Goal: Information Seeking & Learning: Check status

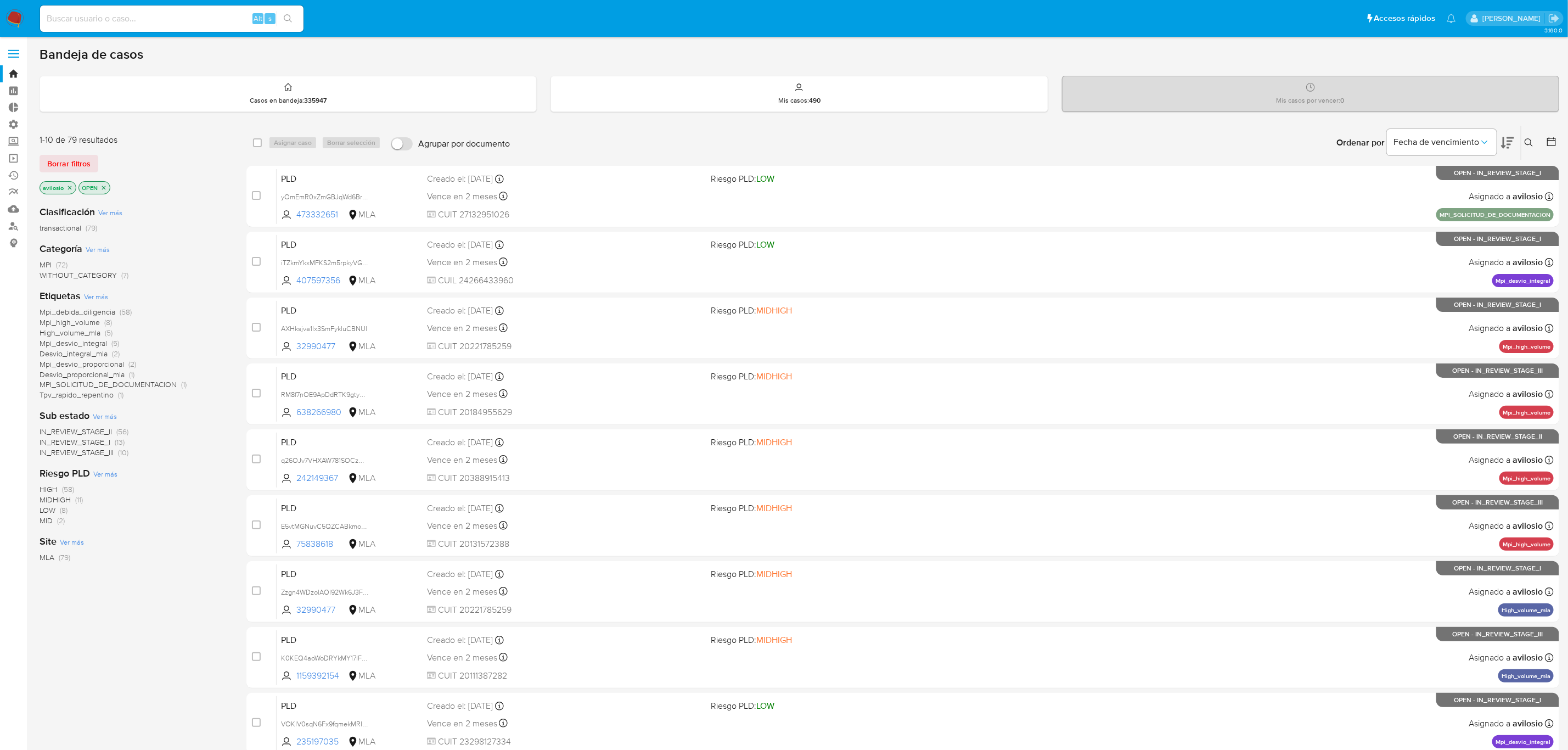
click at [46, 266] on span "MPI" at bounding box center [45, 265] width 12 height 11
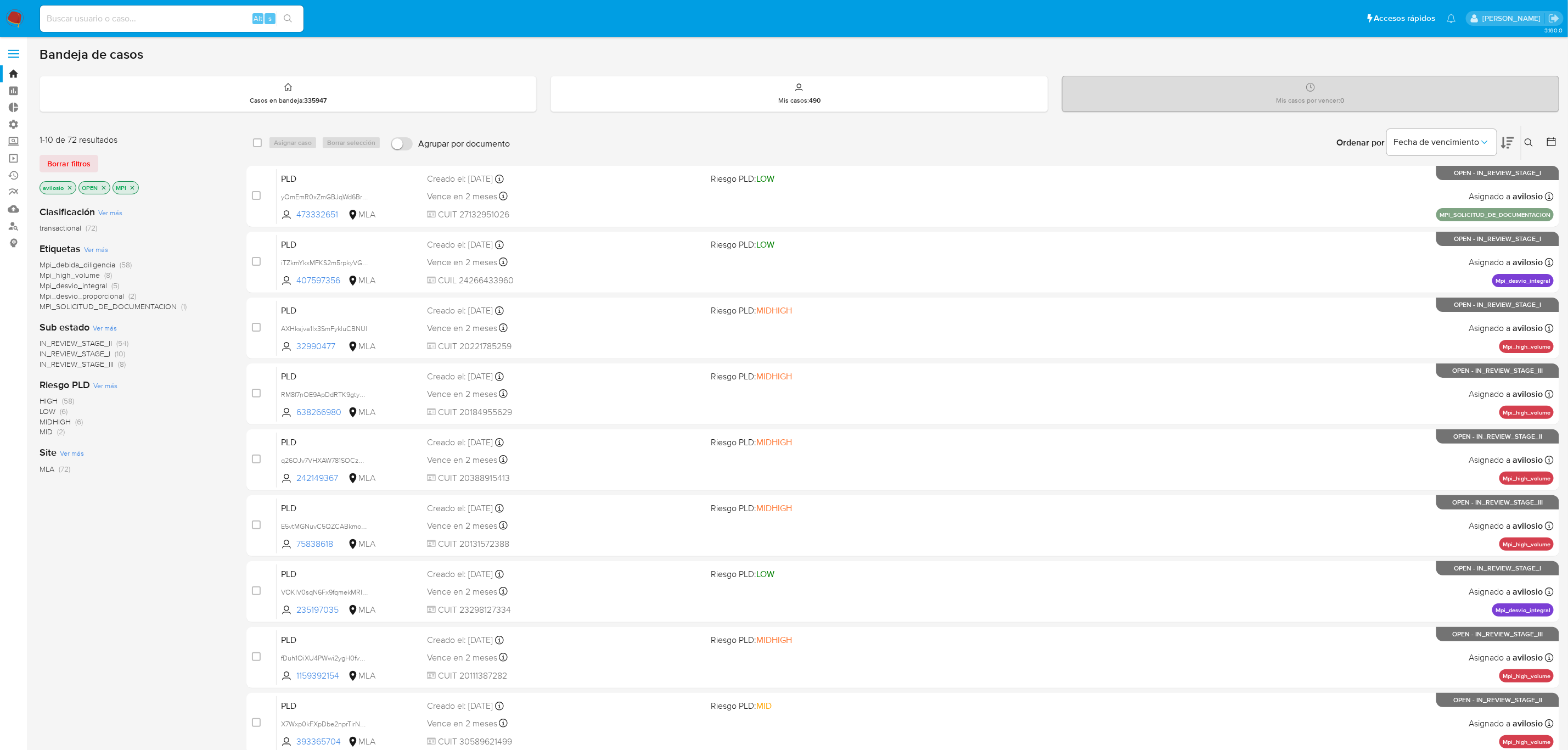
click at [102, 187] on icon "close-filter" at bounding box center [104, 188] width 7 height 7
click at [71, 188] on icon "close-filter" at bounding box center [69, 188] width 7 height 7
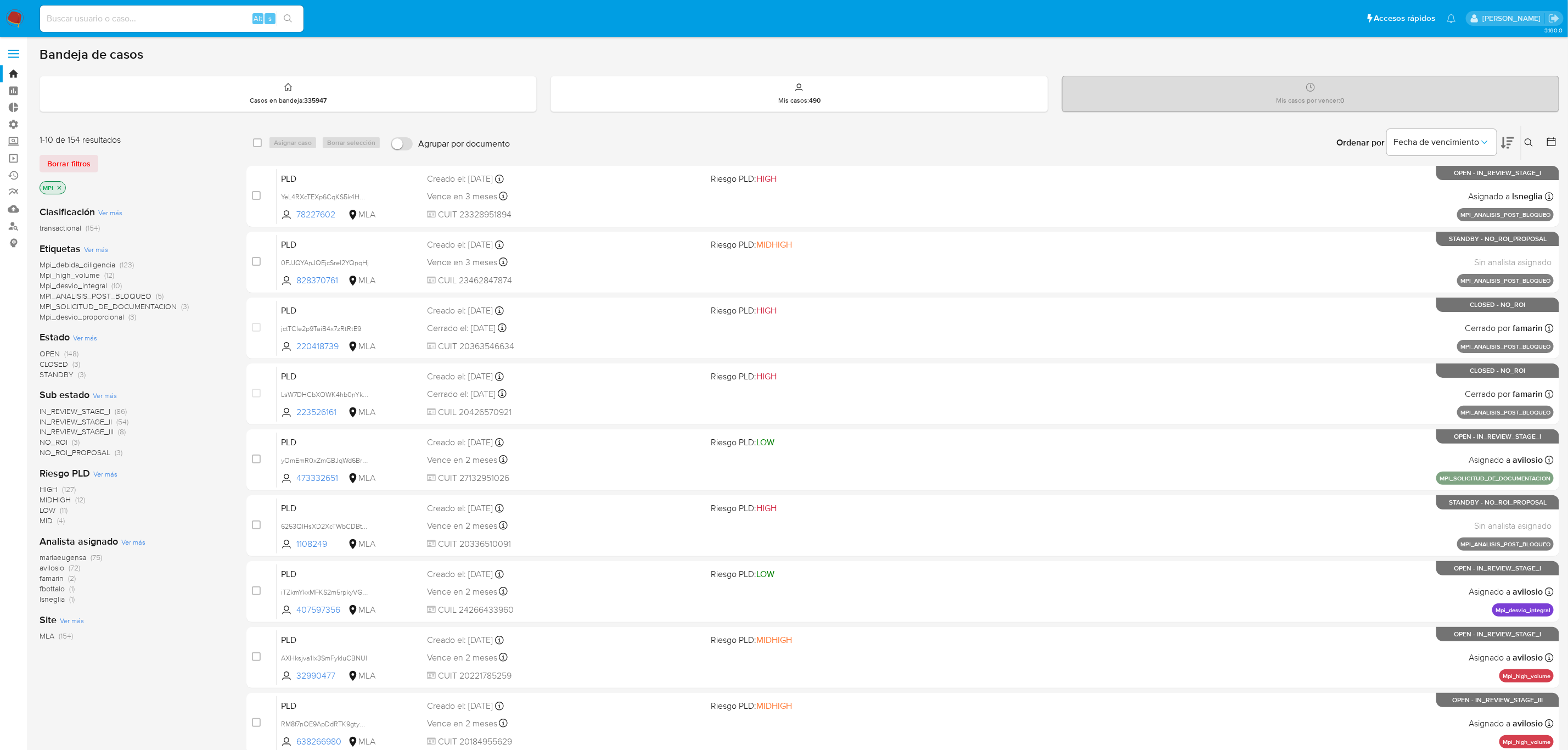
click at [109, 304] on span "MPI_SOLICITUD_DE_DOCUMENTACION" at bounding box center [108, 306] width 137 height 11
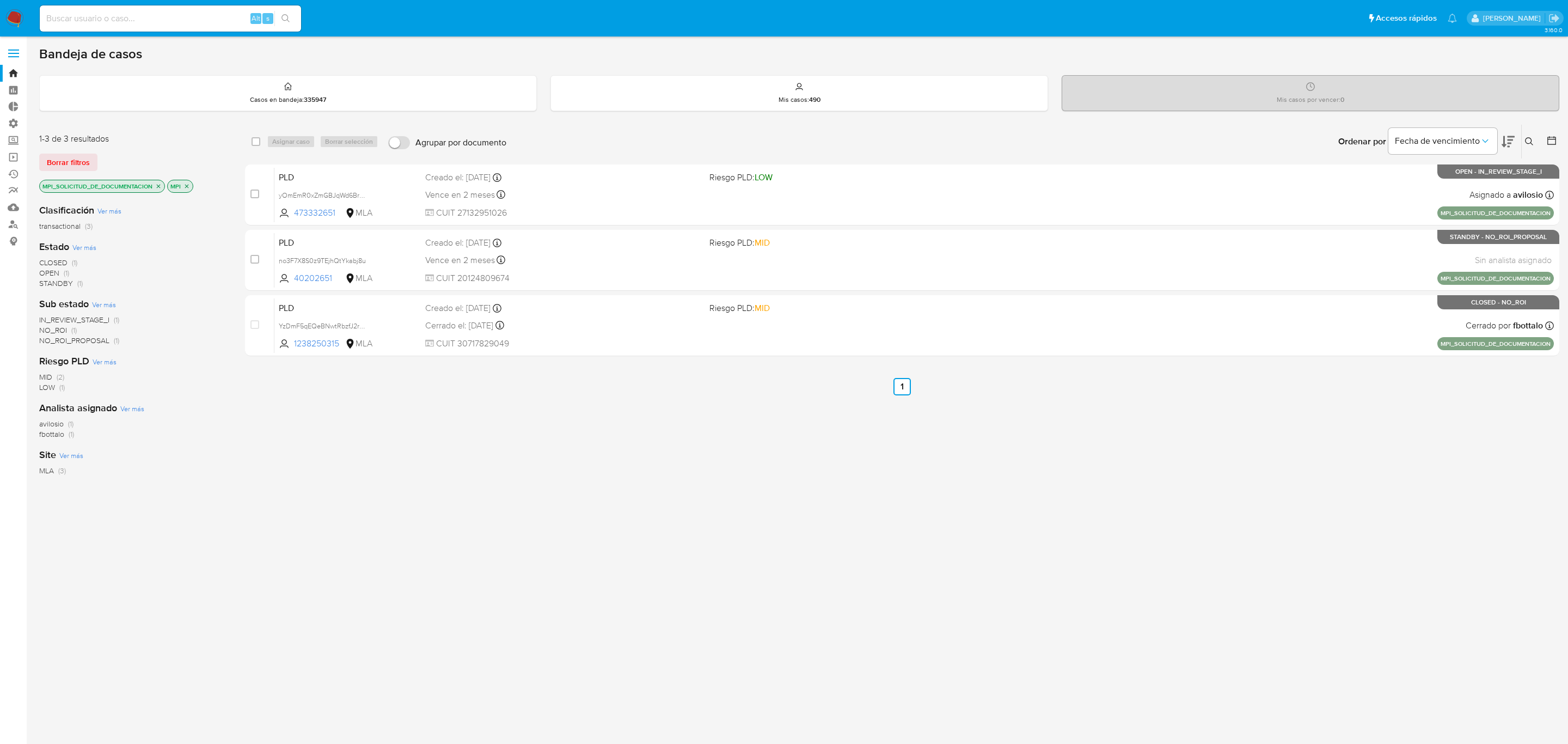
click at [161, 186] on icon "close-filter" at bounding box center [158, 186] width 7 height 7
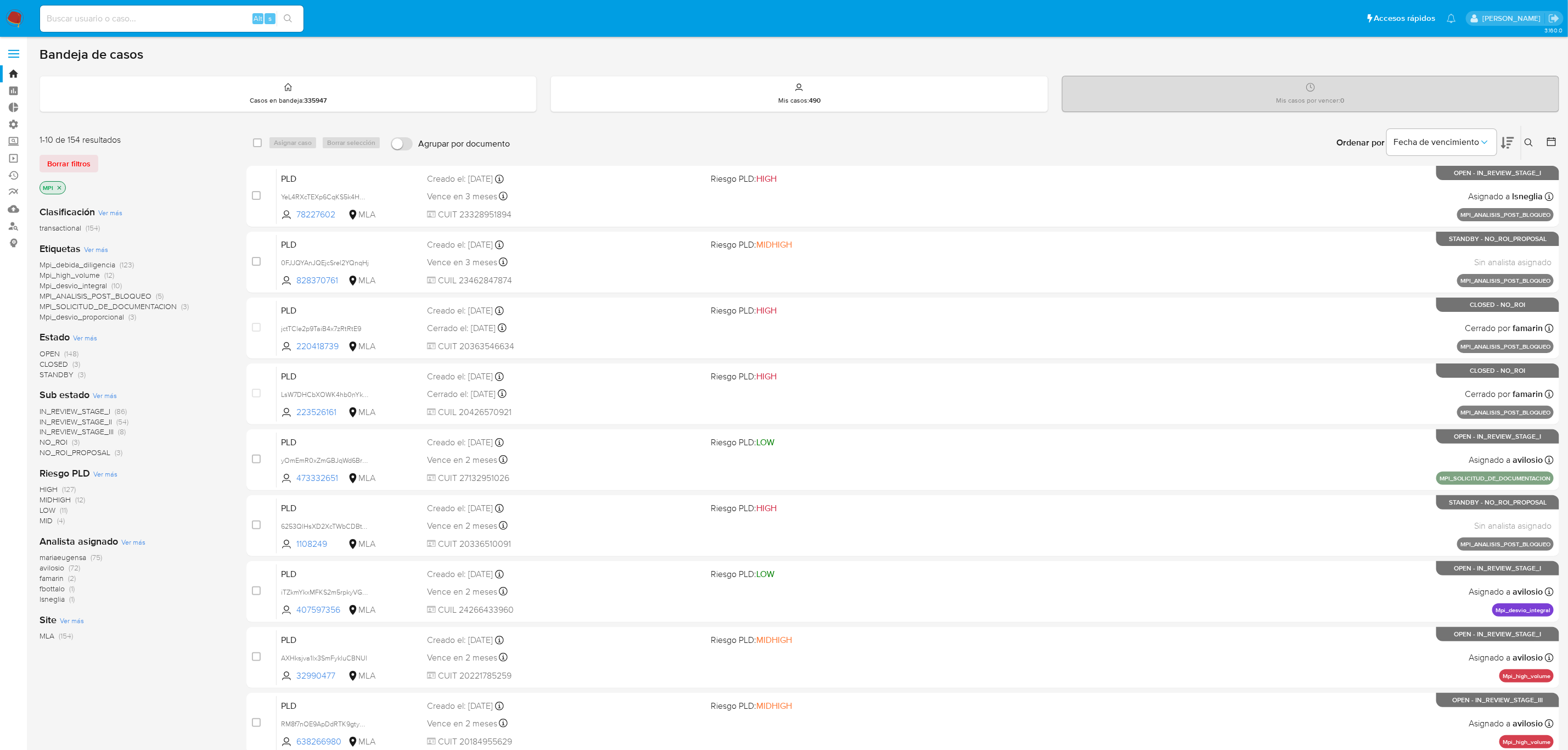
click at [99, 420] on span "IN_REVIEW_STAGE_II" at bounding box center [75, 422] width 72 height 11
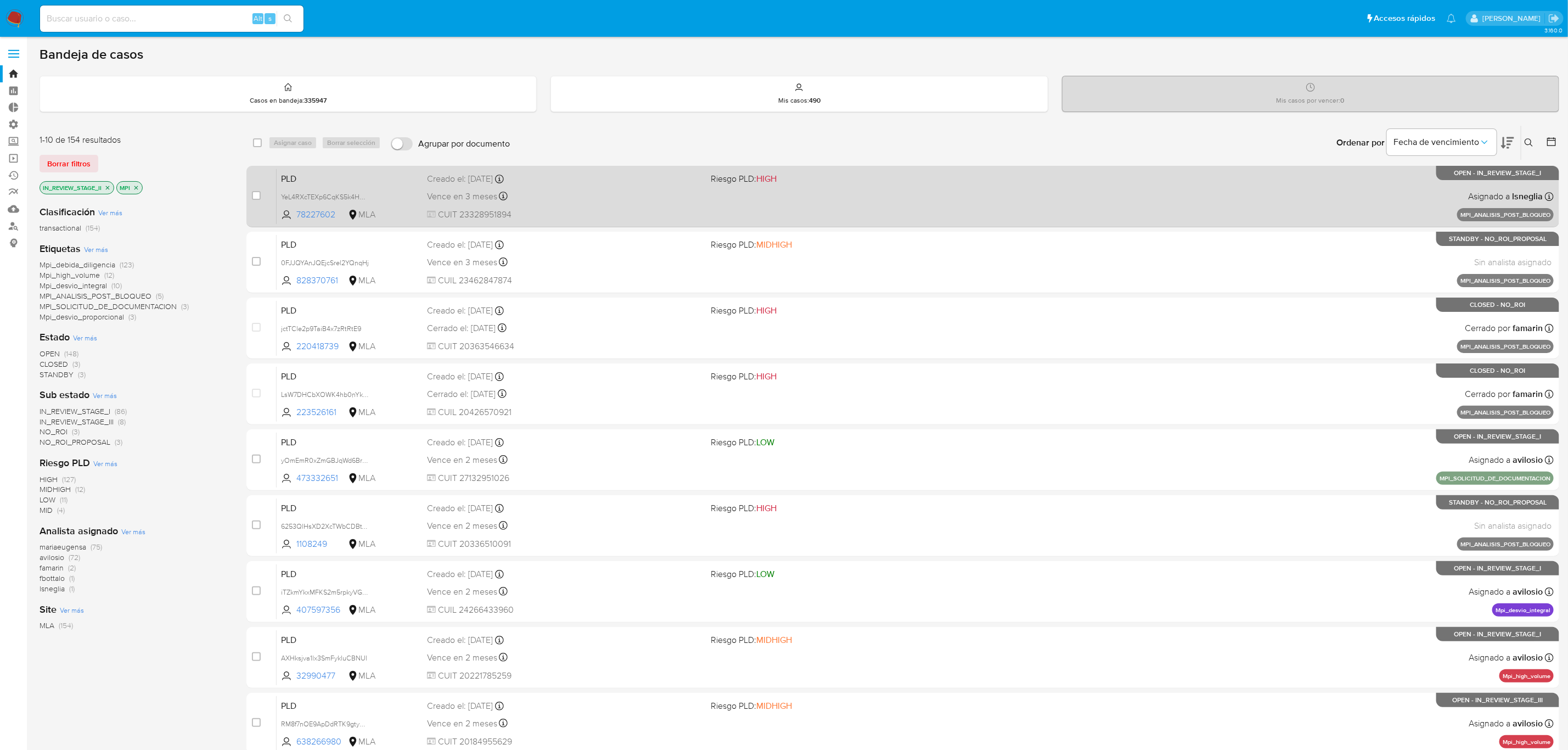
click at [636, 198] on div "Vence en 3 meses Vence el 17/12/2025 10:32:37" at bounding box center [565, 196] width 275 height 15
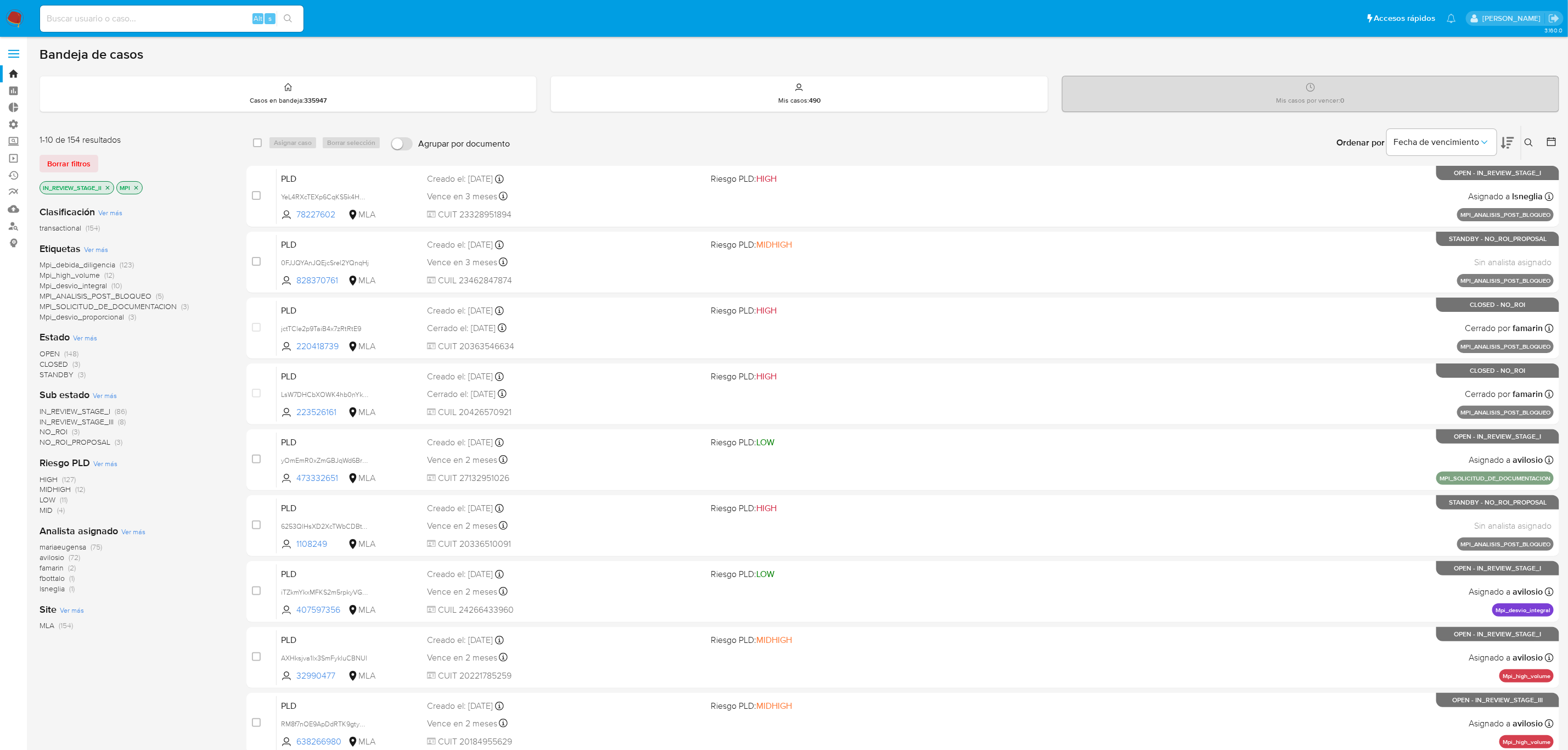
drag, startPoint x: 141, startPoint y: 29, endPoint x: 143, endPoint y: 22, distance: 7.3
click at [143, 22] on div "Alt s" at bounding box center [171, 18] width 263 height 26
click at [143, 22] on input at bounding box center [171, 18] width 263 height 14
paste input "7ret2ro6n0zVFvsyp60Nb7sk"
type input "7ret2ro6n0zVFvsyp60Nb7sk"
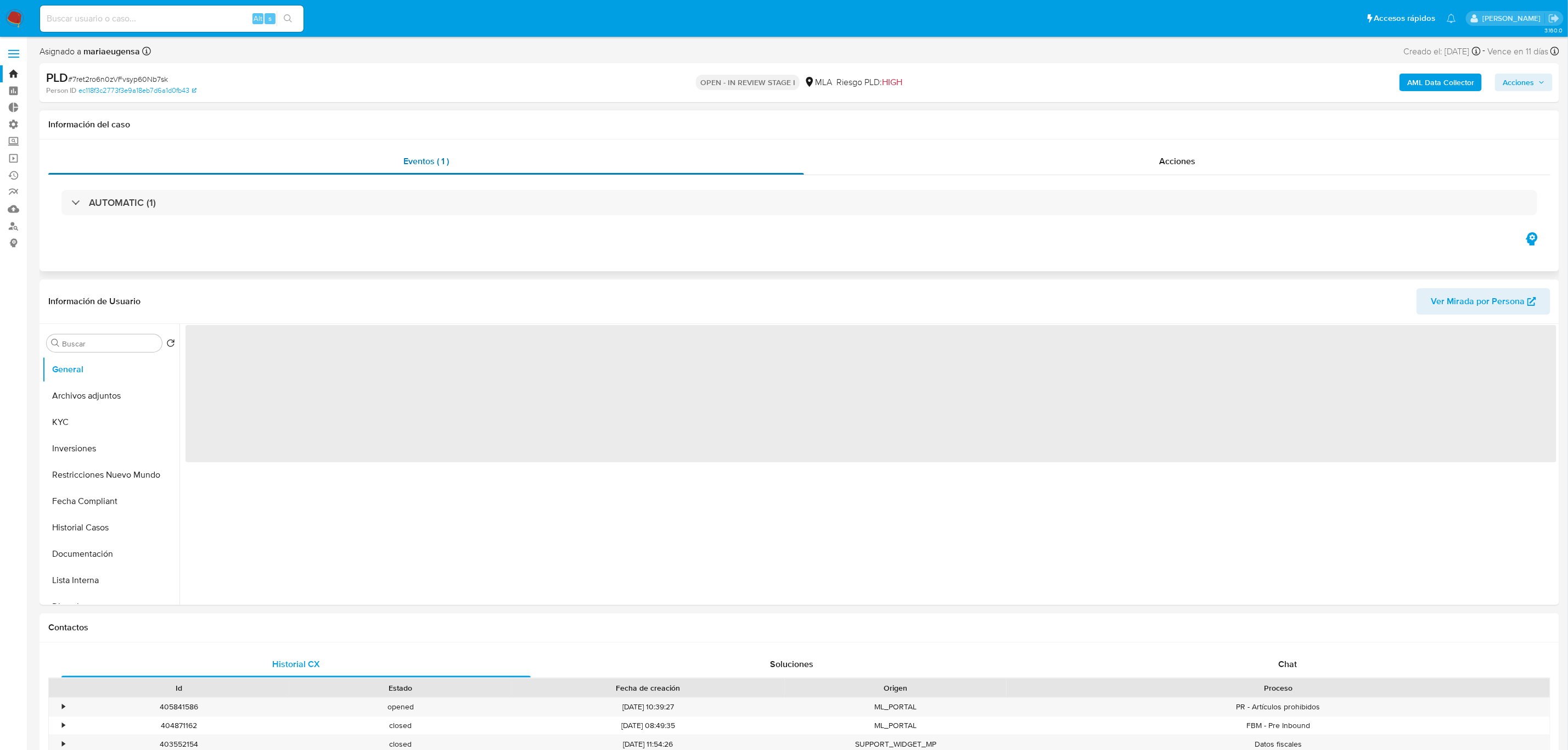
select select "10"
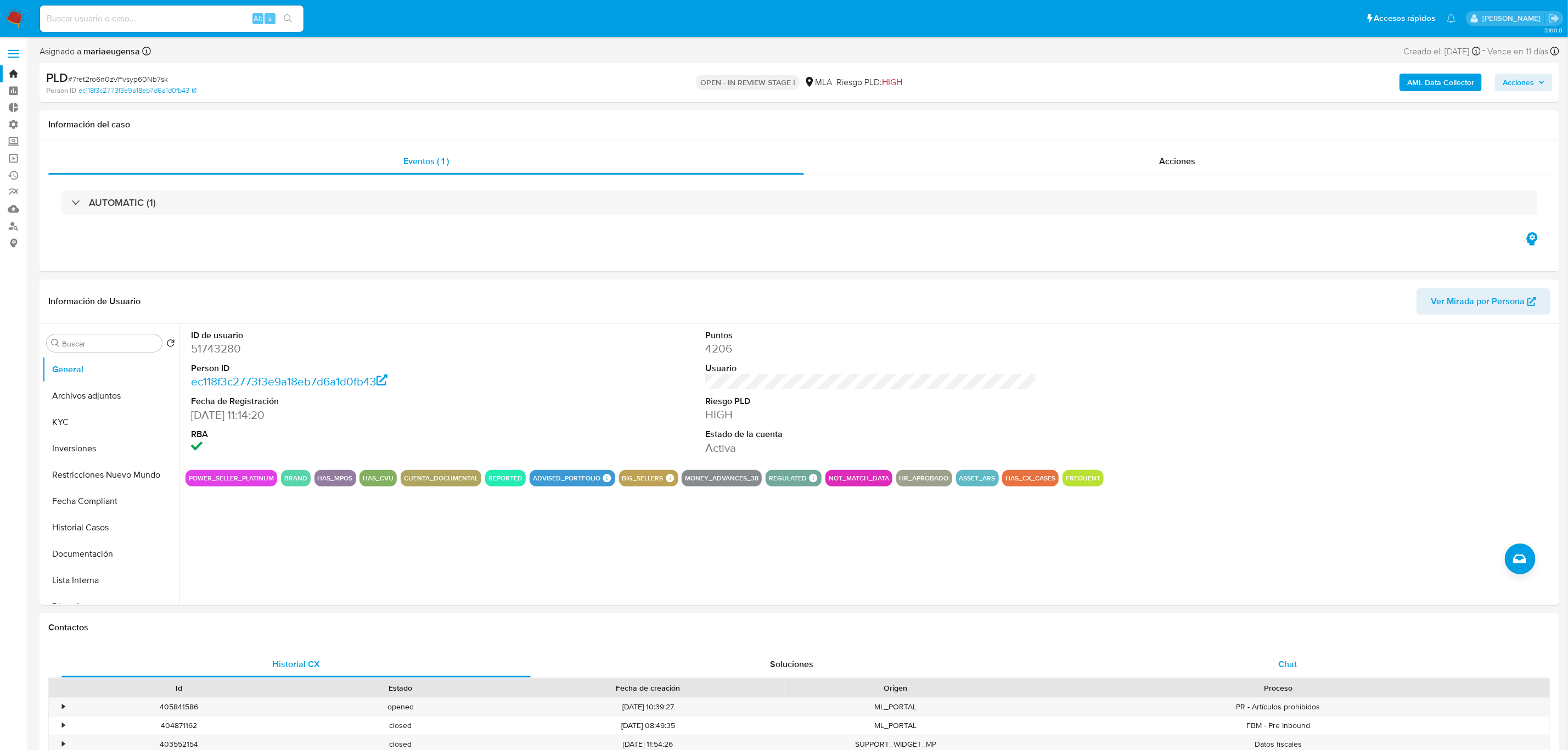
click at [1265, 663] on div "Chat" at bounding box center [1288, 664] width 469 height 26
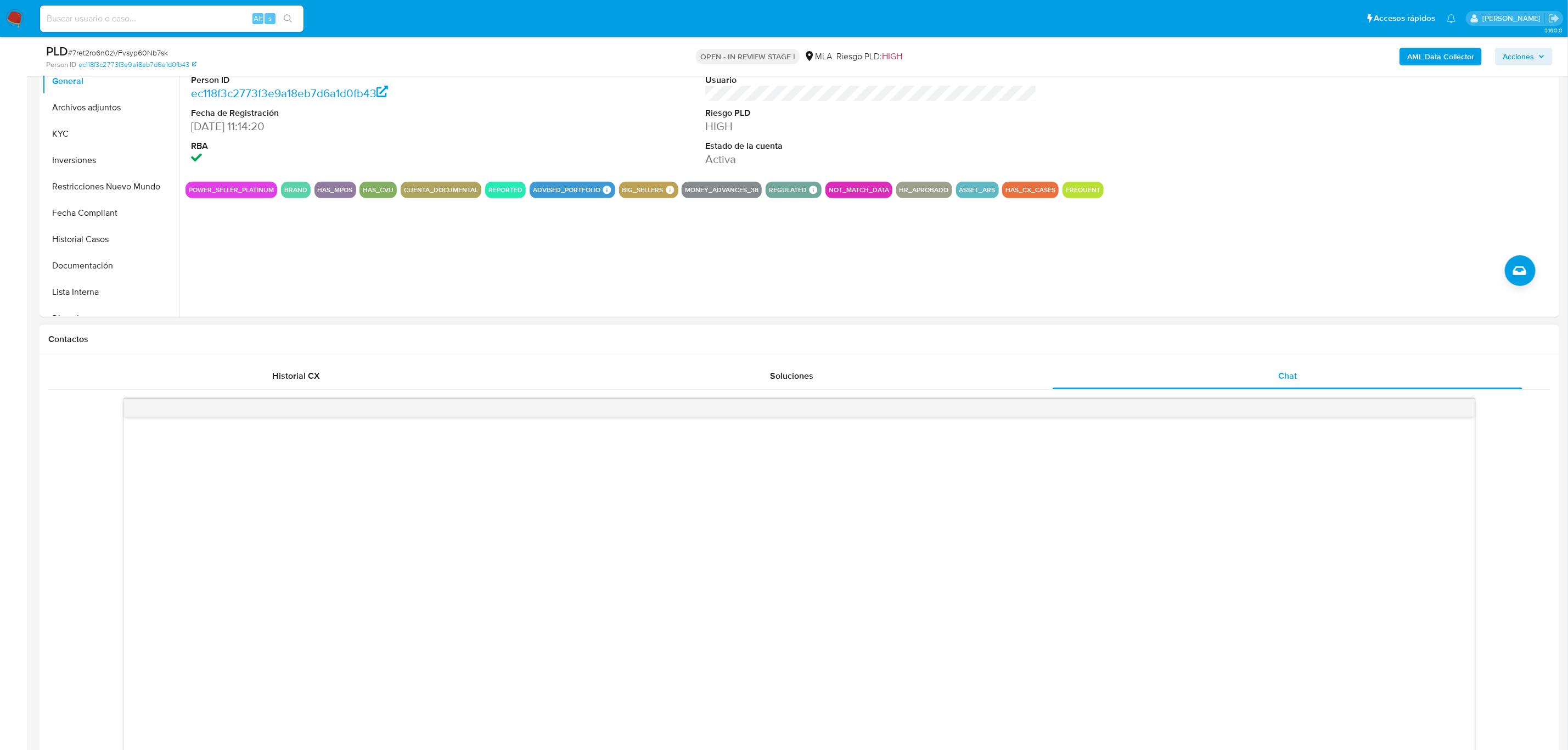
scroll to position [247, 0]
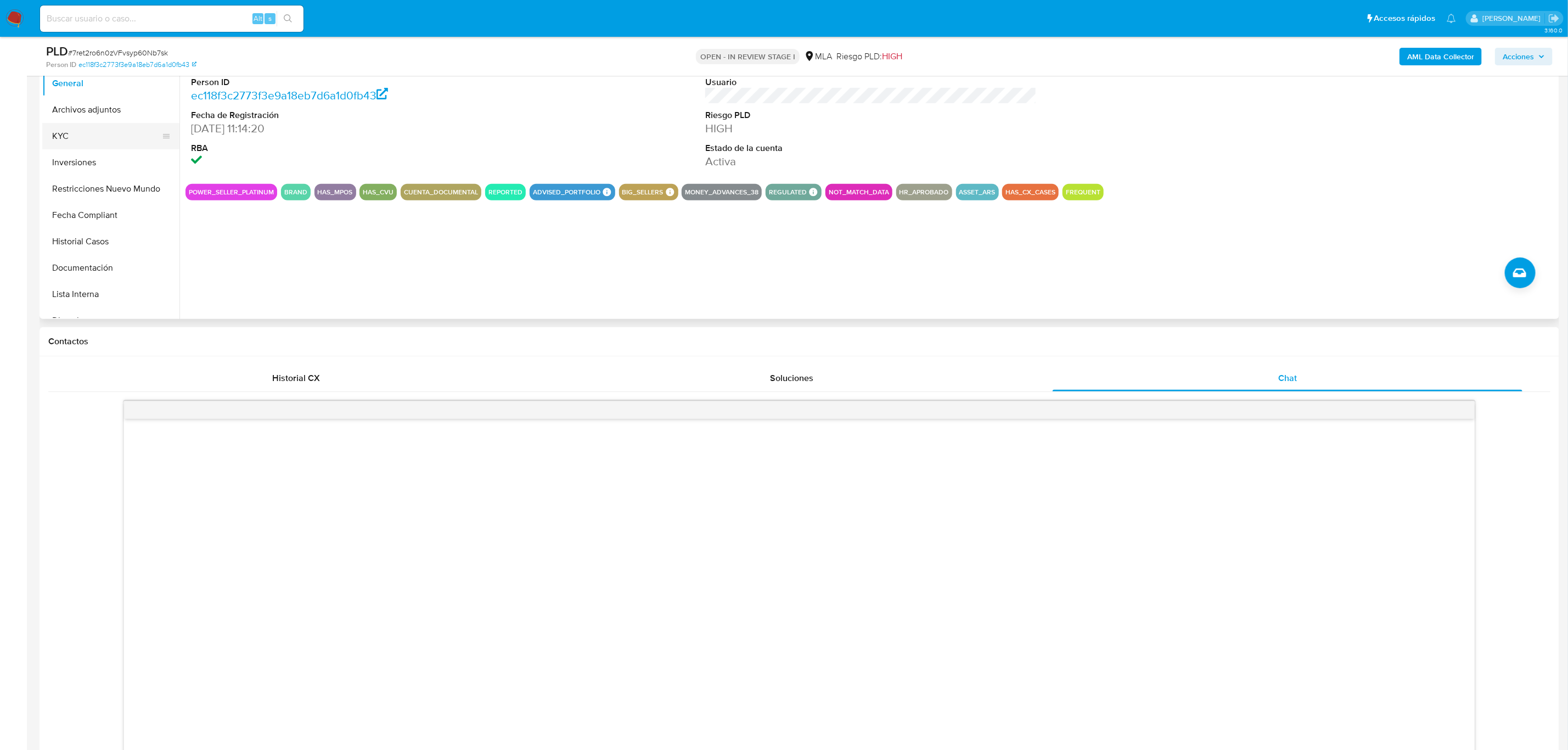
click at [84, 139] on button "KYC" at bounding box center [106, 136] width 128 height 26
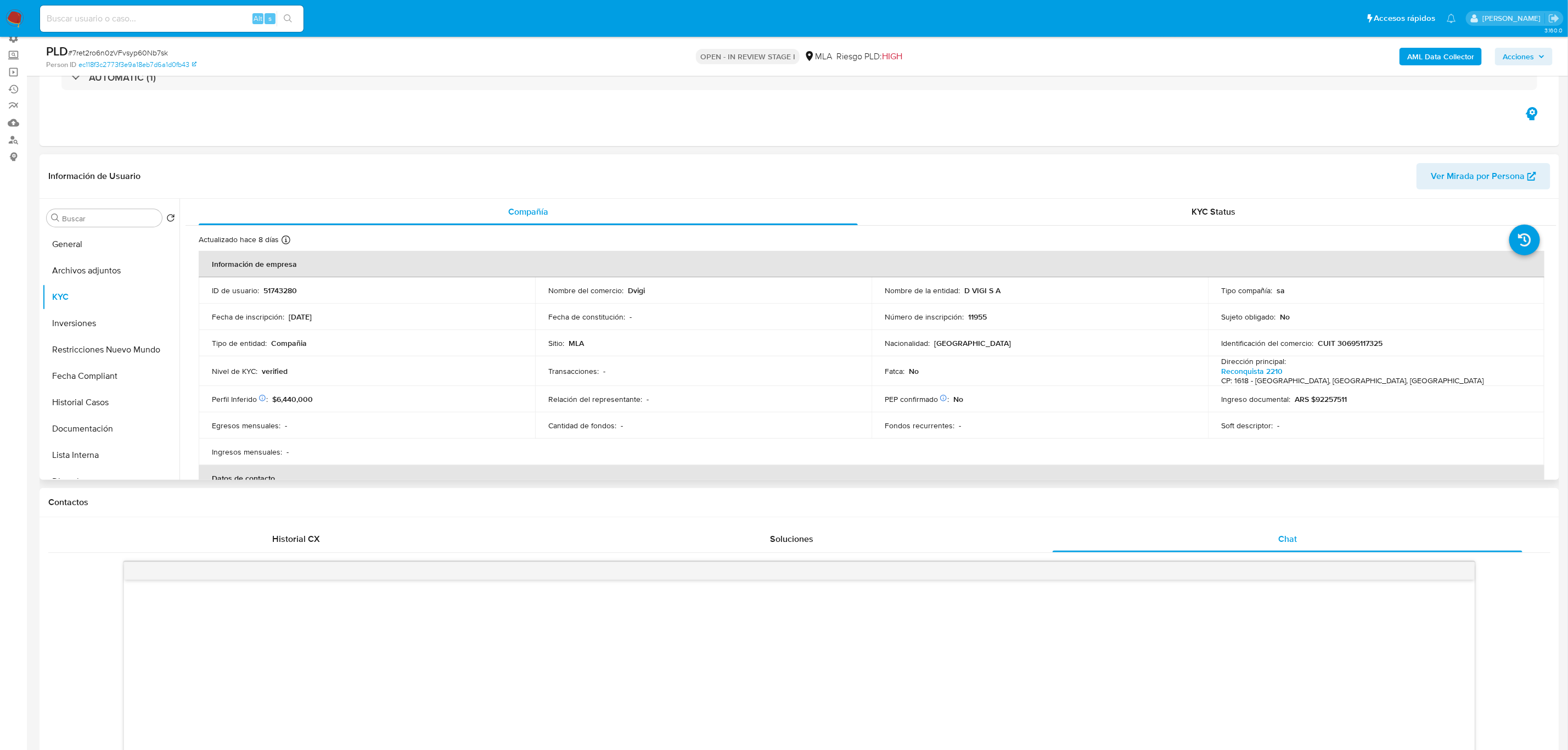
scroll to position [82, 0]
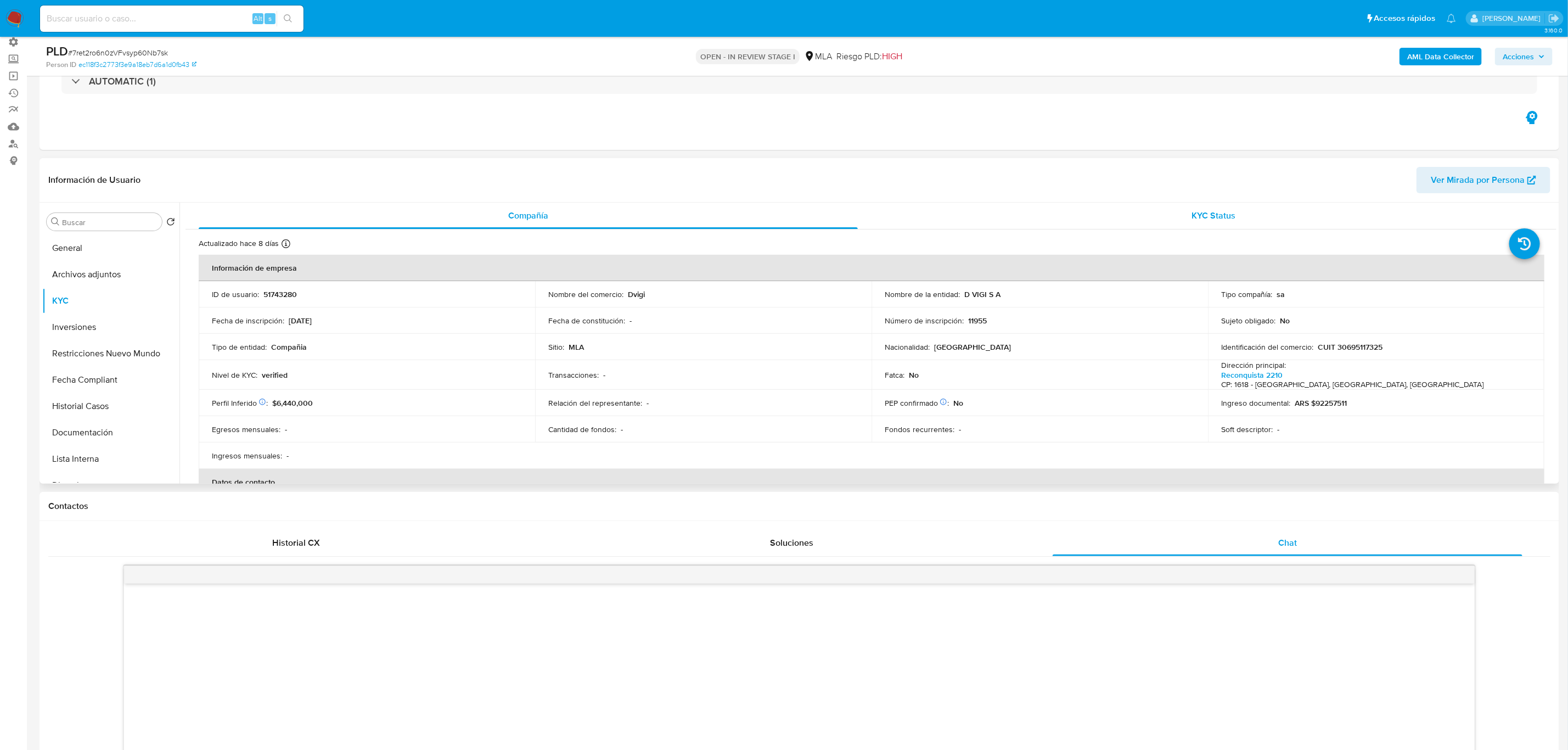
click at [1181, 222] on div "KYC Status" at bounding box center [1214, 215] width 659 height 26
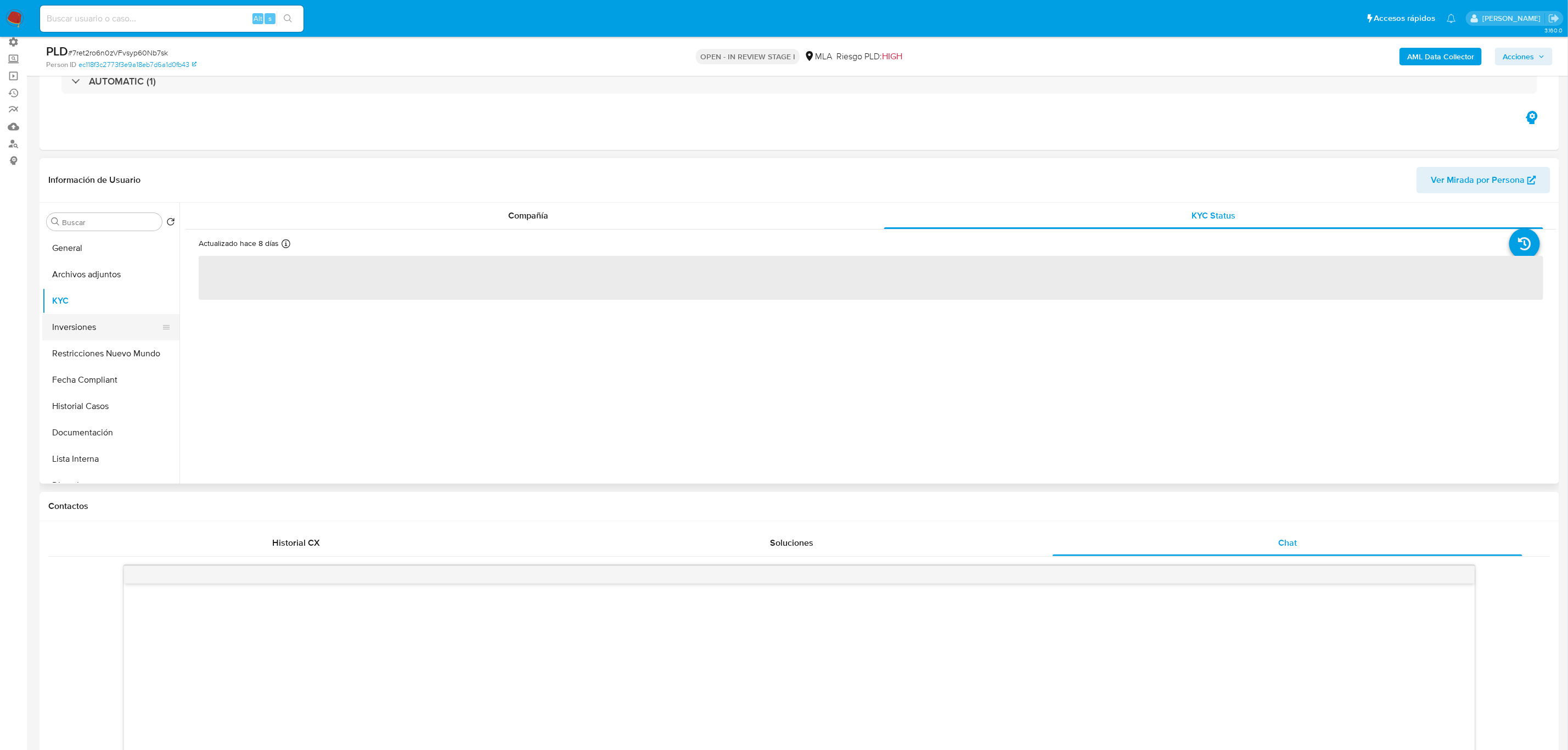
click at [98, 330] on button "Inversiones" at bounding box center [106, 327] width 128 height 26
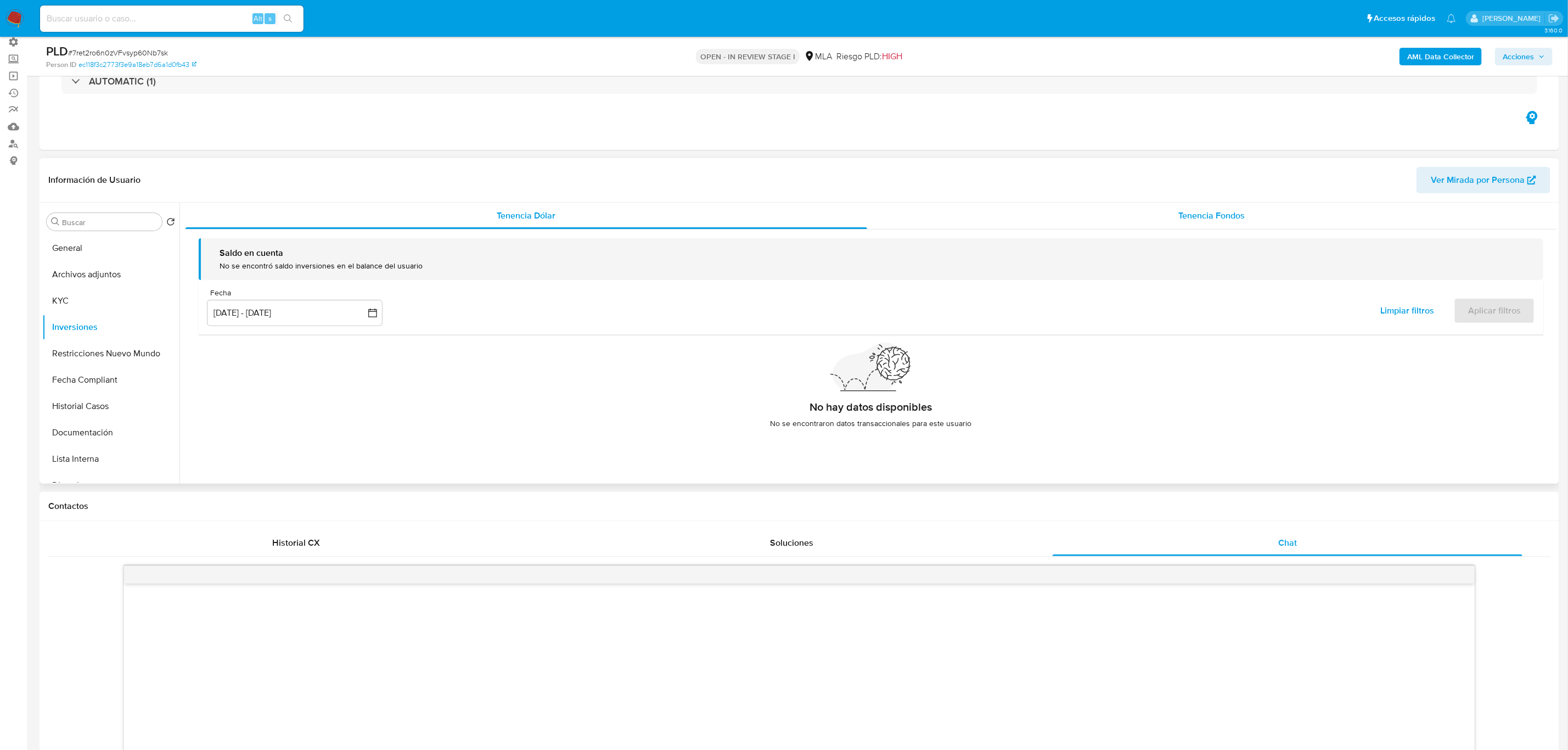
click at [1176, 212] on div "Tenencia Fondos" at bounding box center [1211, 215] width 689 height 26
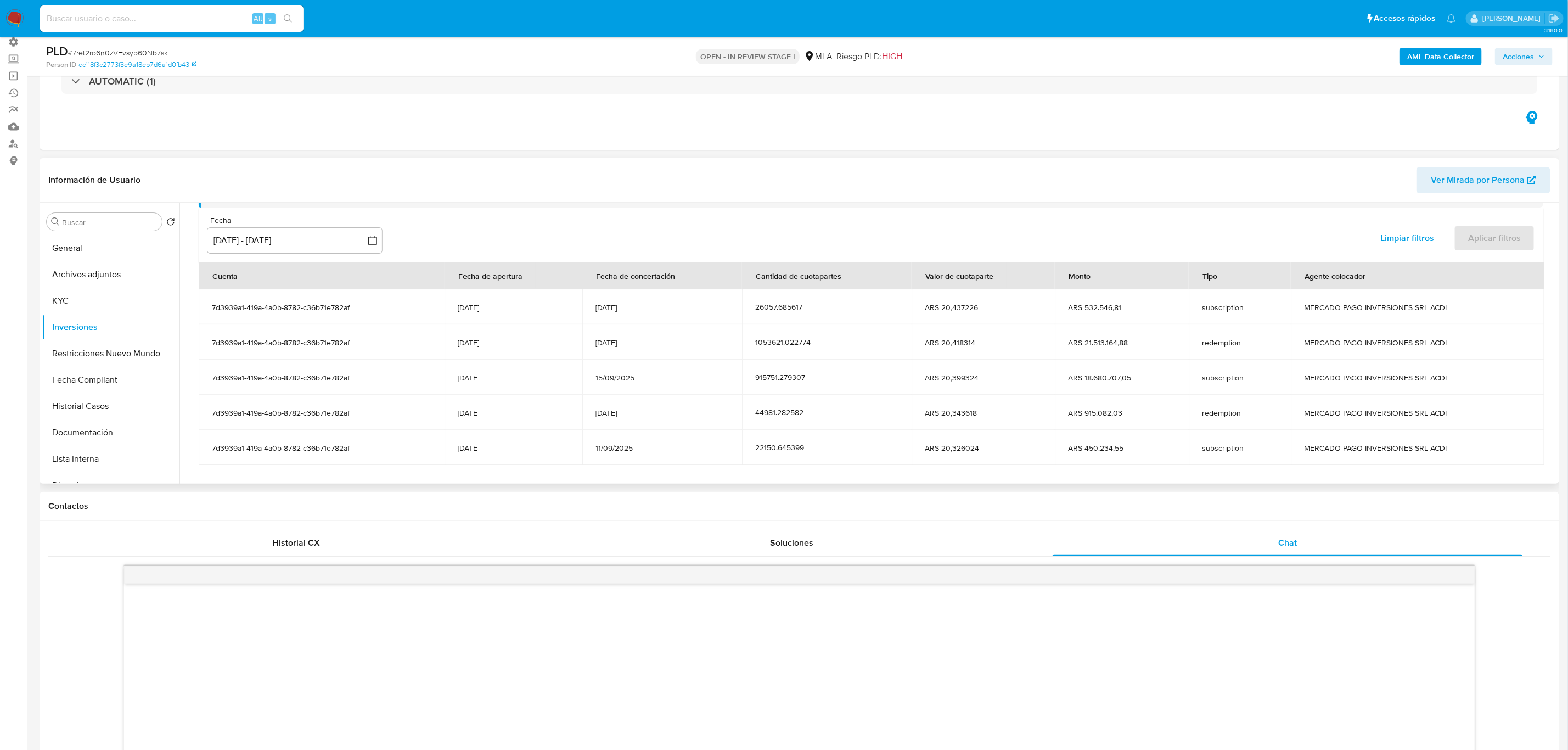
scroll to position [134, 0]
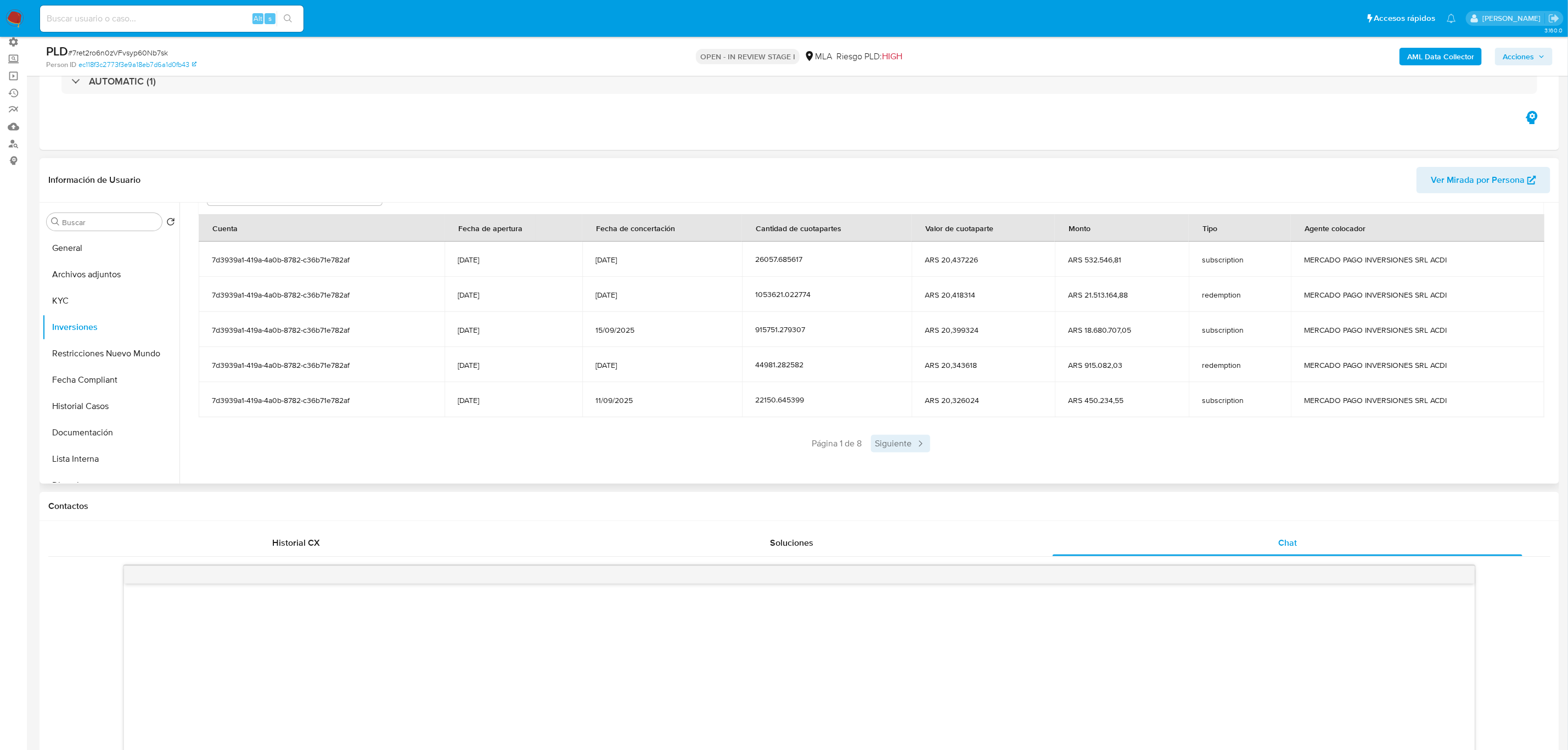
click at [911, 446] on span "Siguiente" at bounding box center [900, 443] width 60 height 18
click at [917, 454] on div "Saldo en cuenta Total : ARS $3.122.578,89 USD Cambiar entre moneda local y USD …" at bounding box center [871, 287] width 1371 height 384
click at [932, 445] on span "Siguiente" at bounding box center [933, 443] width 60 height 18
click at [933, 445] on span "Siguiente" at bounding box center [933, 443] width 60 height 18
click at [927, 450] on span "Siguiente" at bounding box center [933, 443] width 60 height 18
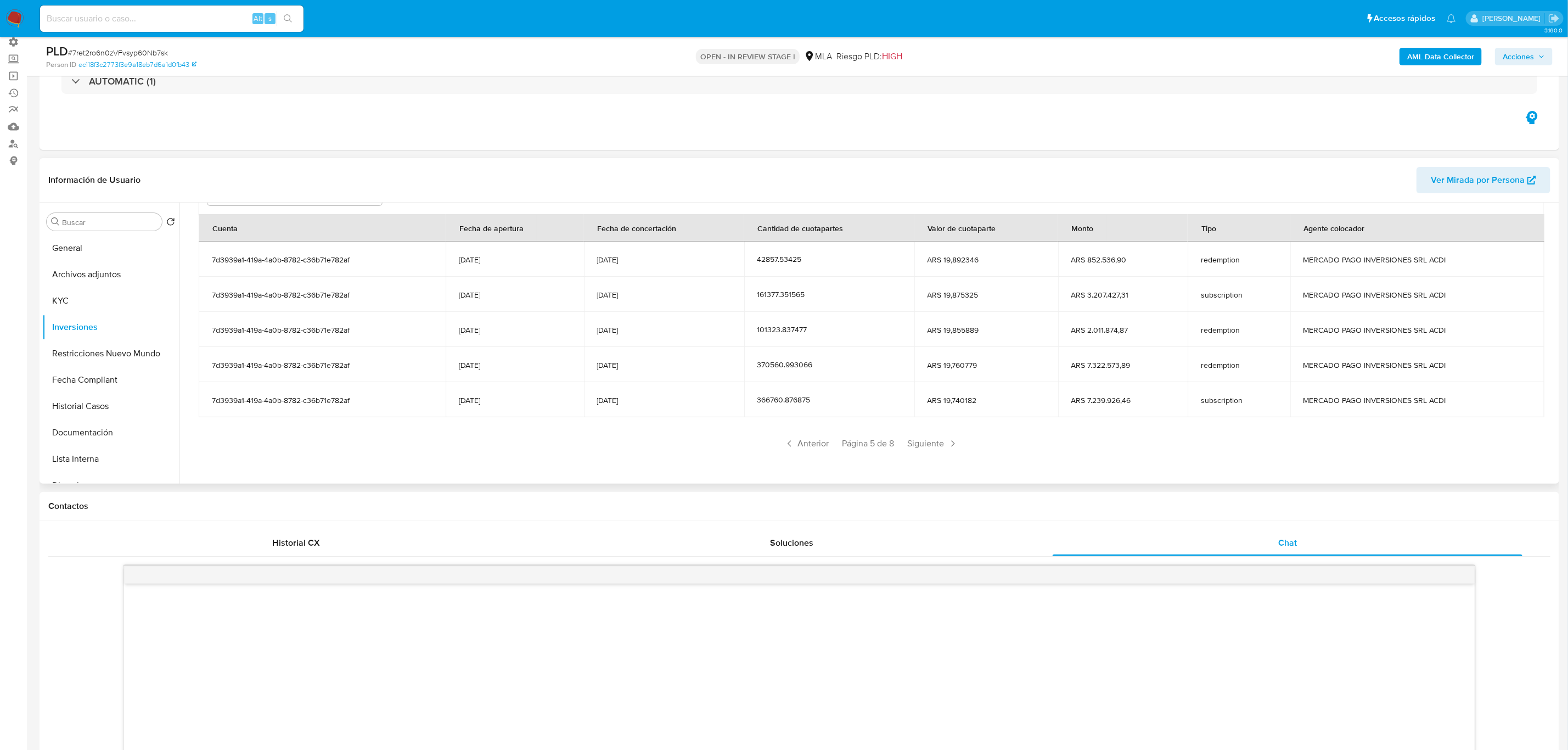
click at [929, 450] on span "Siguiente" at bounding box center [933, 443] width 60 height 18
click at [929, 450] on span "Siguiente" at bounding box center [932, 443] width 60 height 18
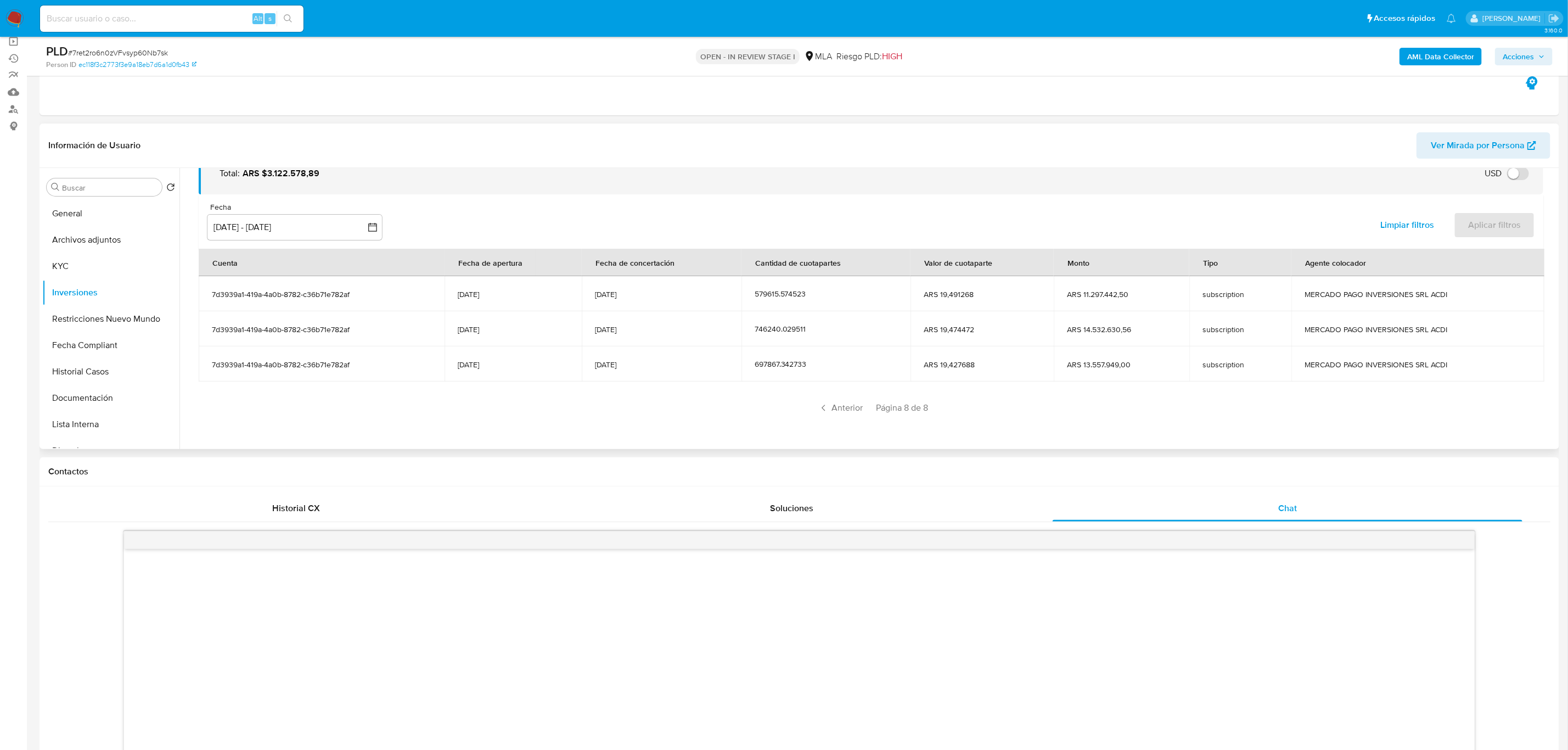
scroll to position [738, 0]
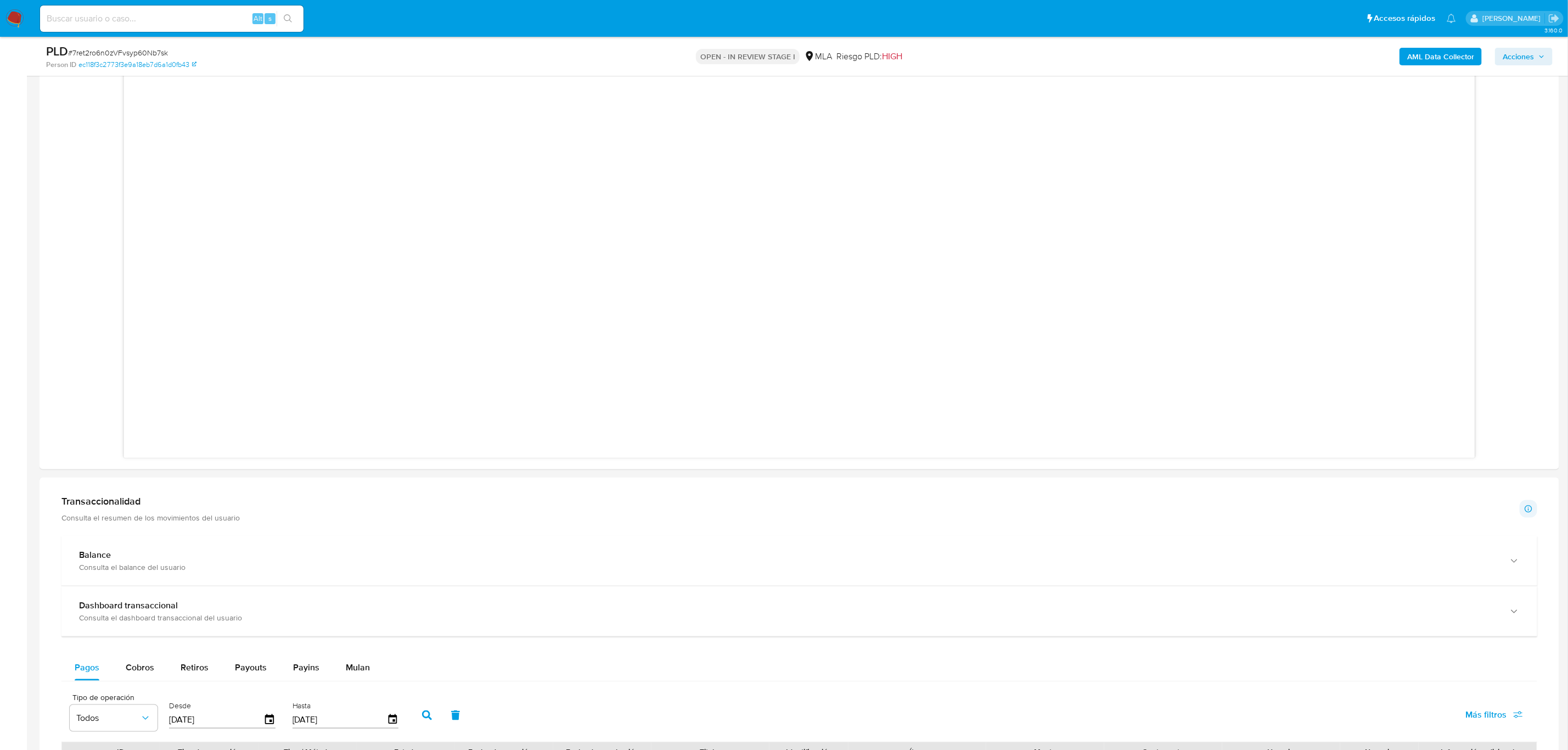
click at [161, 21] on input at bounding box center [171, 18] width 263 height 14
paste input "174556876"
type input "174556876"
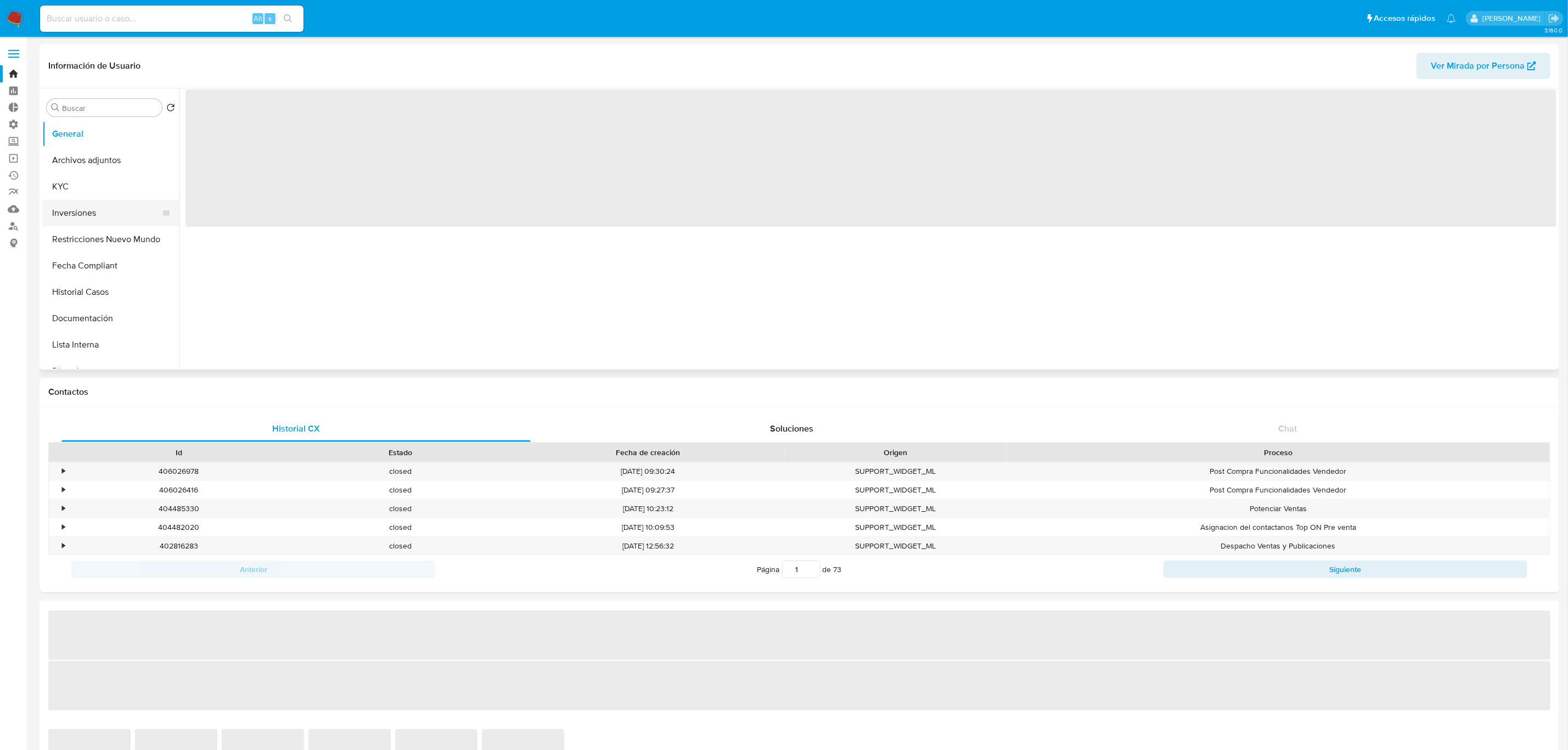
click at [102, 216] on button "Inversiones" at bounding box center [106, 213] width 128 height 26
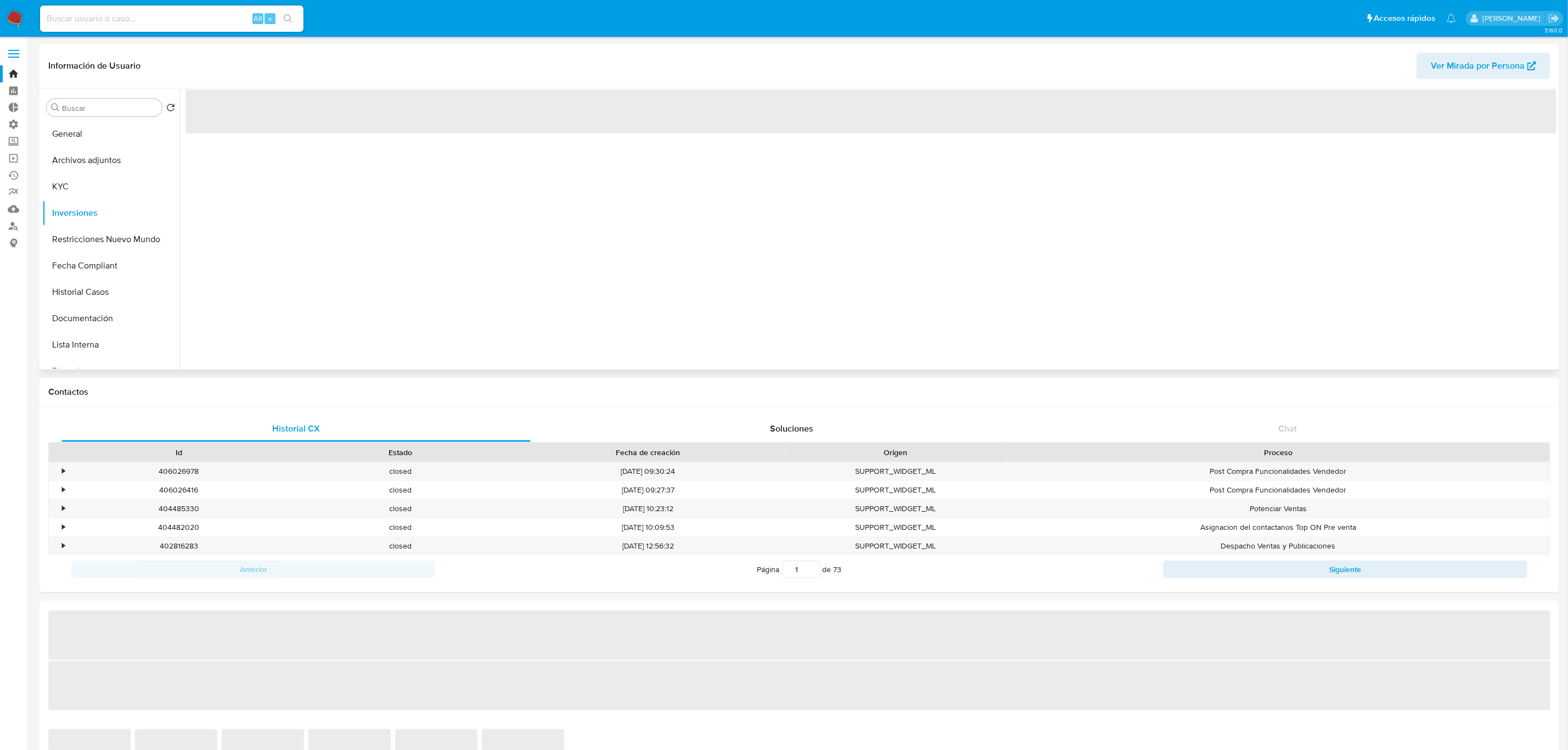
select select "10"
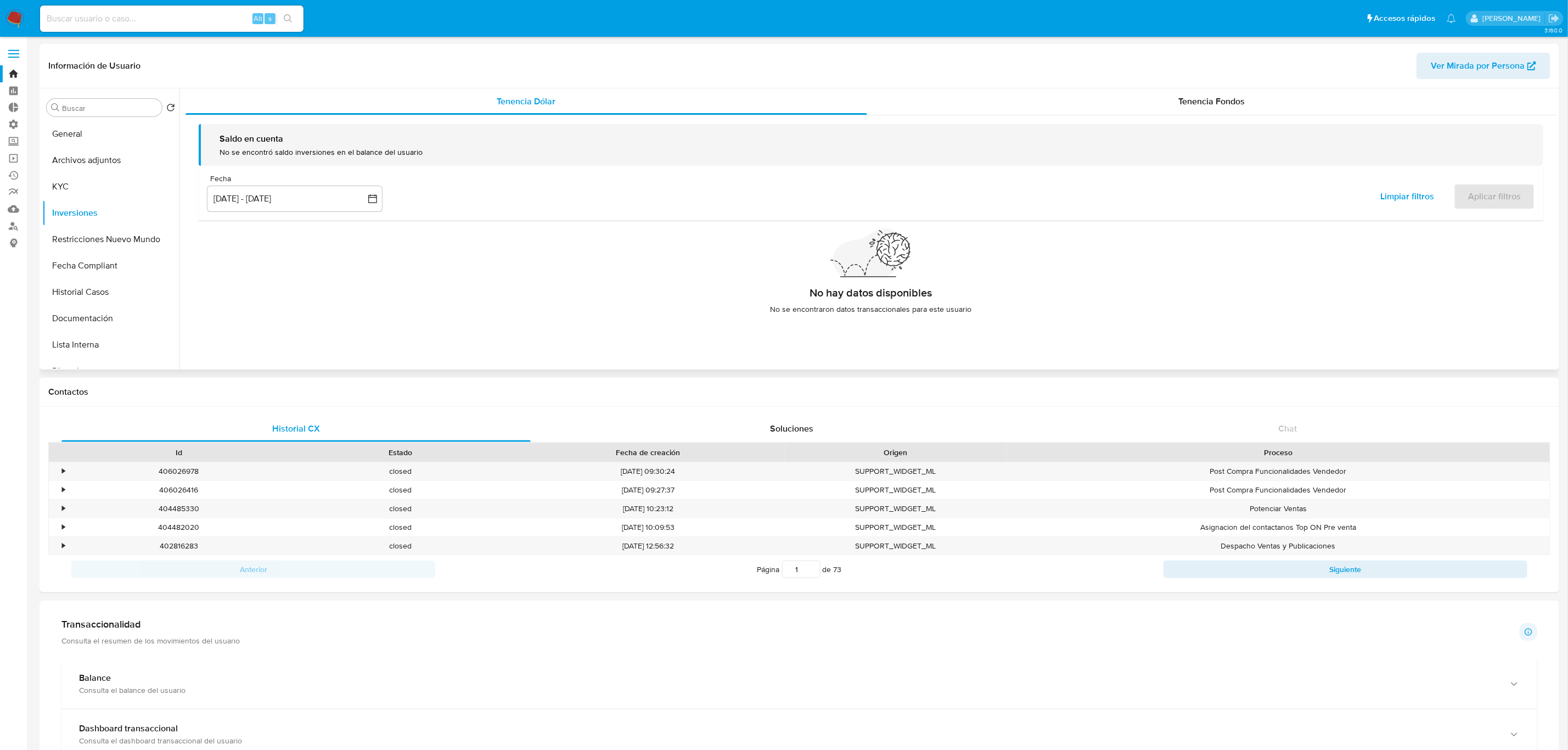
click at [1297, 122] on div "Saldo en cuenta No se encontró saldo inversiones en el balance del usuario Fech…" at bounding box center [871, 223] width 1371 height 216
click at [1308, 104] on div "Tenencia Fondos" at bounding box center [1211, 101] width 689 height 26
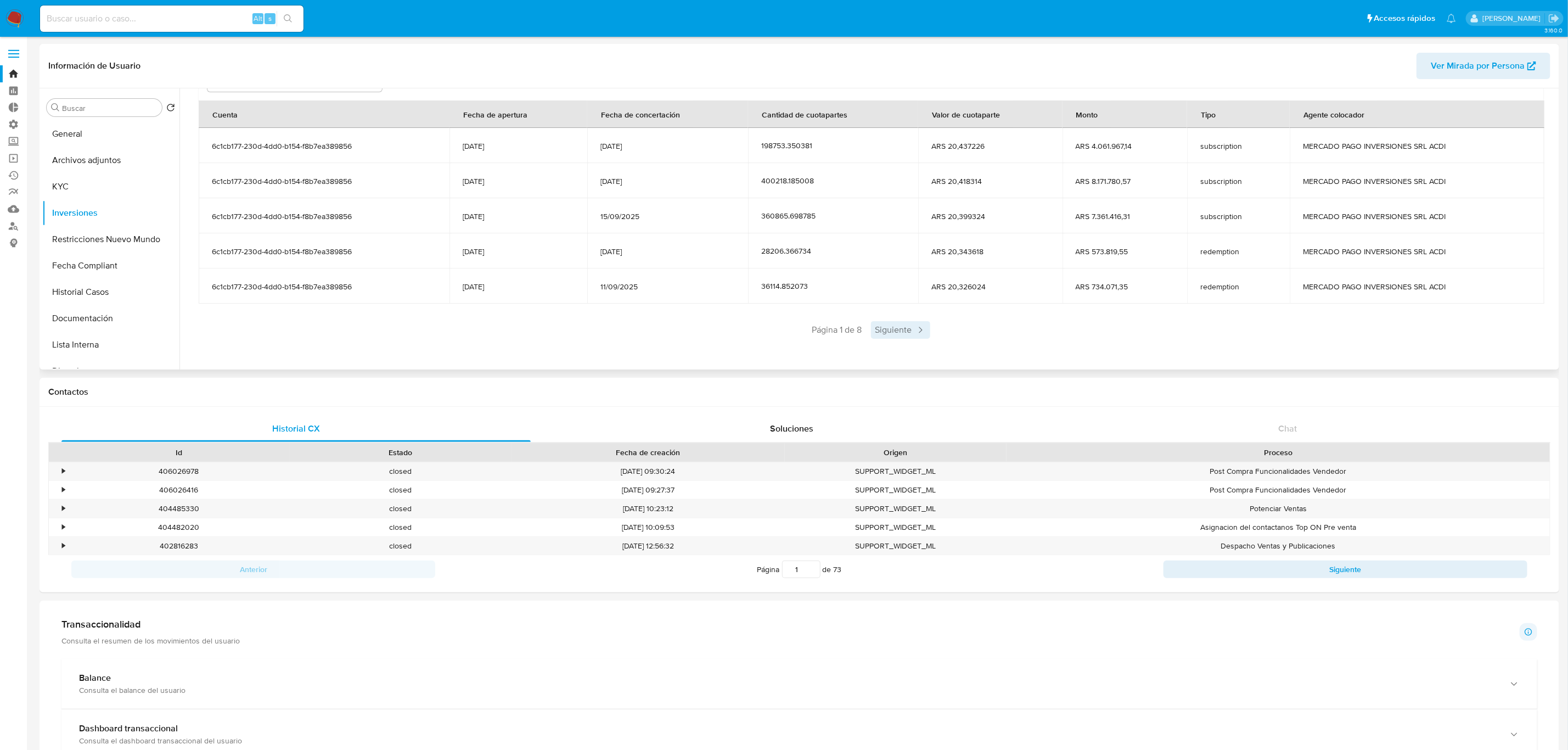
click at [922, 333] on icon at bounding box center [921, 330] width 11 height 11
click at [906, 341] on div "Saldo en cuenta Total : ARS $19.878.075,24 USD Cambiar entre moneda local y USD…" at bounding box center [871, 173] width 1371 height 384
click at [924, 334] on span "Siguiente" at bounding box center [933, 330] width 60 height 18
click at [924, 336] on span "Siguiente" at bounding box center [933, 330] width 60 height 18
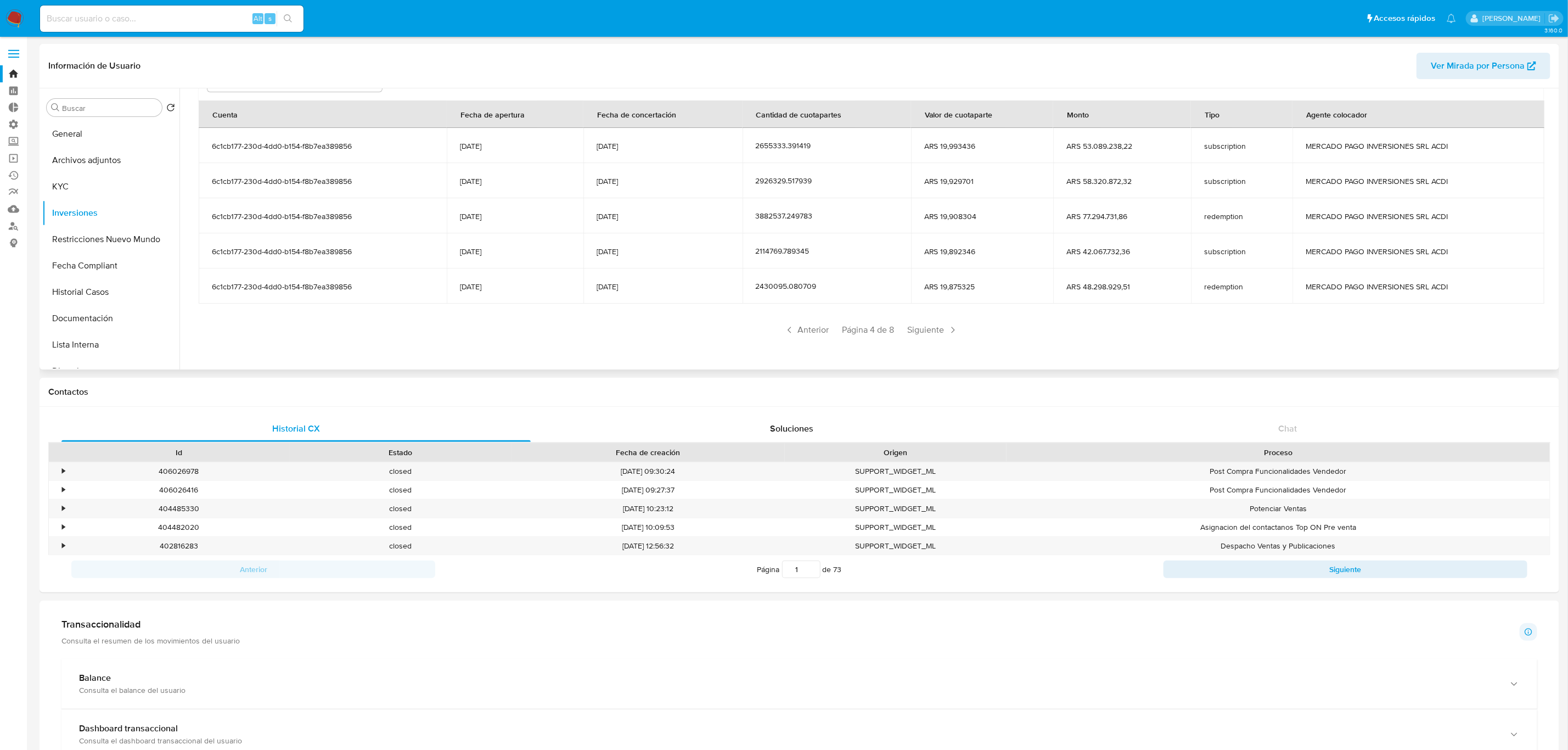
scroll to position [75, 0]
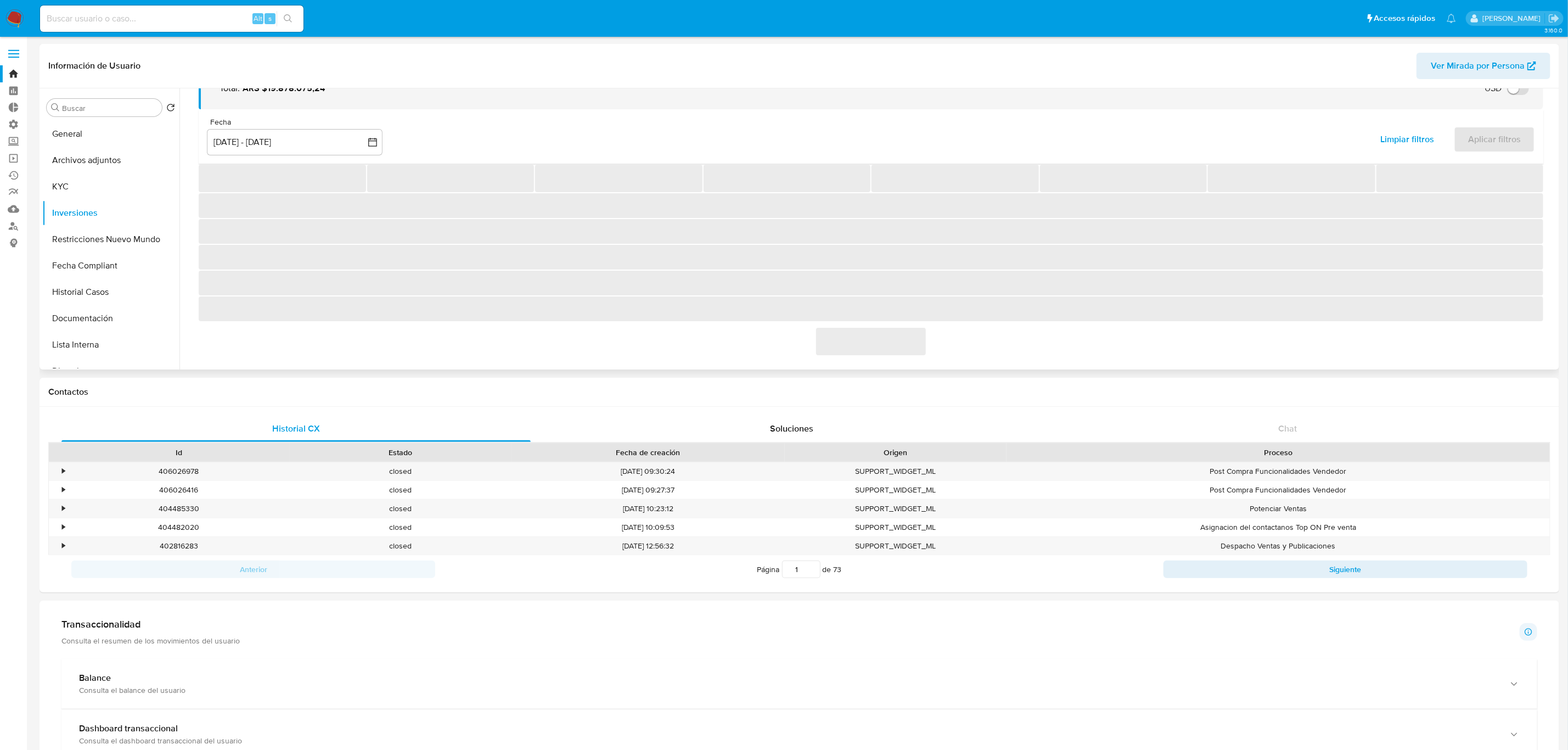
click at [924, 336] on div "‌" at bounding box center [871, 341] width 1345 height 29
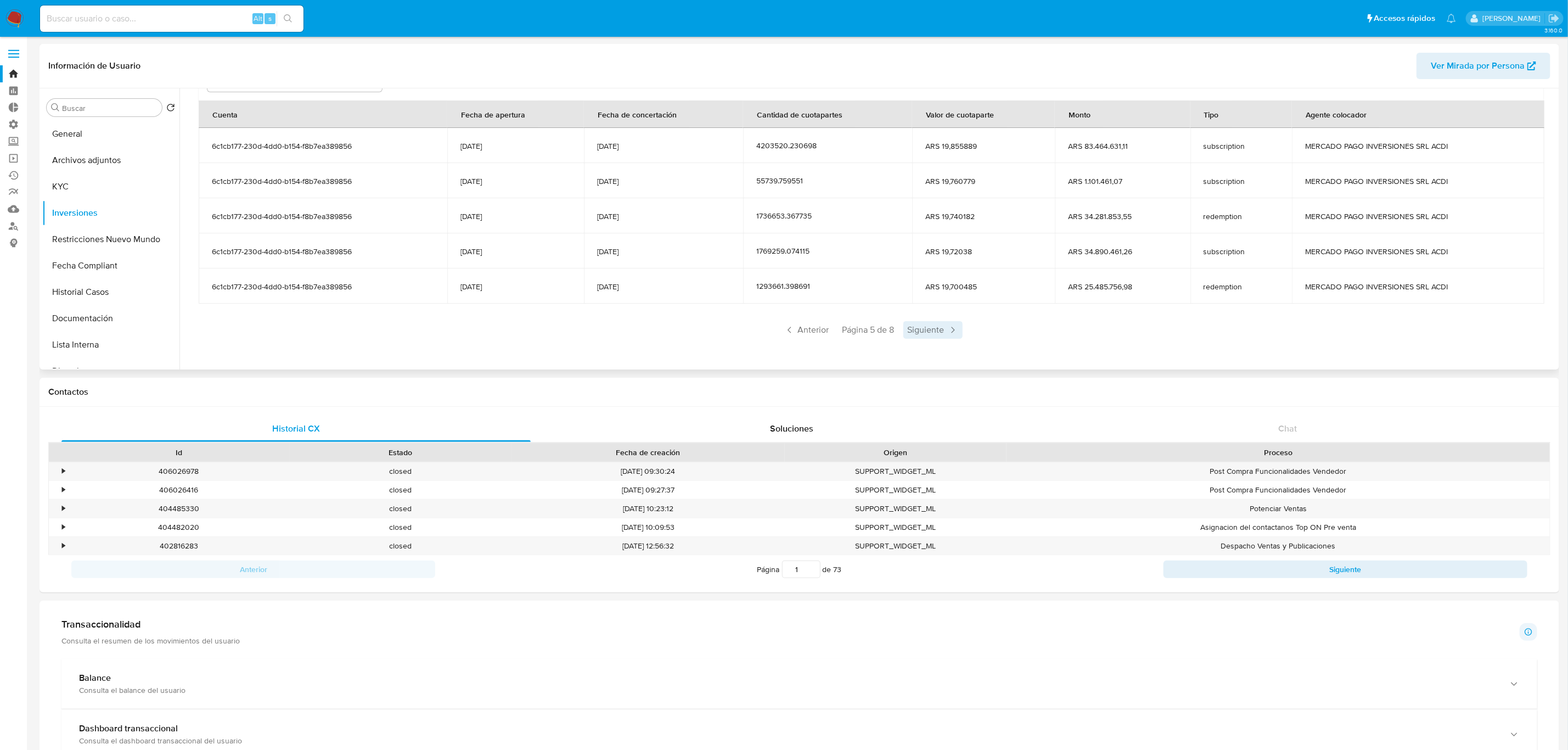
click at [927, 331] on span "Siguiente" at bounding box center [933, 330] width 60 height 18
click at [927, 333] on span "Siguiente" at bounding box center [933, 330] width 60 height 18
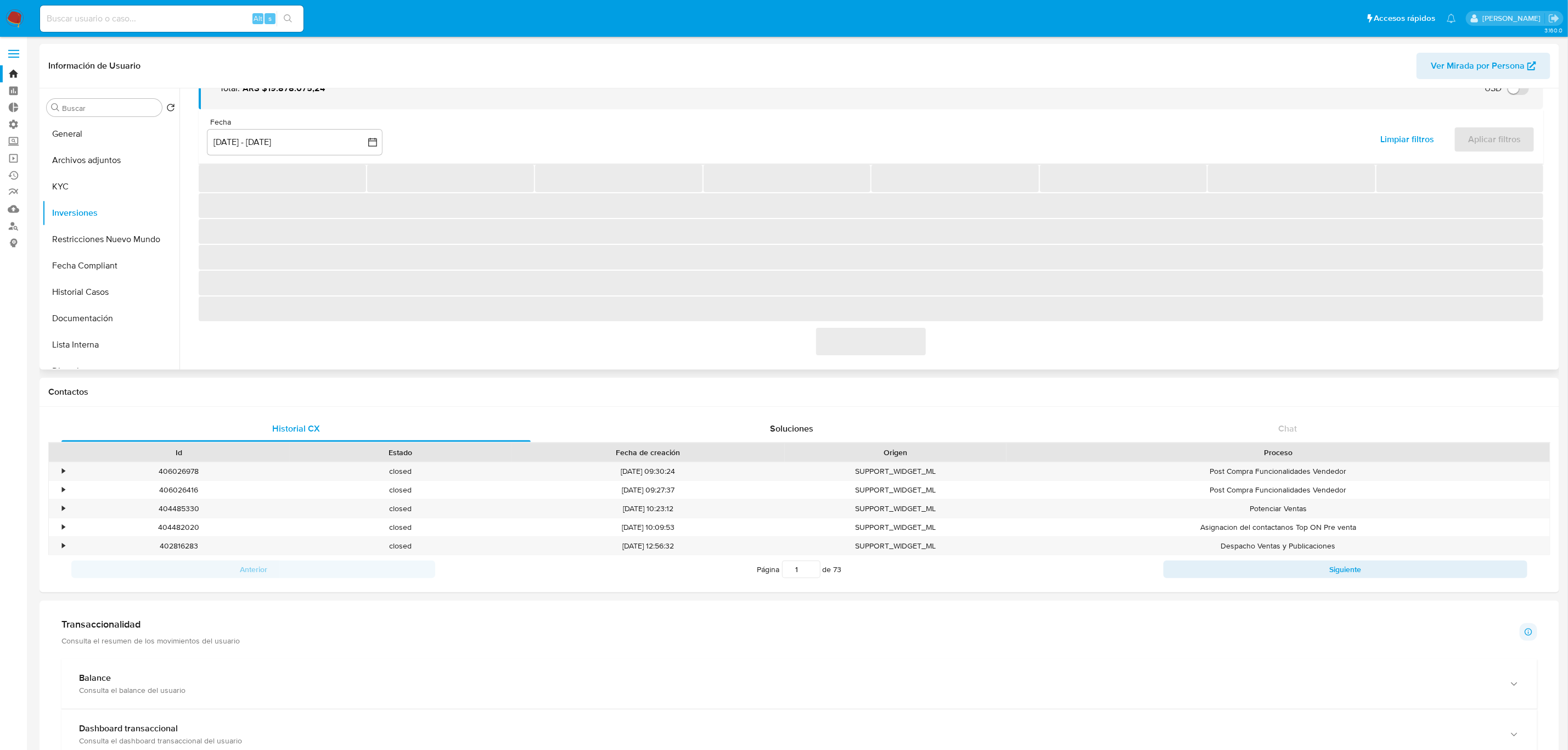
scroll to position [134, 0]
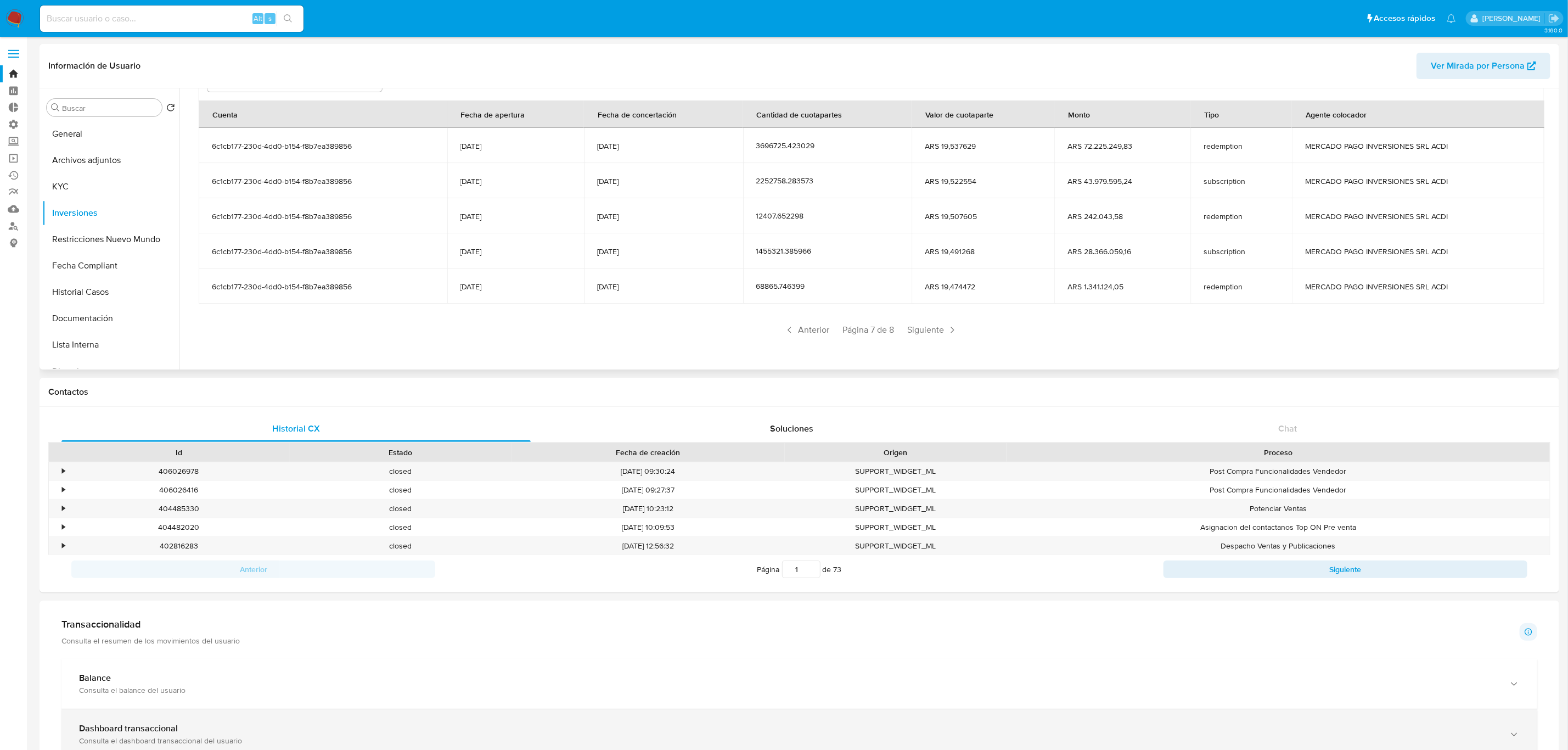
drag, startPoint x: 1059, startPoint y: 716, endPoint x: 719, endPoint y: 745, distance: 341.2
click at [1027, 735] on div "Dashboard transaccional Consulta el dashboard transaccional del usuario" at bounding box center [799, 734] width 1476 height 50
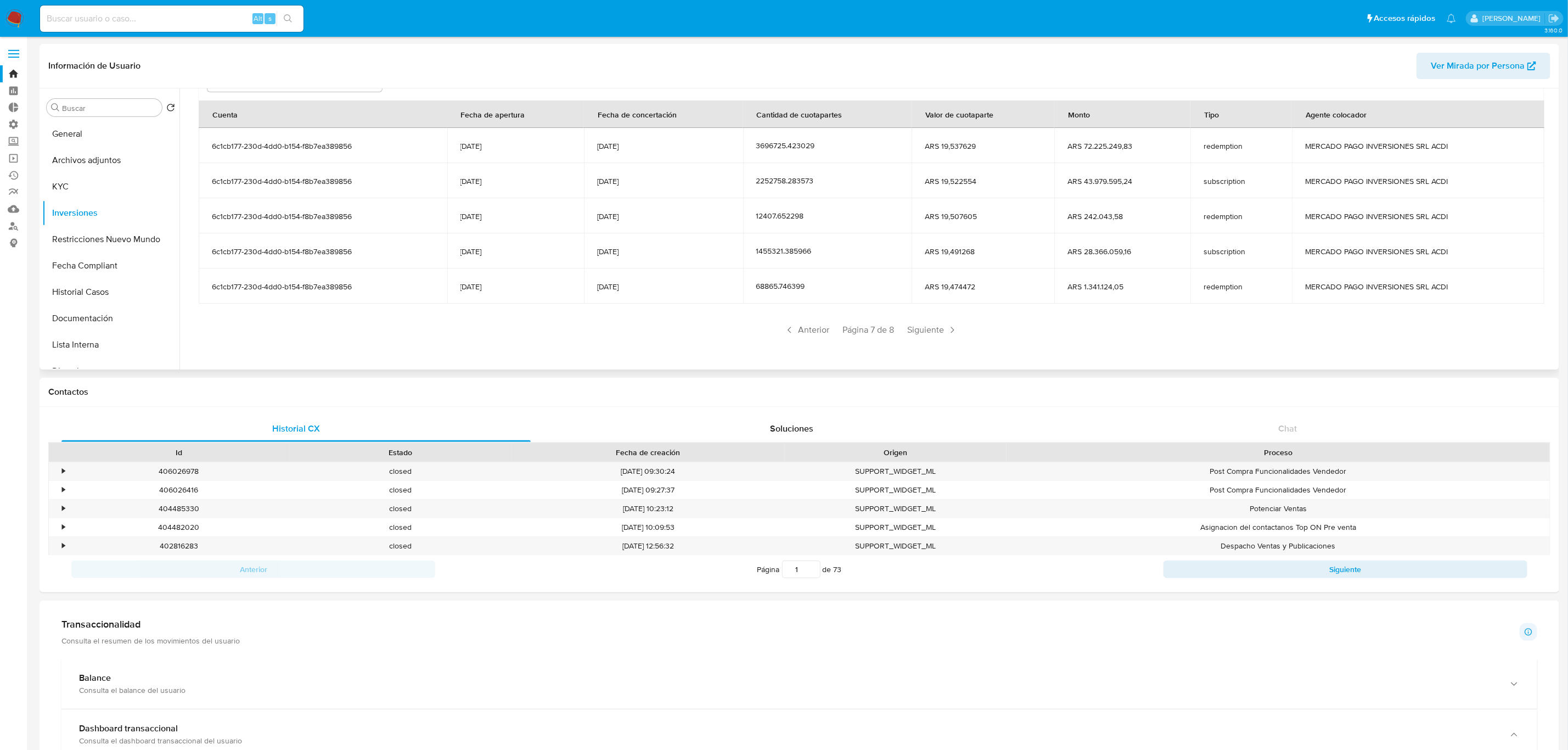
click at [152, 17] on input at bounding box center [171, 18] width 263 height 14
paste input "174556876"
click at [144, 25] on input "174556876" at bounding box center [171, 18] width 263 height 14
click at [85, 188] on button "KYC" at bounding box center [106, 187] width 128 height 26
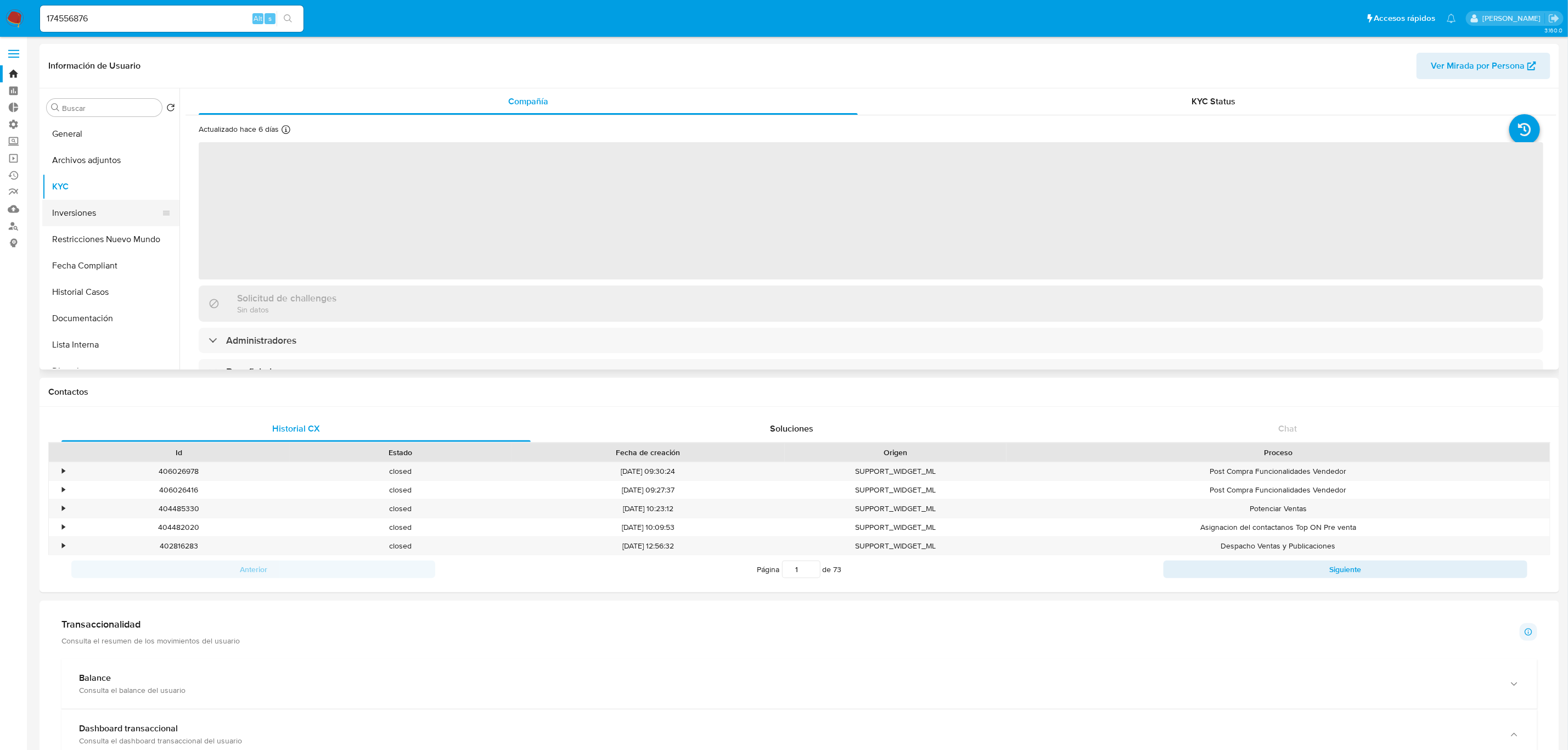
click at [99, 223] on button "Inversiones" at bounding box center [106, 213] width 128 height 26
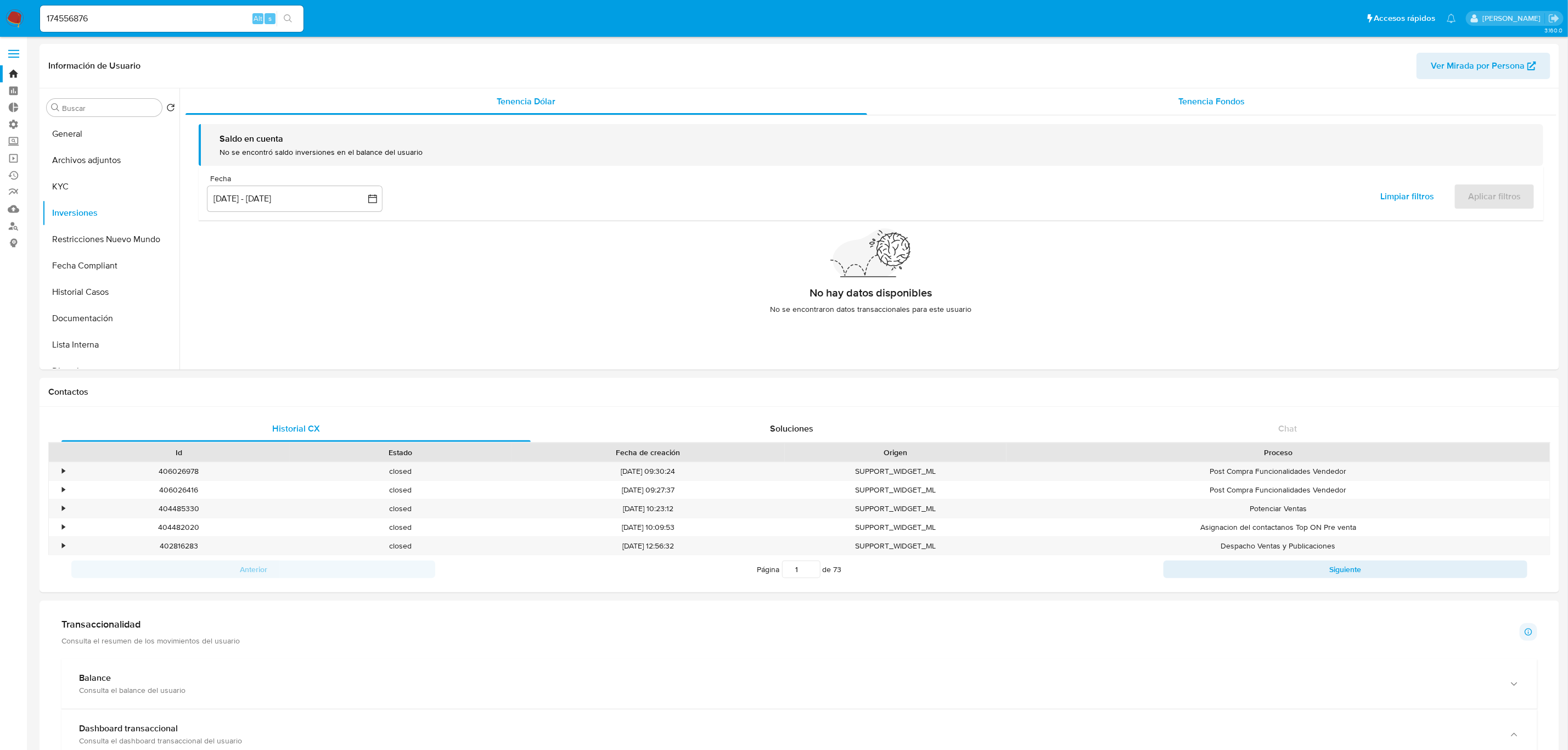
click at [1135, 102] on div "Tenencia Fondos" at bounding box center [1211, 101] width 689 height 26
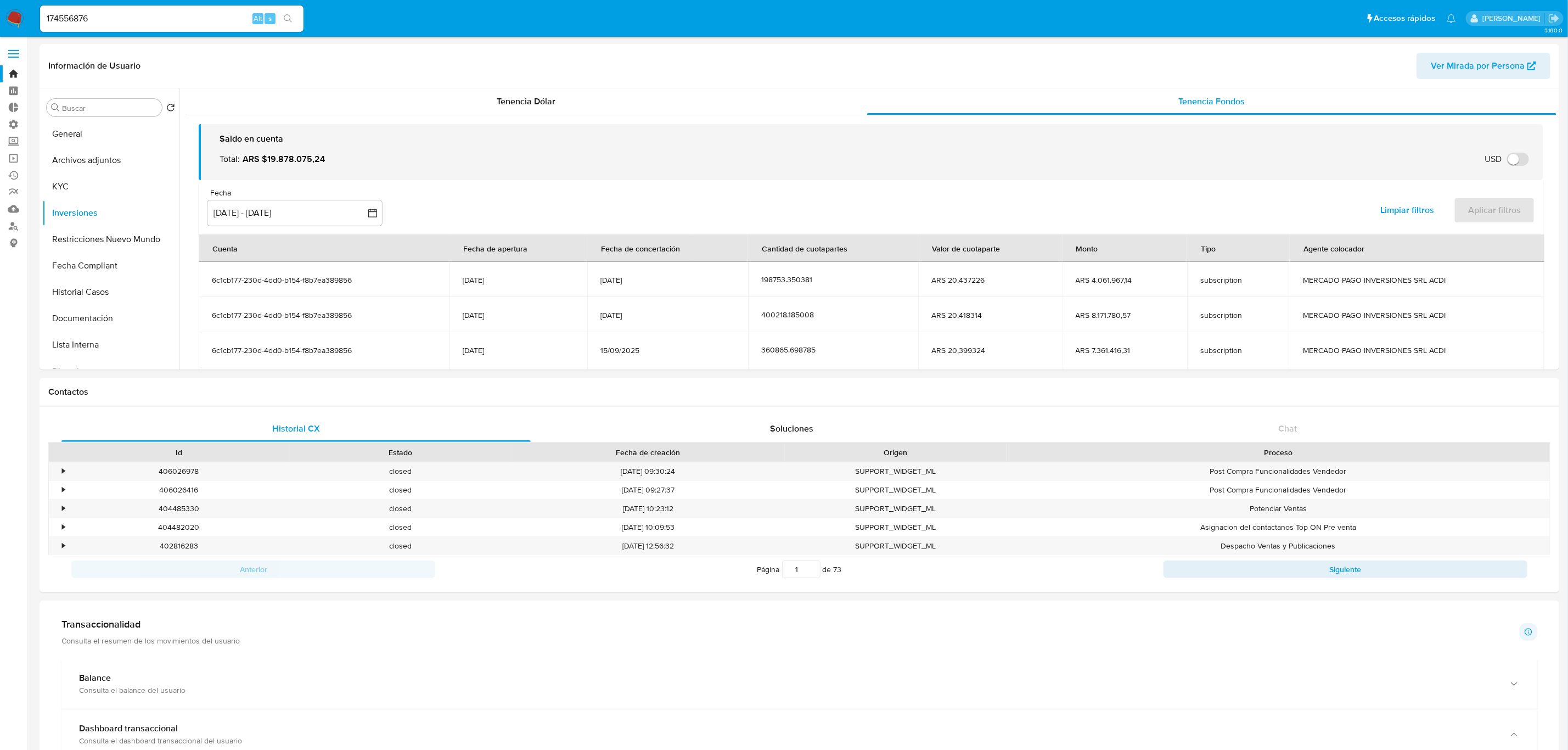
scroll to position [134, 0]
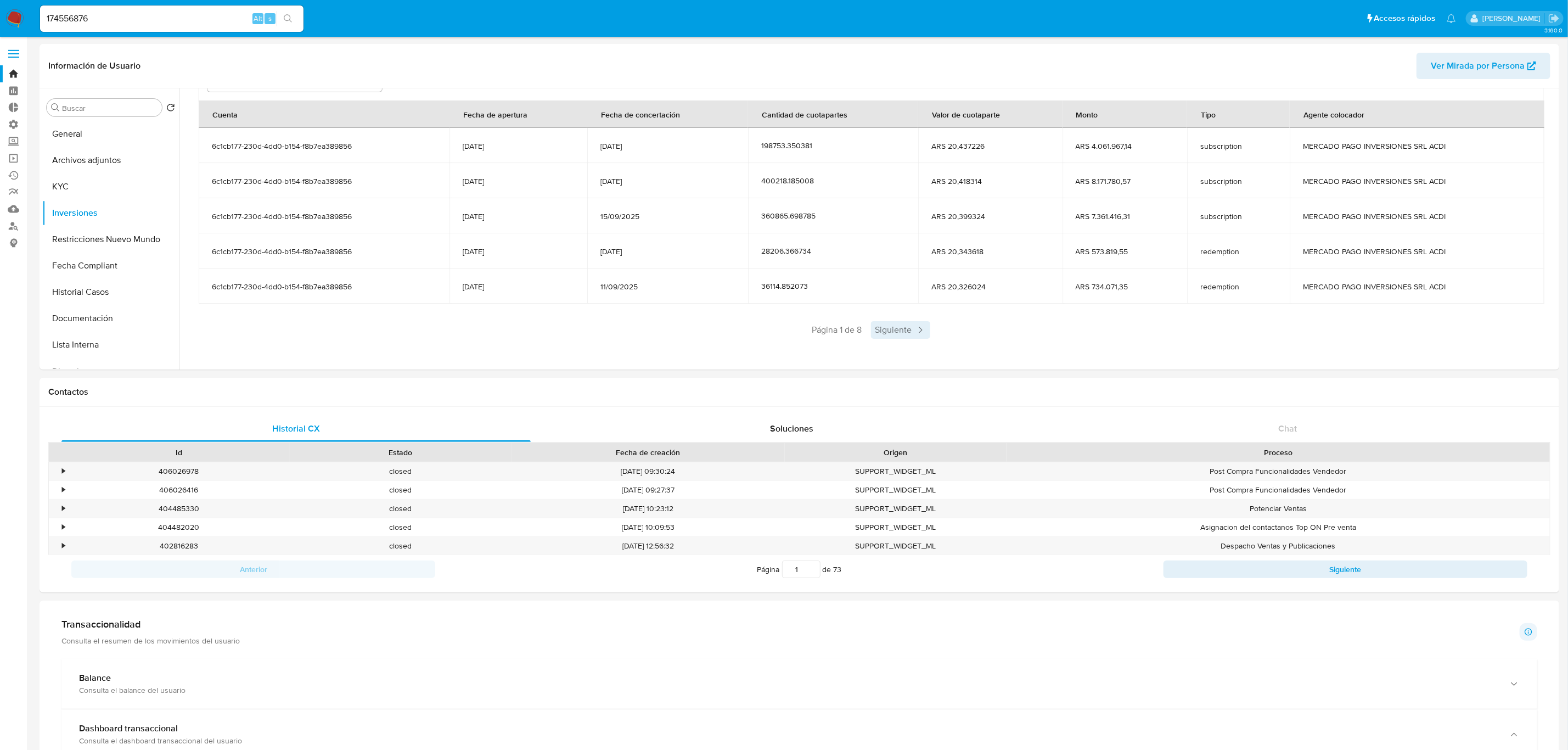
click at [895, 328] on span "Siguiente" at bounding box center [900, 330] width 60 height 18
click at [928, 331] on span "Siguiente" at bounding box center [933, 330] width 60 height 18
click at [931, 334] on span "Siguiente" at bounding box center [933, 330] width 60 height 18
click at [931, 335] on span "Siguiente" at bounding box center [933, 330] width 60 height 18
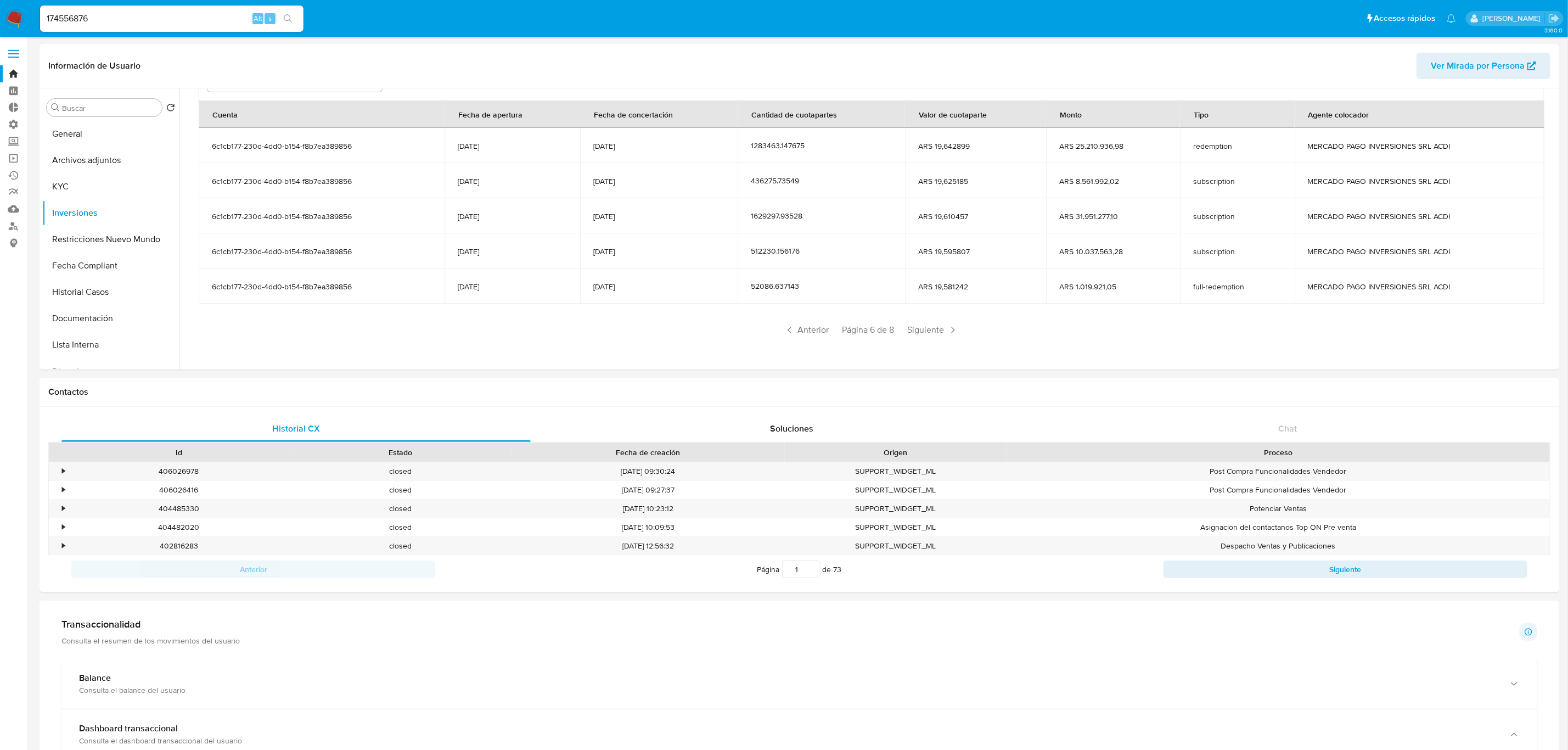
click at [931, 335] on span "Siguiente" at bounding box center [933, 330] width 60 height 18
click at [137, 18] on input "174556876" at bounding box center [171, 18] width 263 height 14
paste input "xTysXDD9PqrBVdFZHQtme2a3"
type input "xTysXDD9PqrBVdFZHQtme2a3"
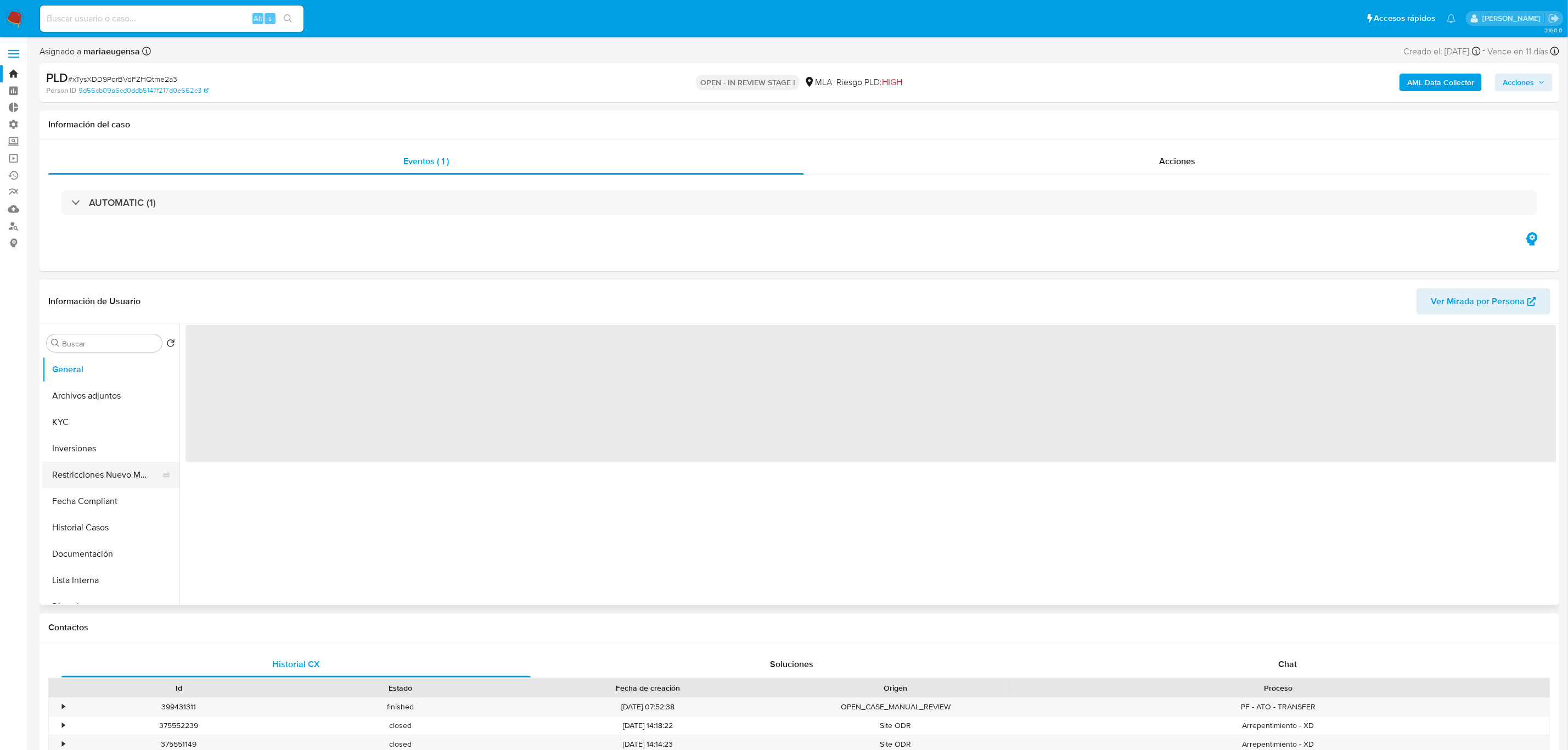
select select "10"
click at [86, 451] on button "Inversiones" at bounding box center [106, 448] width 128 height 26
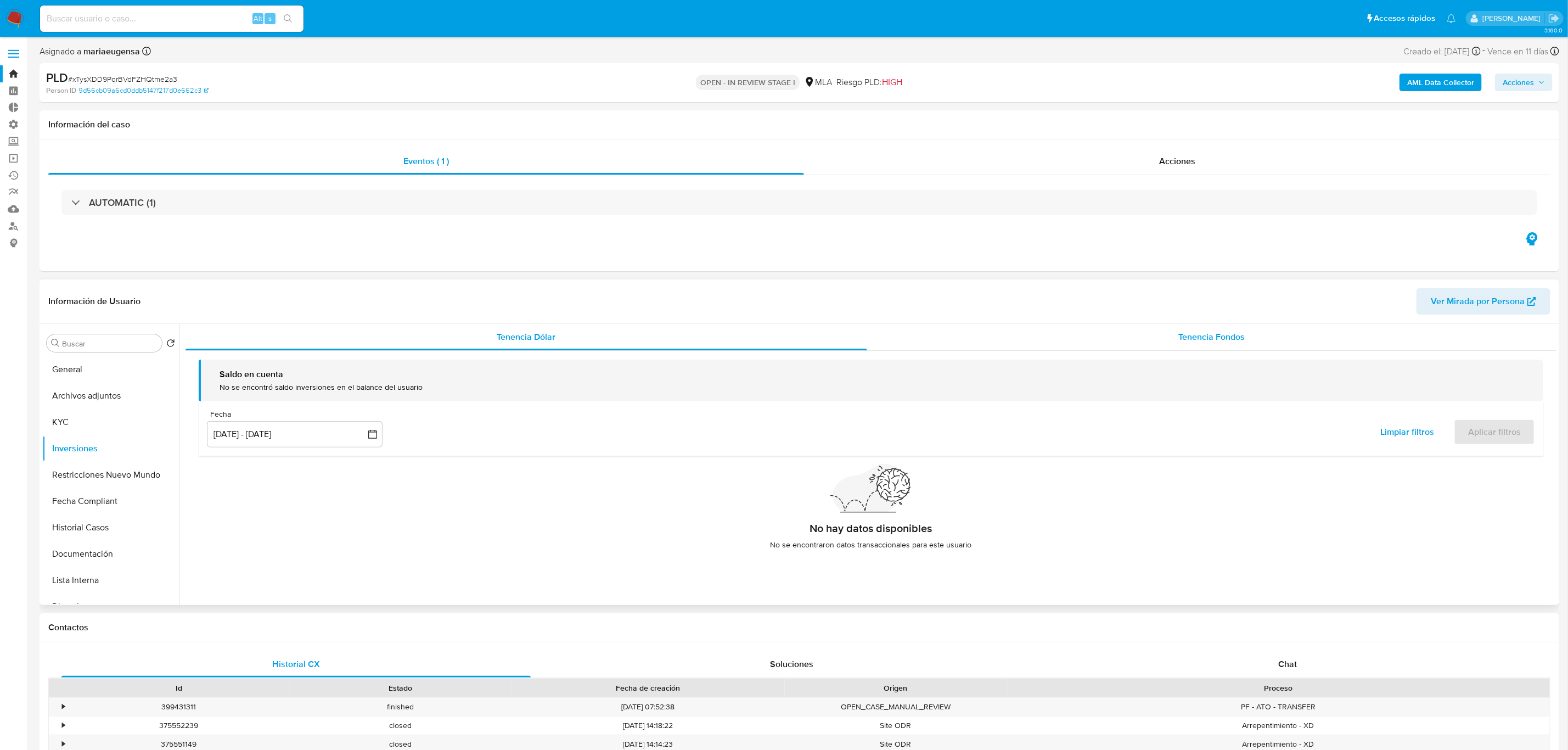
click at [1256, 340] on div "Tenencia Fondos" at bounding box center [1211, 337] width 689 height 26
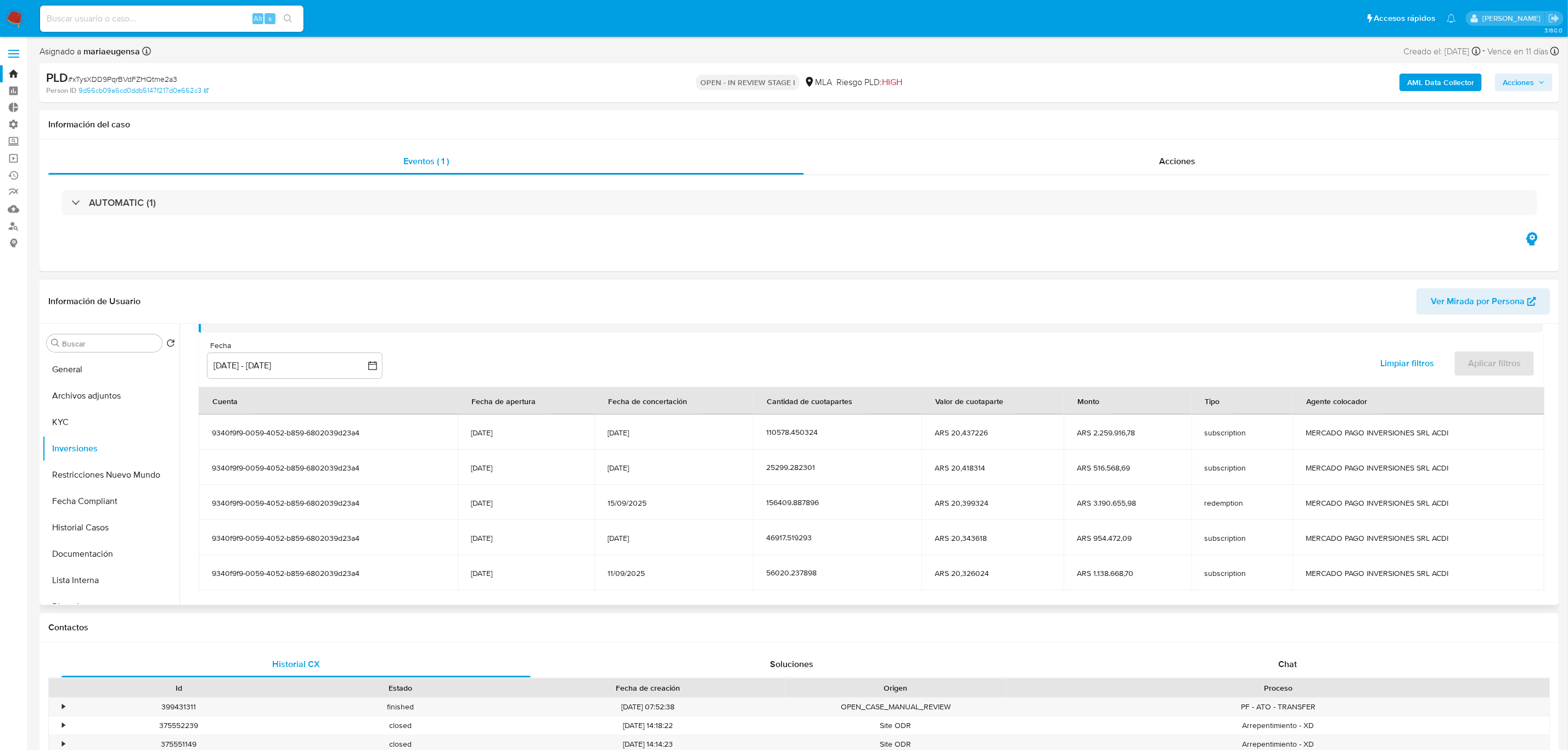
scroll to position [135, 0]
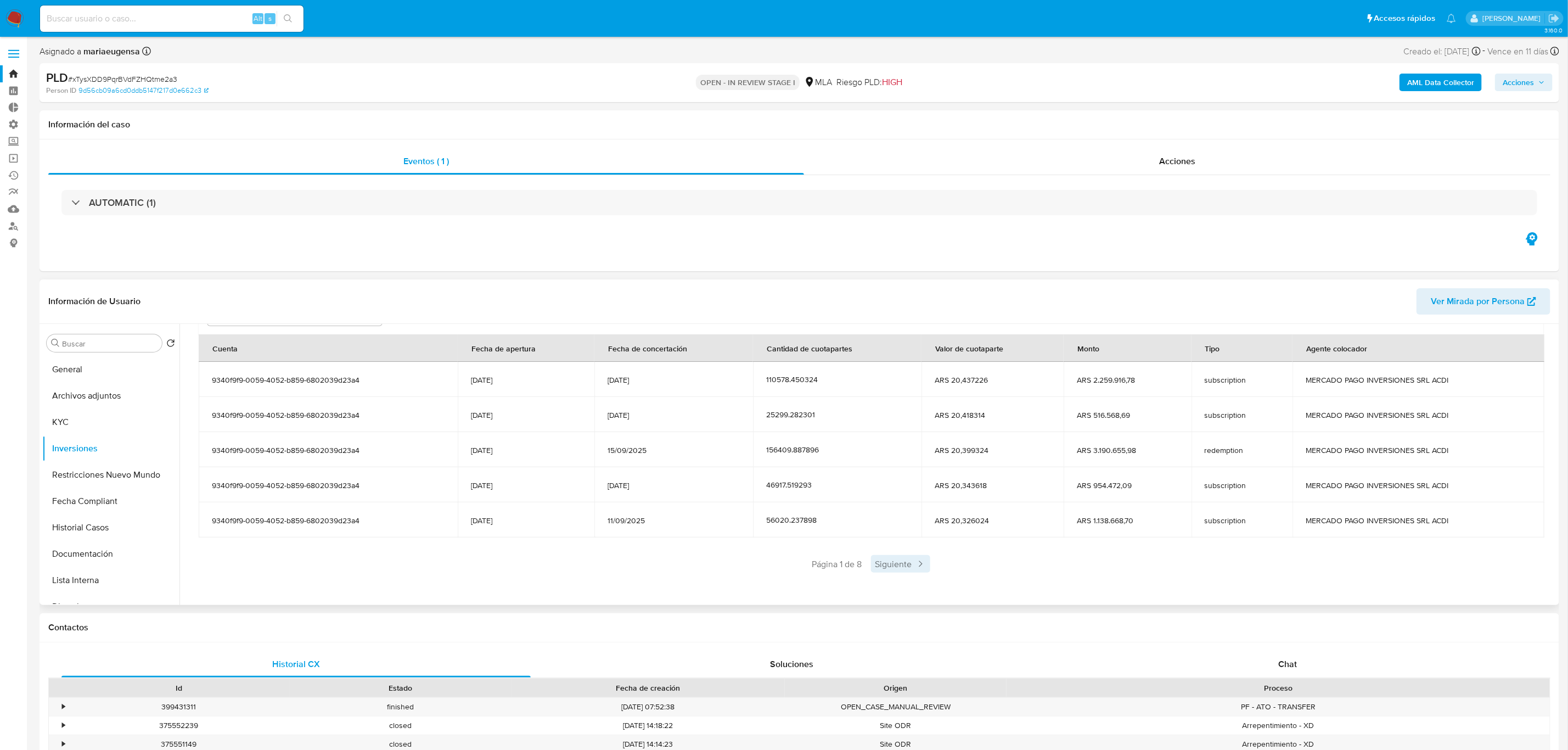
click at [897, 570] on span "Siguiente" at bounding box center [900, 563] width 60 height 18
click at [906, 574] on div "Saldo en cuenta Total : ARS $4.314.166,02 USD Cambiar entre moneda local y USD …" at bounding box center [871, 408] width 1371 height 384
click at [923, 572] on span "Siguiente" at bounding box center [933, 563] width 60 height 18
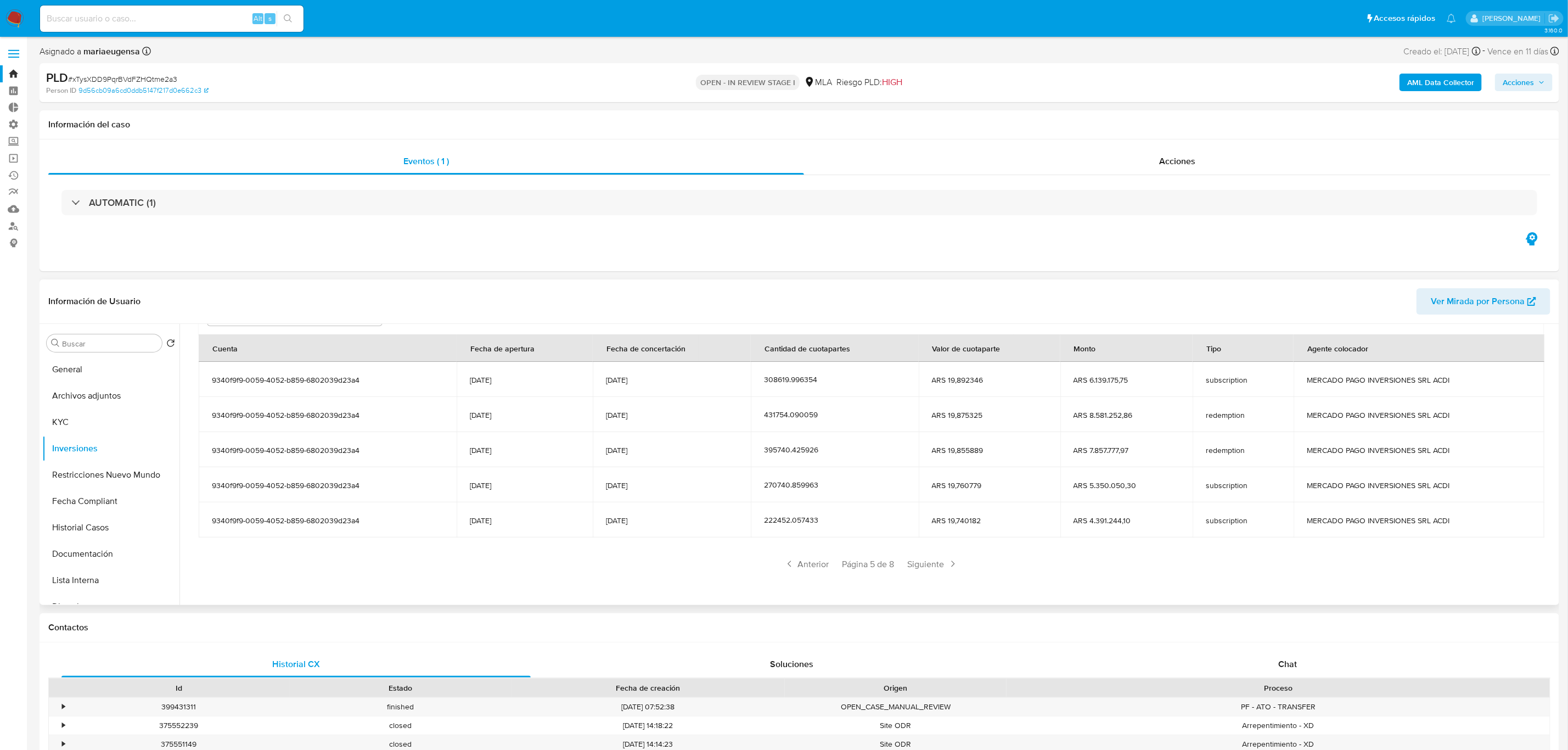
click at [923, 572] on span "Siguiente" at bounding box center [933, 563] width 60 height 18
click at [68, 428] on button "KYC" at bounding box center [106, 422] width 128 height 26
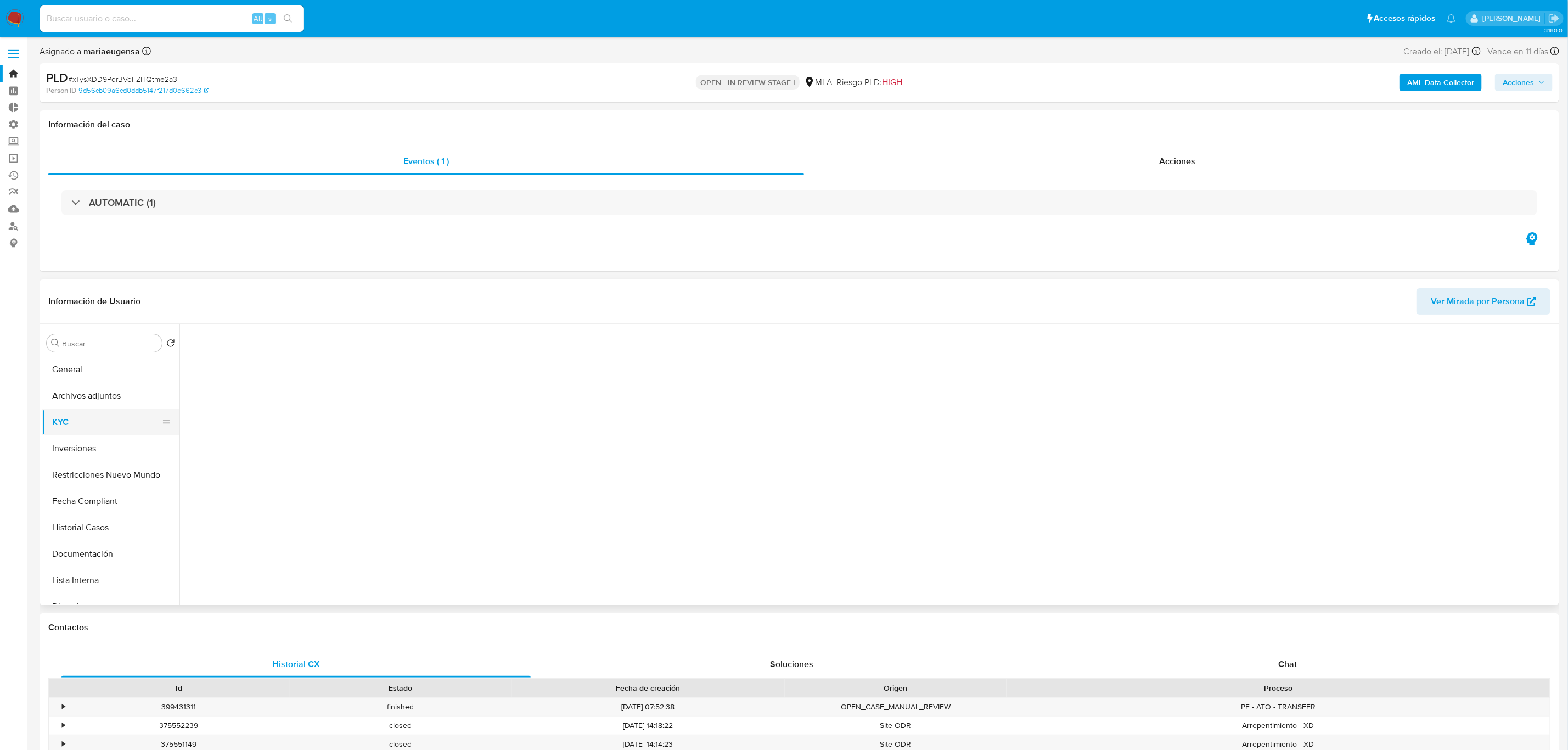
scroll to position [0, 0]
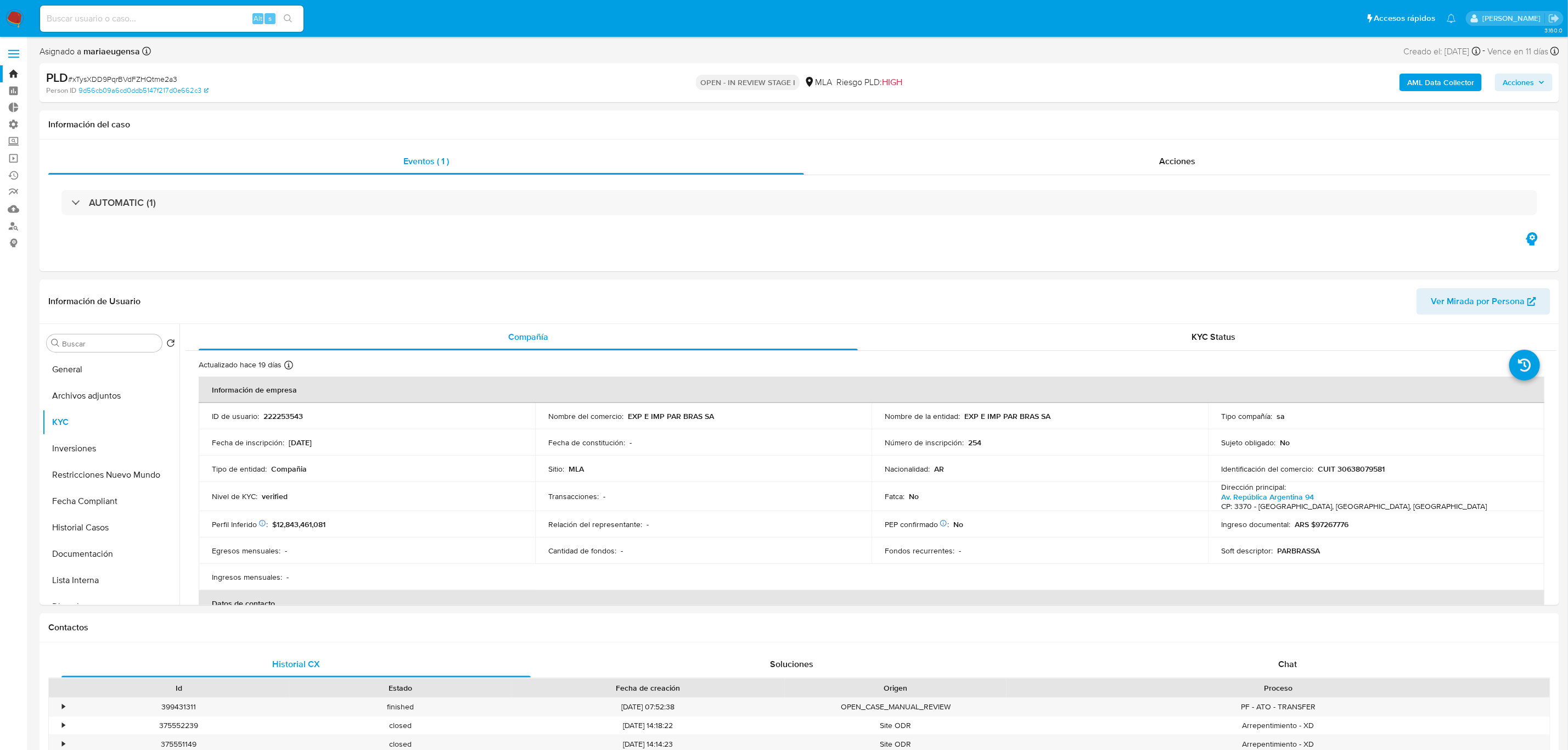
click at [123, 28] on div "Alt s" at bounding box center [171, 18] width 263 height 26
click at [129, 18] on input at bounding box center [171, 18] width 263 height 14
paste input "YAONBUGs02Hod6bHCv2WQFzk"
type input "YAONBUGs02Hod6bHCv2WQFzk"
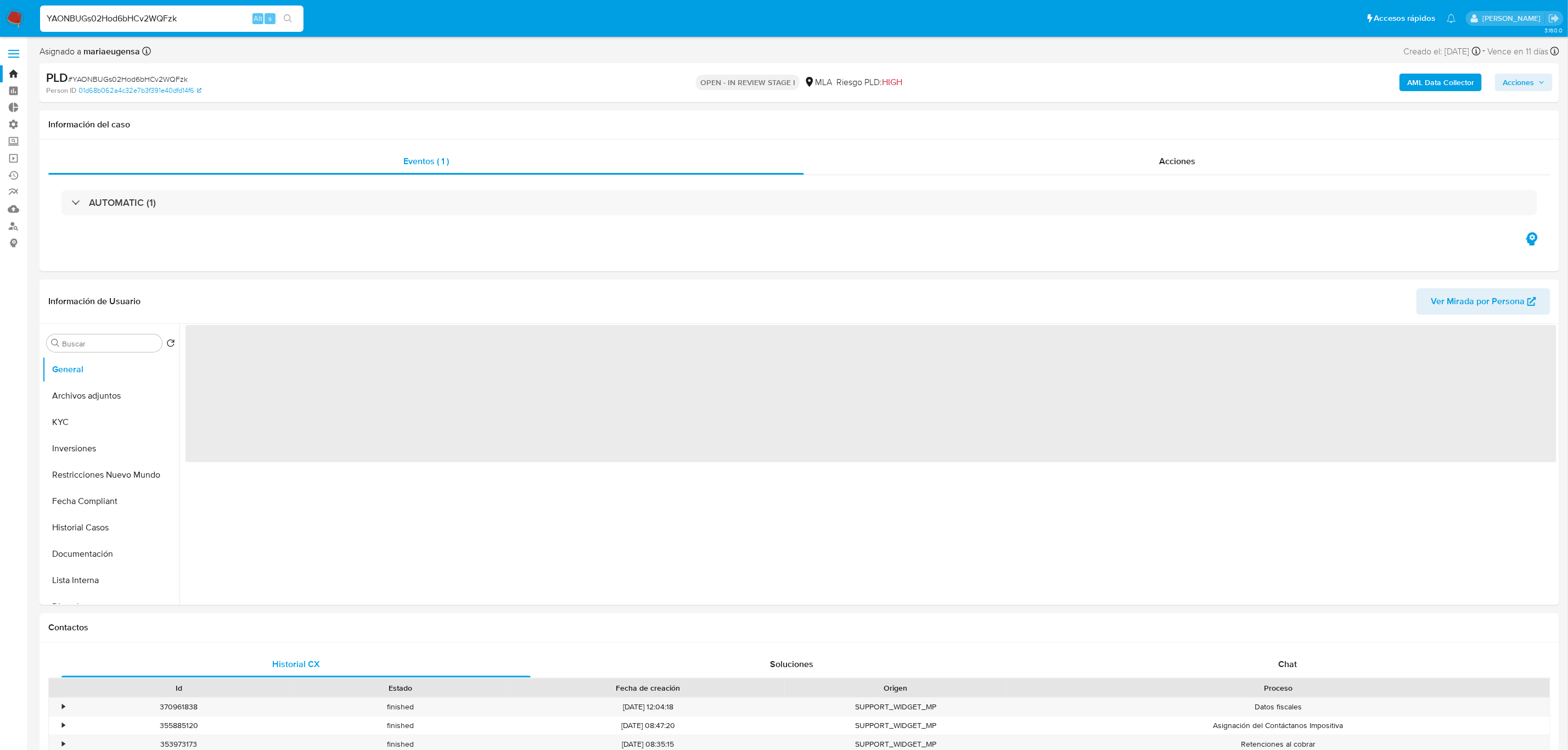
select select "10"
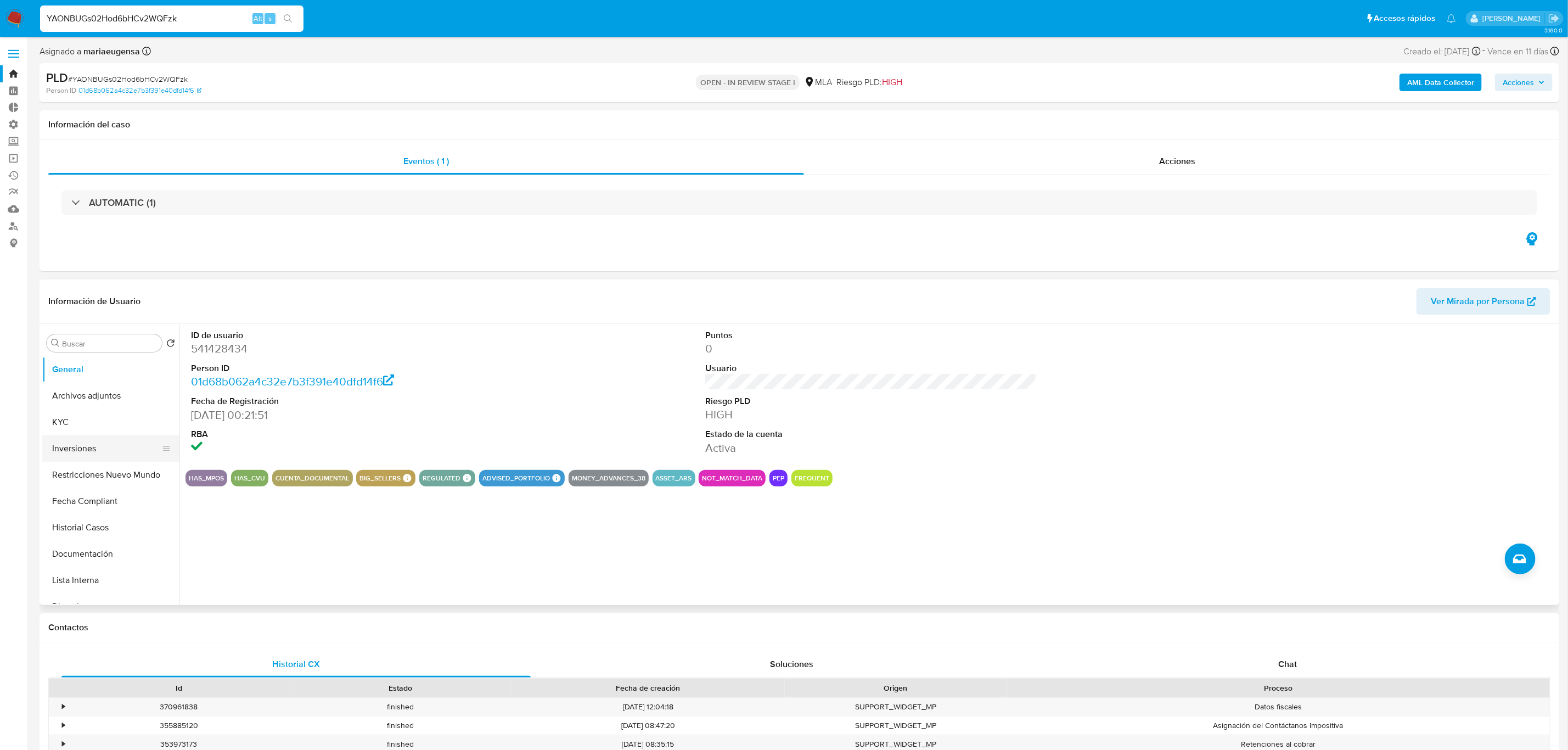
drag, startPoint x: 75, startPoint y: 448, endPoint x: 161, endPoint y: 439, distance: 86.5
click at [77, 448] on button "Inversiones" at bounding box center [106, 448] width 128 height 26
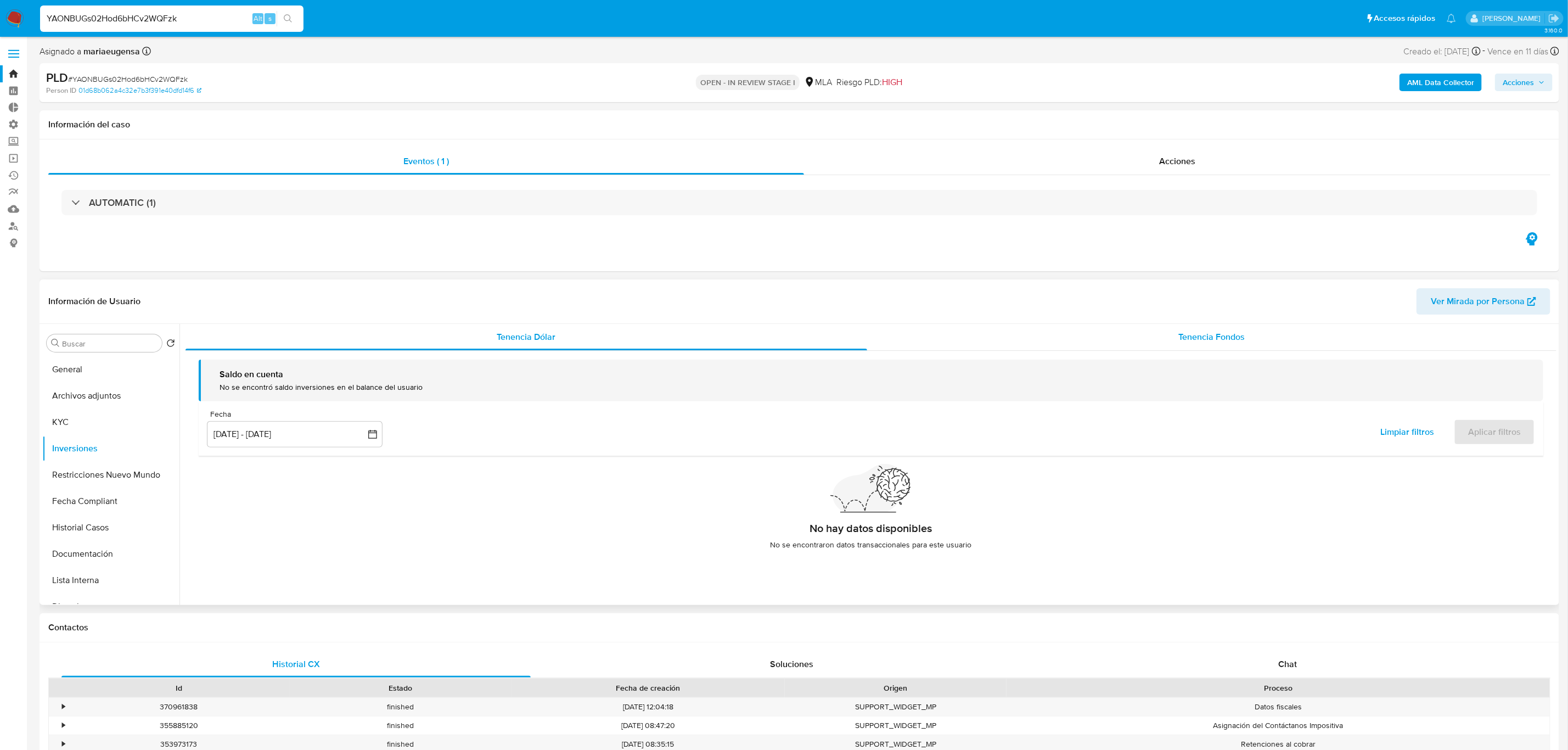
click at [1235, 338] on span "Tenencia Fondos" at bounding box center [1212, 336] width 66 height 13
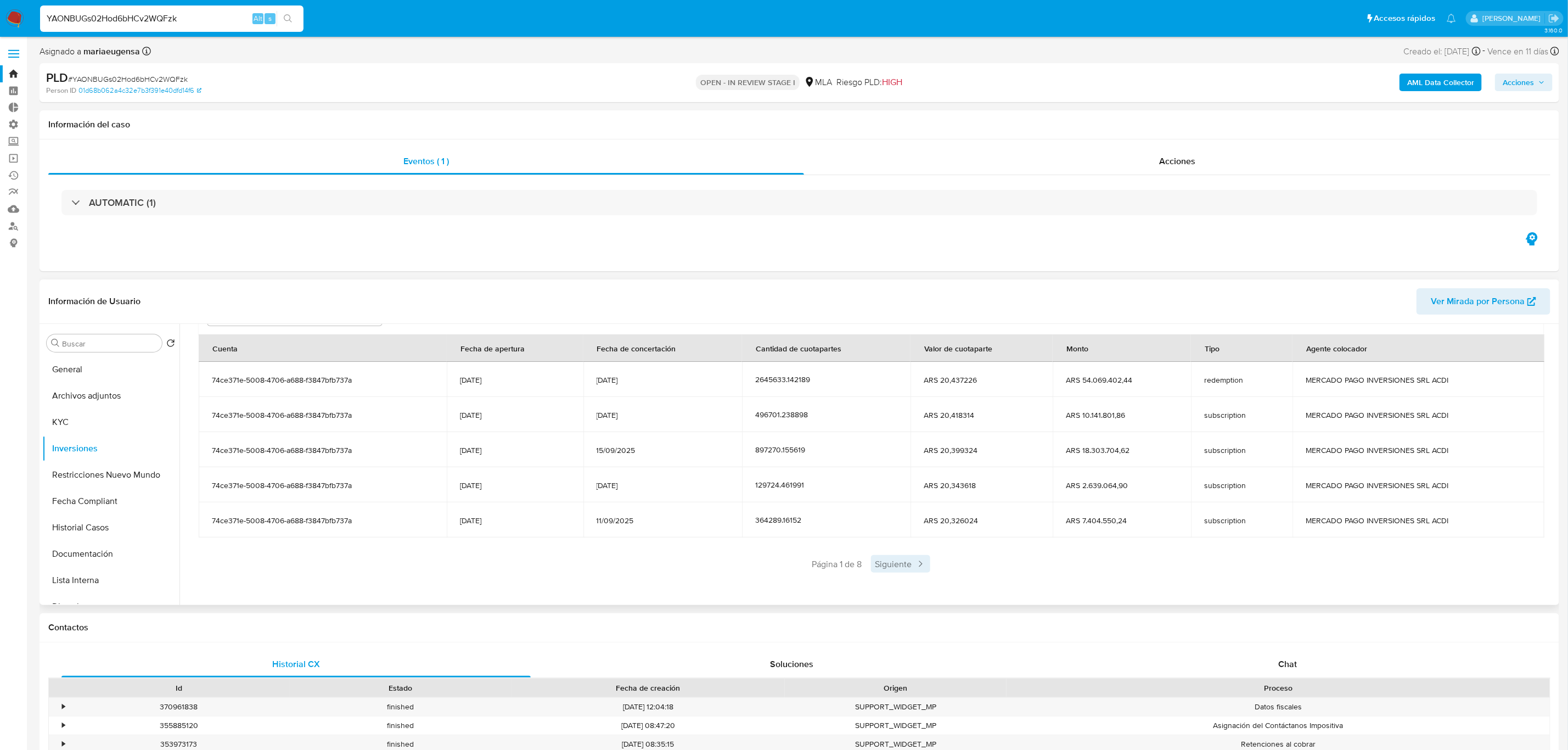
click at [910, 565] on span "Siguiente" at bounding box center [900, 563] width 60 height 18
click at [911, 574] on div "Saldo en cuenta Total : ARS $136.335.924,06 USD Cambiar entre moneda local y US…" at bounding box center [871, 408] width 1371 height 384
click at [925, 566] on span "Siguiente" at bounding box center [933, 563] width 60 height 18
click at [933, 569] on span "Siguiente" at bounding box center [933, 563] width 60 height 18
click at [929, 574] on div "Saldo en cuenta Total : ARS $136.335.924,06 USD Cambiar entre moneda local y US…" at bounding box center [871, 408] width 1371 height 384
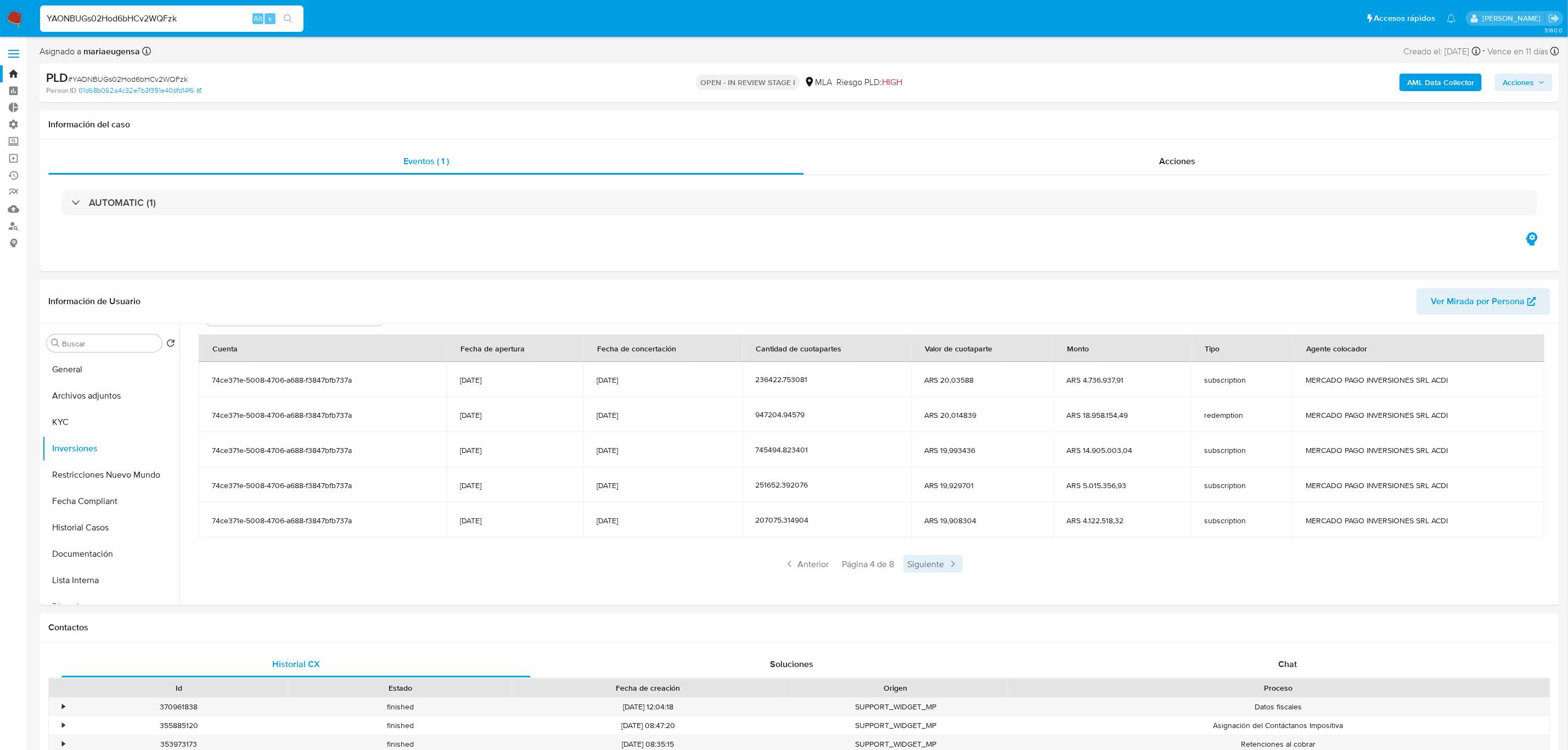
click at [929, 565] on span "Siguiente" at bounding box center [933, 563] width 60 height 18
click at [929, 567] on span "Siguiente" at bounding box center [933, 563] width 60 height 18
click at [930, 567] on span "Siguiente" at bounding box center [932, 563] width 60 height 18
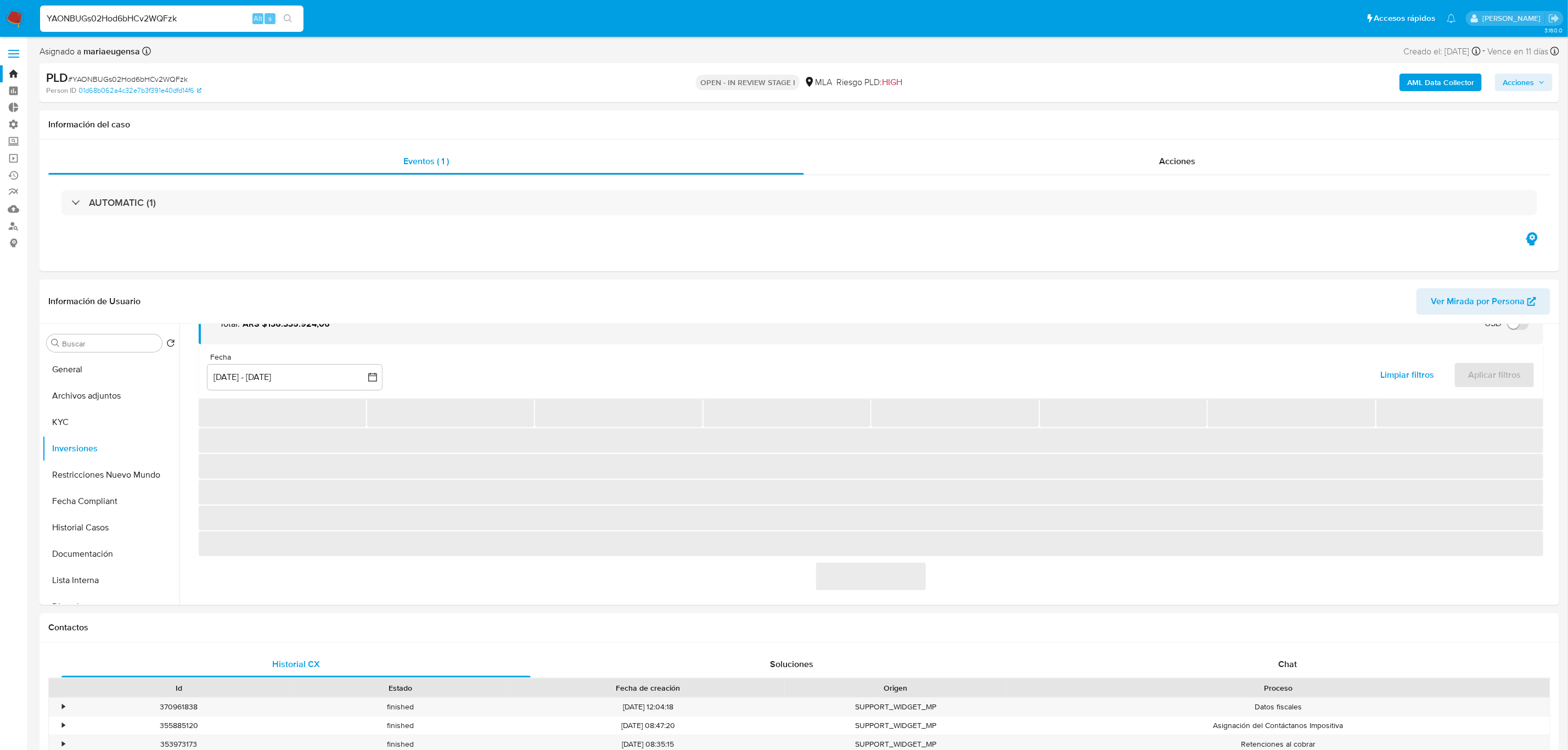
scroll to position [99, 0]
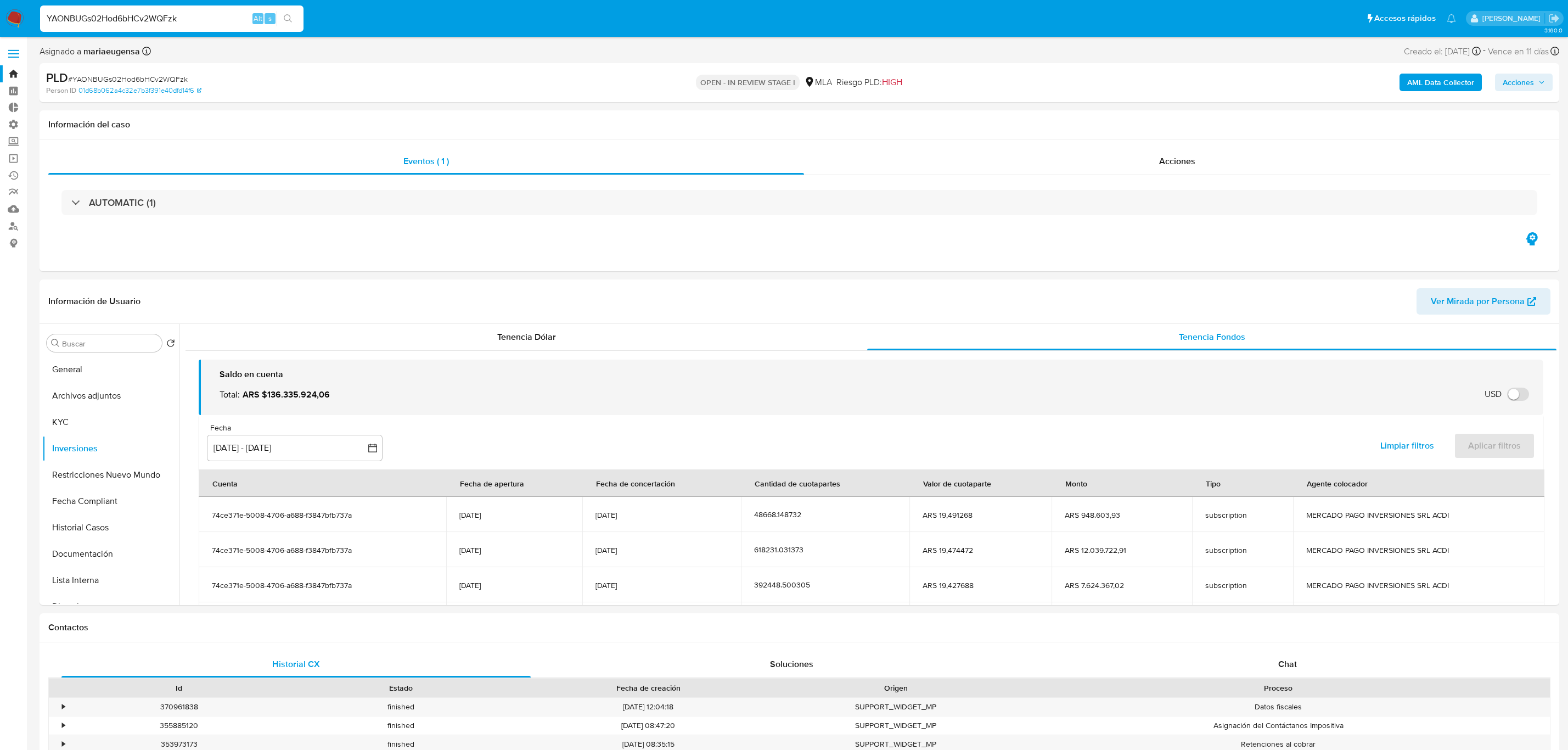
select select "10"
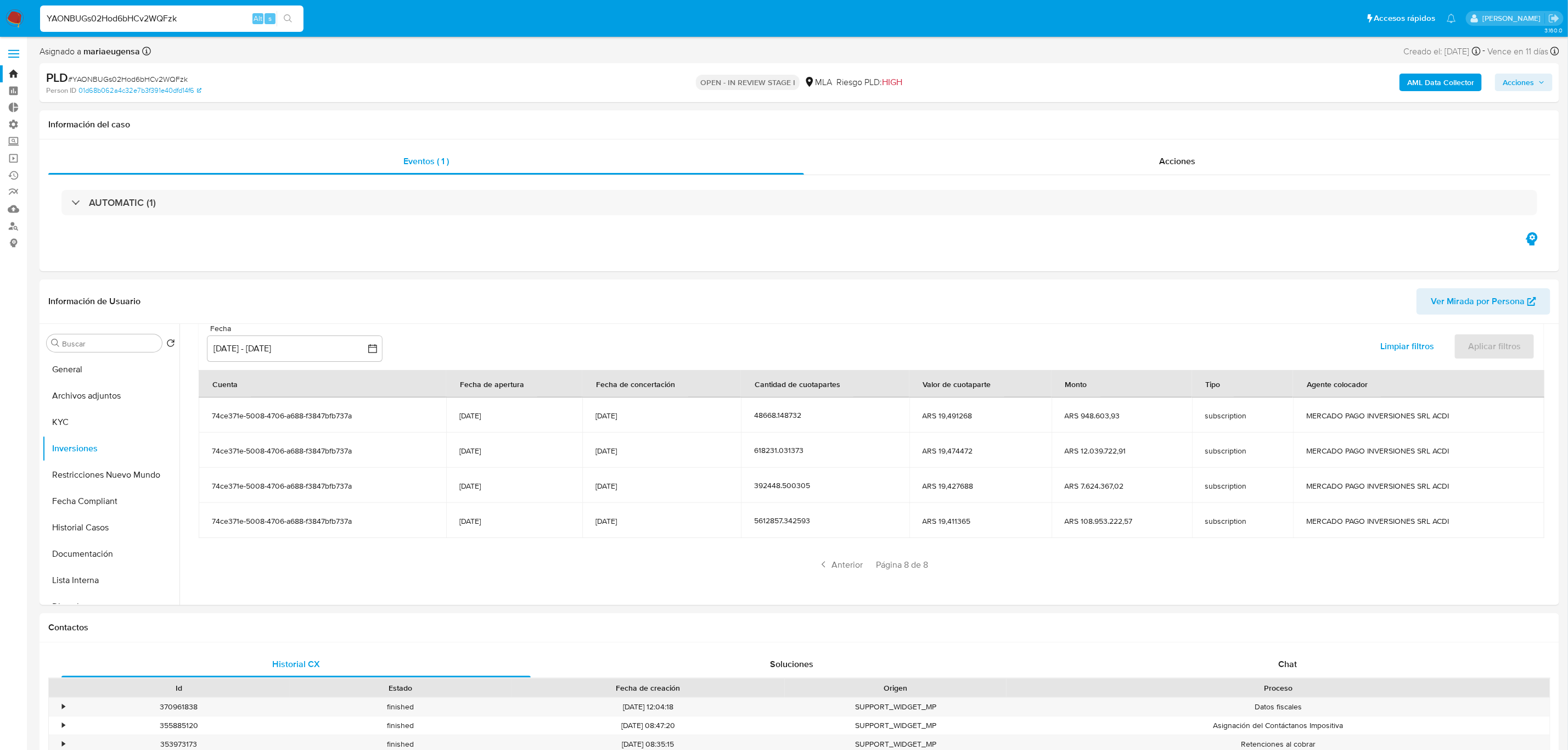
click at [142, 23] on input "YAONBUGs02Hod6bHCv2WQFzk" at bounding box center [171, 18] width 263 height 14
paste input "Ue9h2jqXwx2ijCbvPqueY4A"
type input "Ue9h2jqXwx2ijCbvPqueY4Ak"
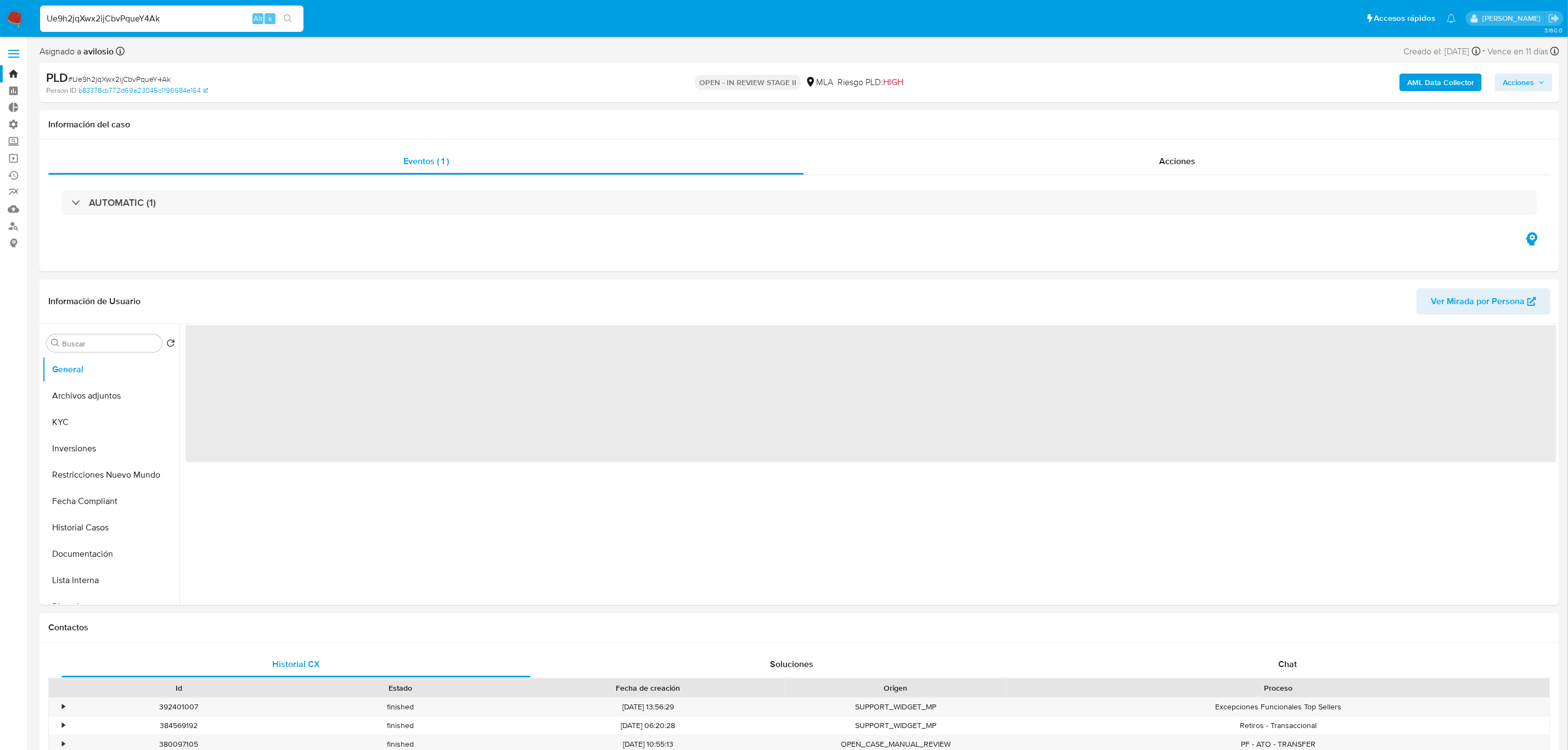
select select "10"
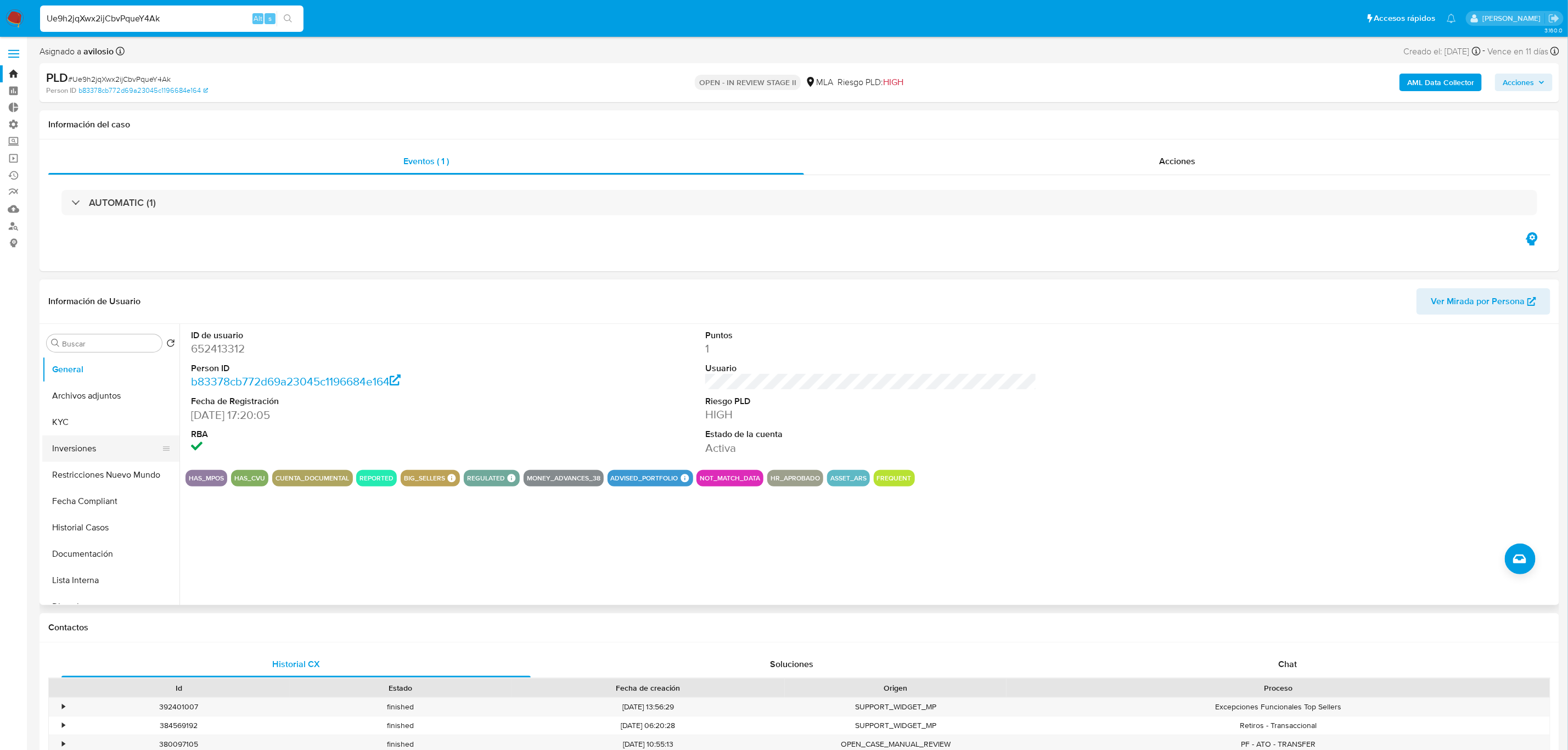
click at [102, 446] on button "Inversiones" at bounding box center [106, 448] width 128 height 26
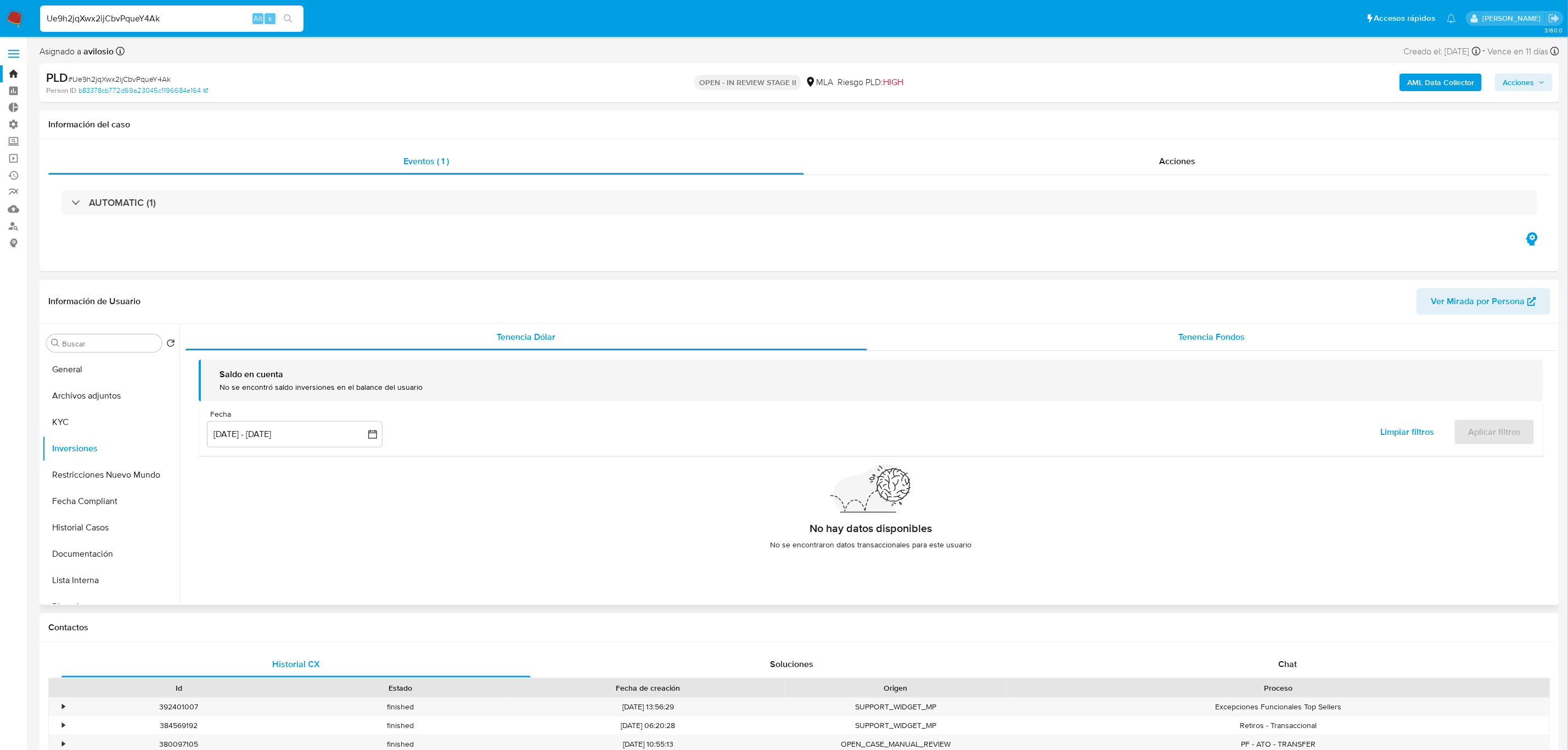
click at [1240, 342] on span "Tenencia Fondos" at bounding box center [1212, 336] width 66 height 13
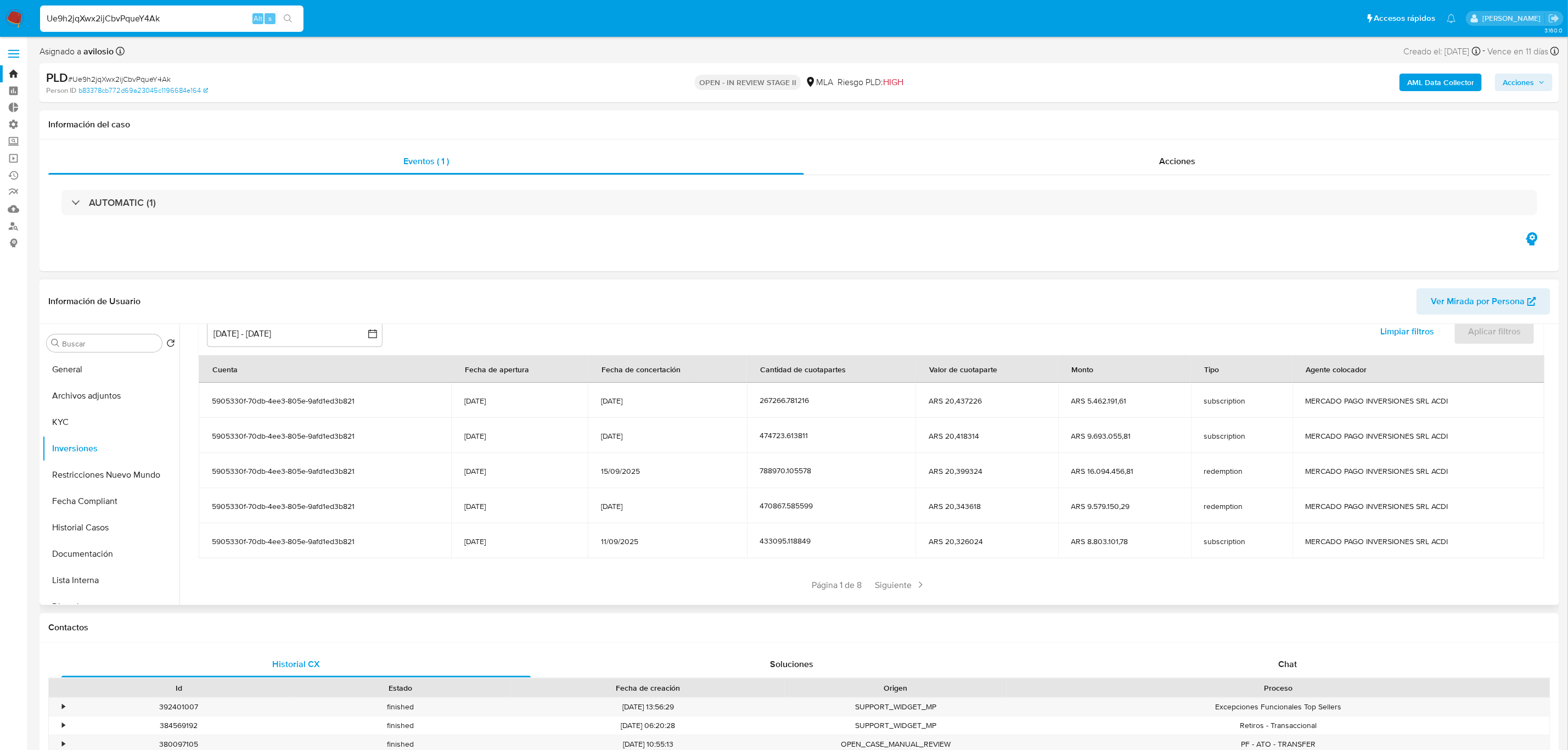
scroll to position [135, 0]
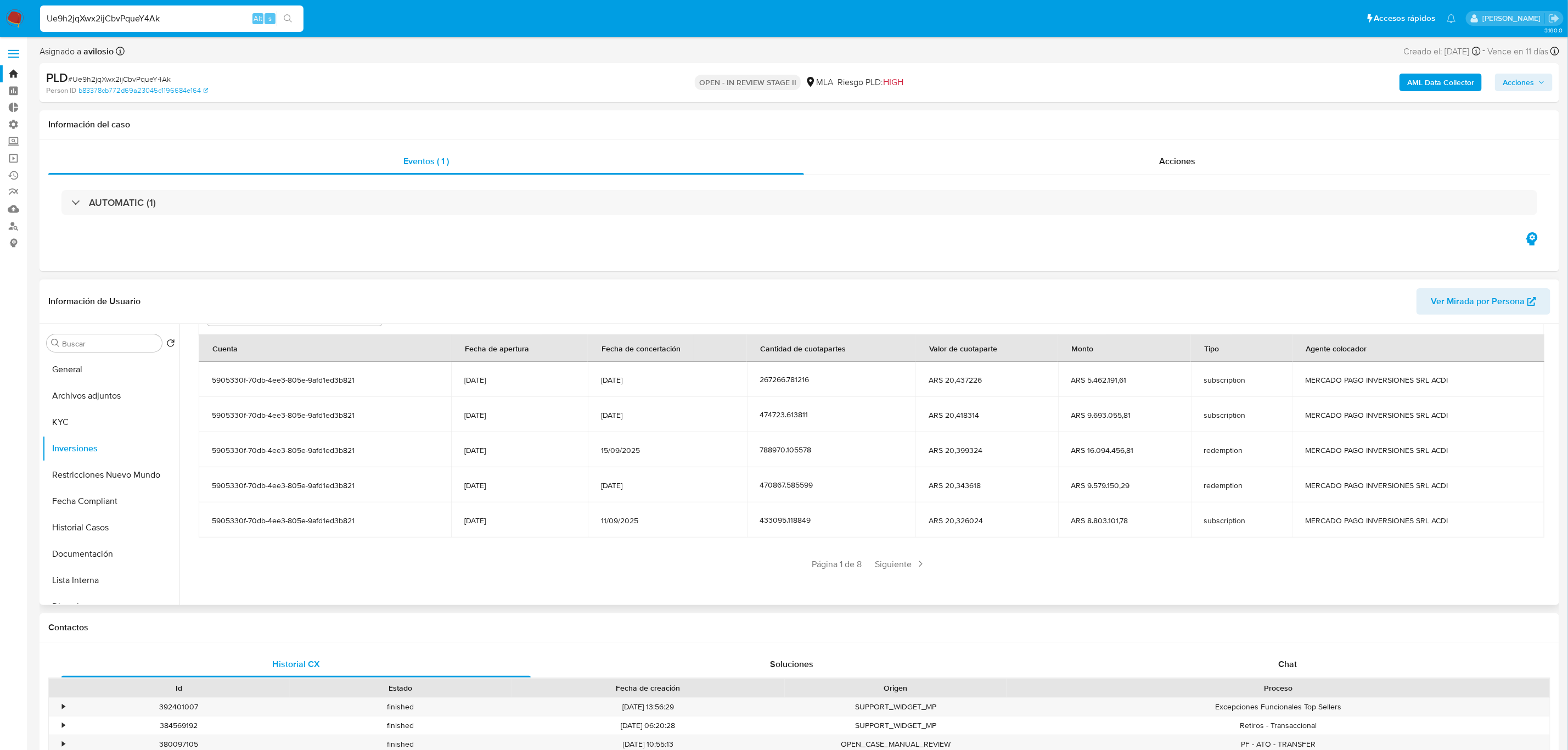
click at [901, 554] on section "Cuenta Fecha de apertura Fecha de concertación Cantidad de cuotapartes Valor de…" at bounding box center [871, 454] width 1345 height 238
click at [901, 563] on span "Siguiente" at bounding box center [900, 563] width 60 height 18
drag, startPoint x: 908, startPoint y: 575, endPoint x: 923, endPoint y: 568, distance: 16.6
click at [911, 574] on div "Saldo en cuenta Total : ARS $32.185.689,13 USD Cambiar entre moneda local y USD…" at bounding box center [871, 408] width 1371 height 384
click at [924, 568] on span "Siguiente" at bounding box center [933, 563] width 60 height 18
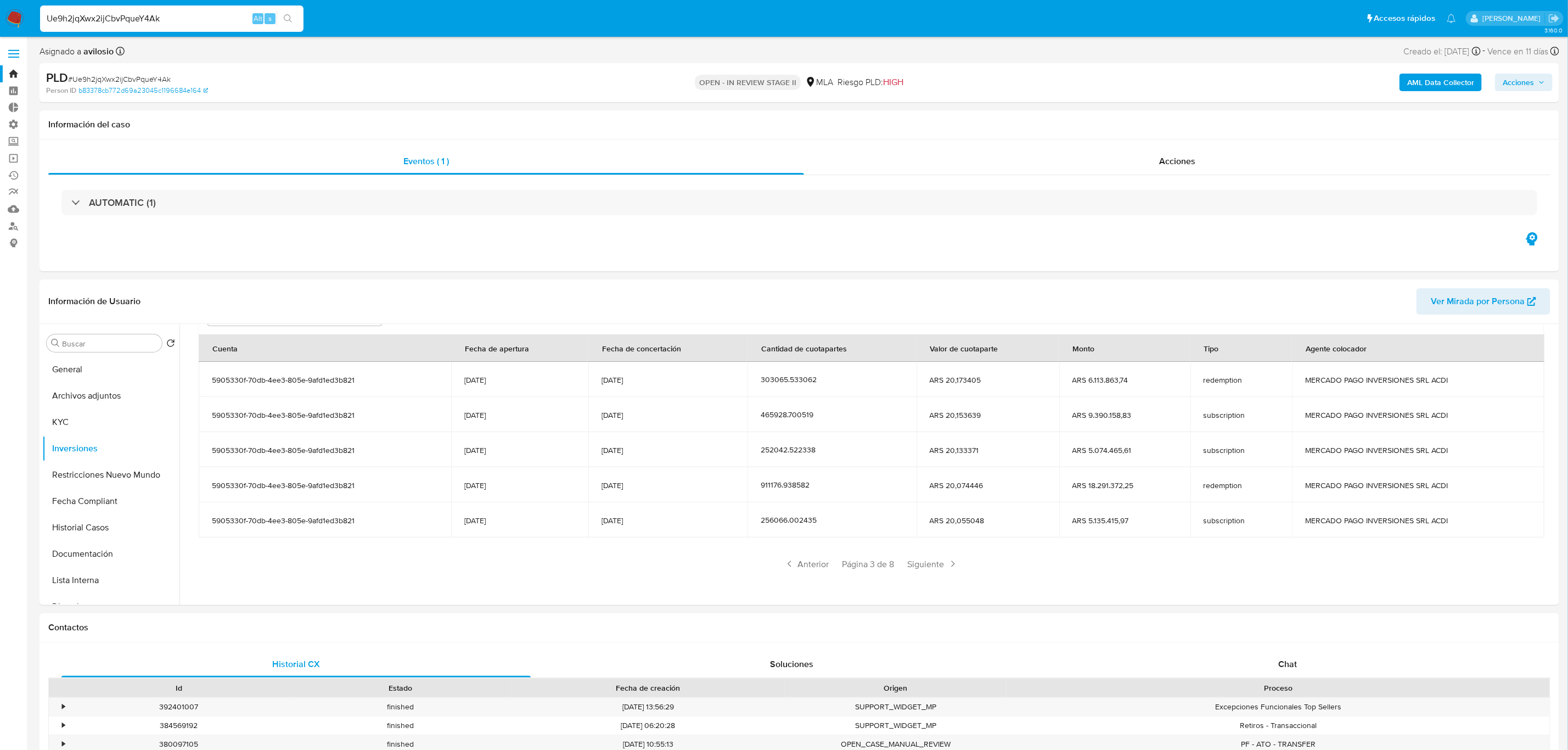
click at [944, 572] on span "Siguiente" at bounding box center [933, 563] width 60 height 18
click at [934, 571] on span "Siguiente" at bounding box center [933, 563] width 60 height 18
click at [933, 571] on span "Siguiente" at bounding box center [933, 563] width 60 height 18
click at [161, 15] on input "Ue9h2jqXwx2ijCbvPqueY4Ak" at bounding box center [171, 18] width 263 height 14
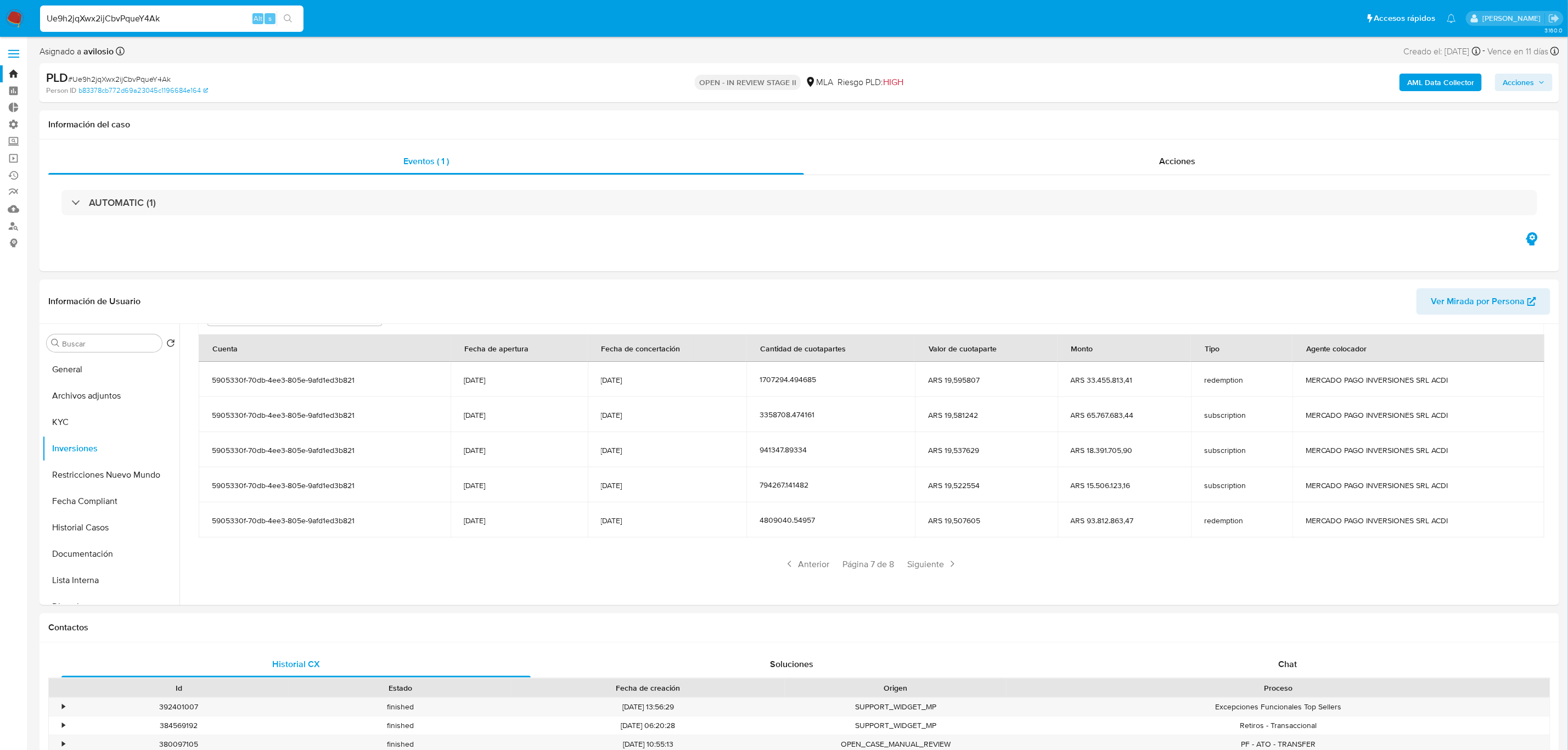
click at [161, 14] on input "Ue9h2jqXwx2ijCbvPqueY4Ak" at bounding box center [171, 18] width 263 height 14
paste input "vsIZMYnFjl3J6CRXlAmF9JPj"
type input "vsIZMYnFjl3J6CRXlAmF9JPj"
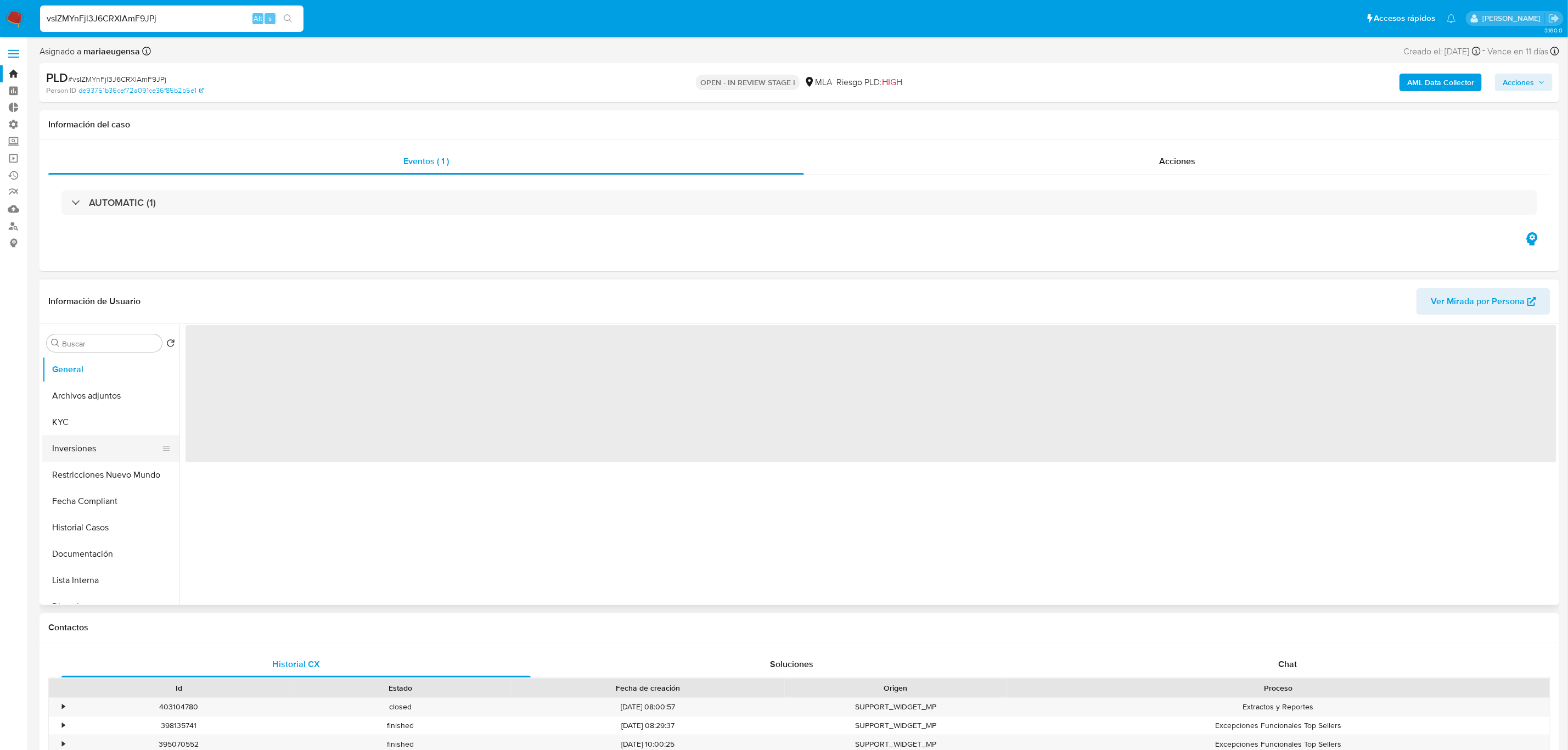
click at [86, 447] on button "Inversiones" at bounding box center [106, 448] width 128 height 26
select select "10"
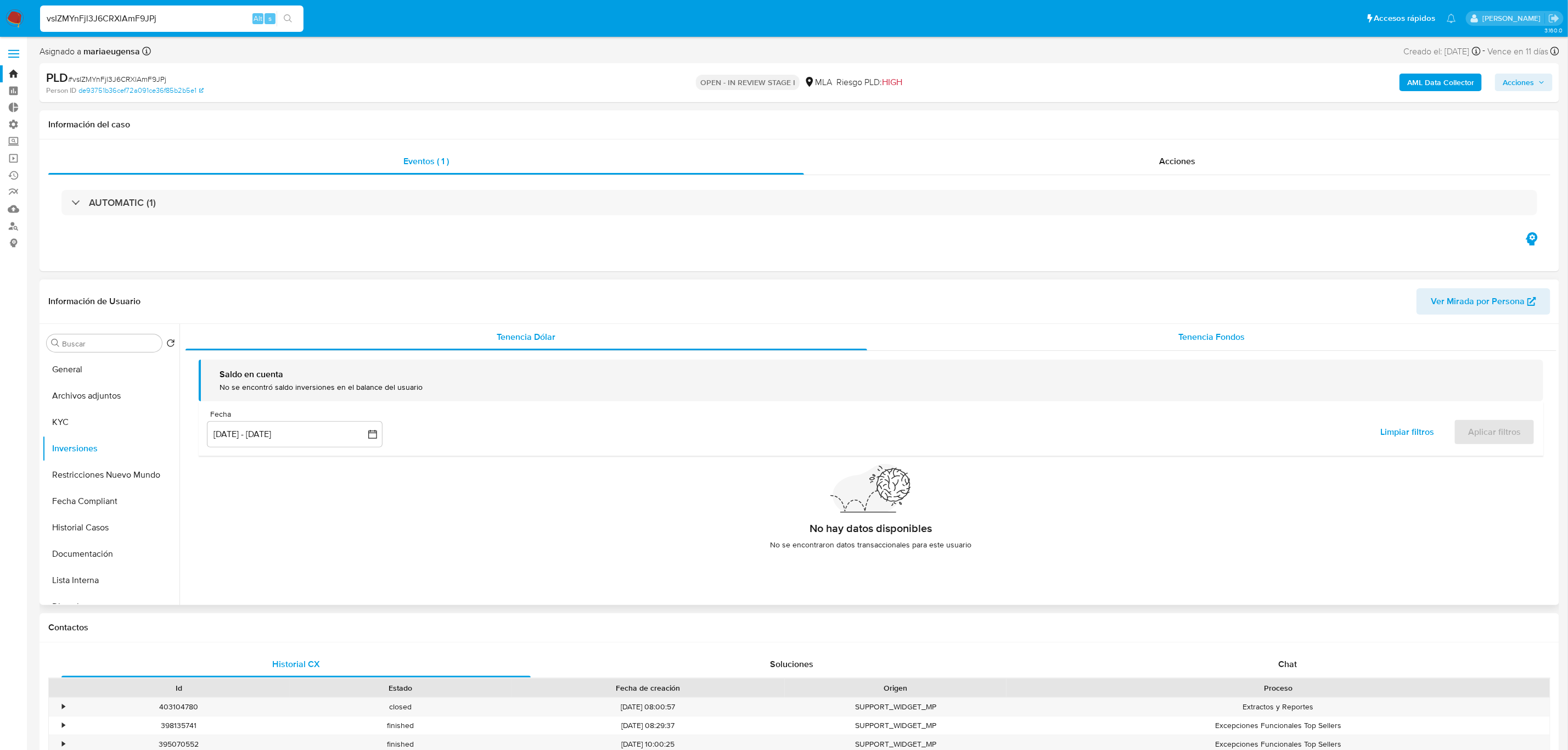
click at [1252, 348] on div "Tenencia Fondos" at bounding box center [1211, 337] width 689 height 26
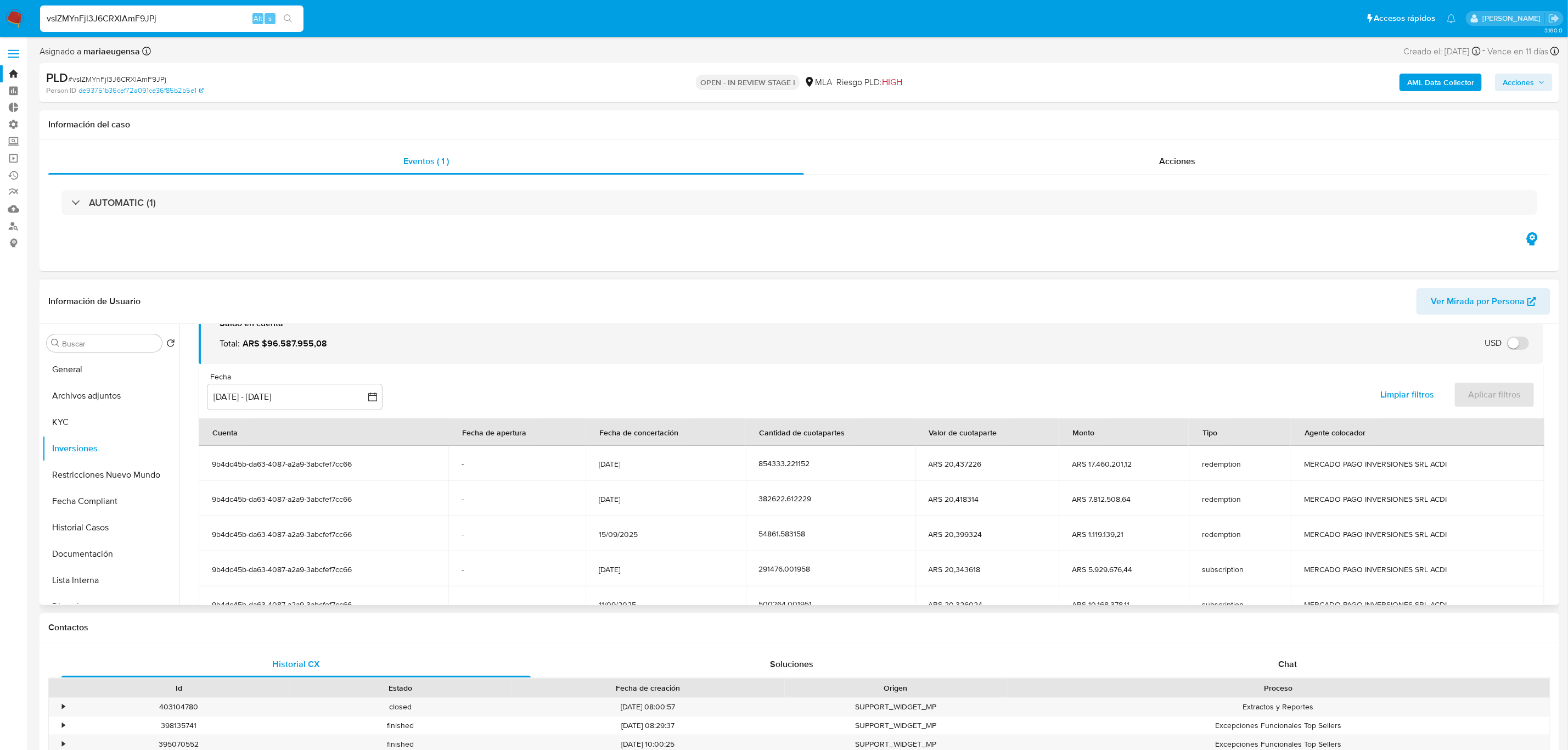
scroll to position [135, 0]
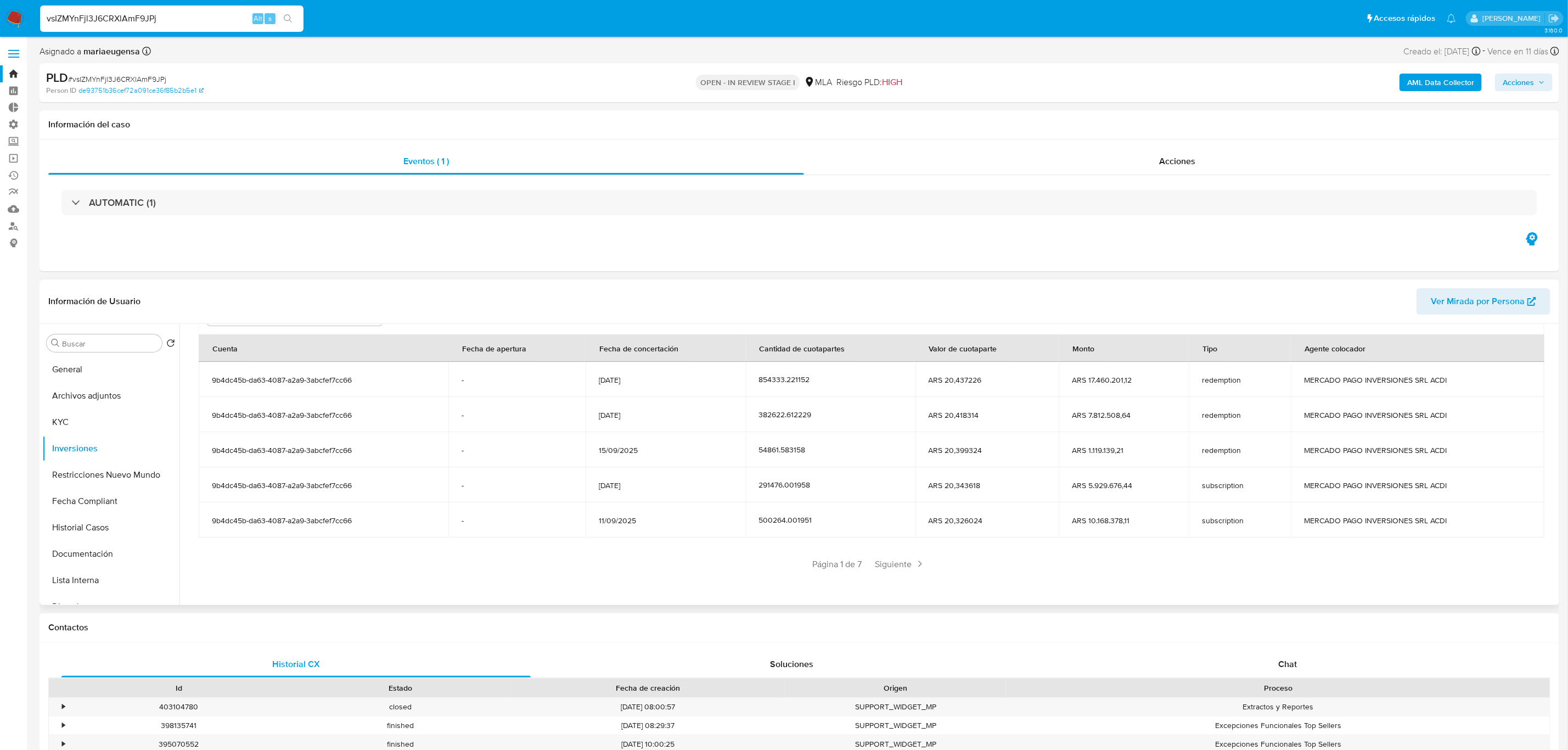
click at [881, 574] on div "Saldo en cuenta Total : ARS $96.587.955,08 USD Cambiar entre moneda local y USD…" at bounding box center [871, 408] width 1371 height 384
click at [897, 565] on span "Siguiente" at bounding box center [900, 563] width 60 height 18
click at [897, 565] on div "Anterior Página 2 de 7 Siguiente" at bounding box center [871, 563] width 1345 height 18
click at [924, 560] on span "Siguiente" at bounding box center [932, 563] width 60 height 18
click at [934, 565] on span "Siguiente" at bounding box center [932, 563] width 60 height 18
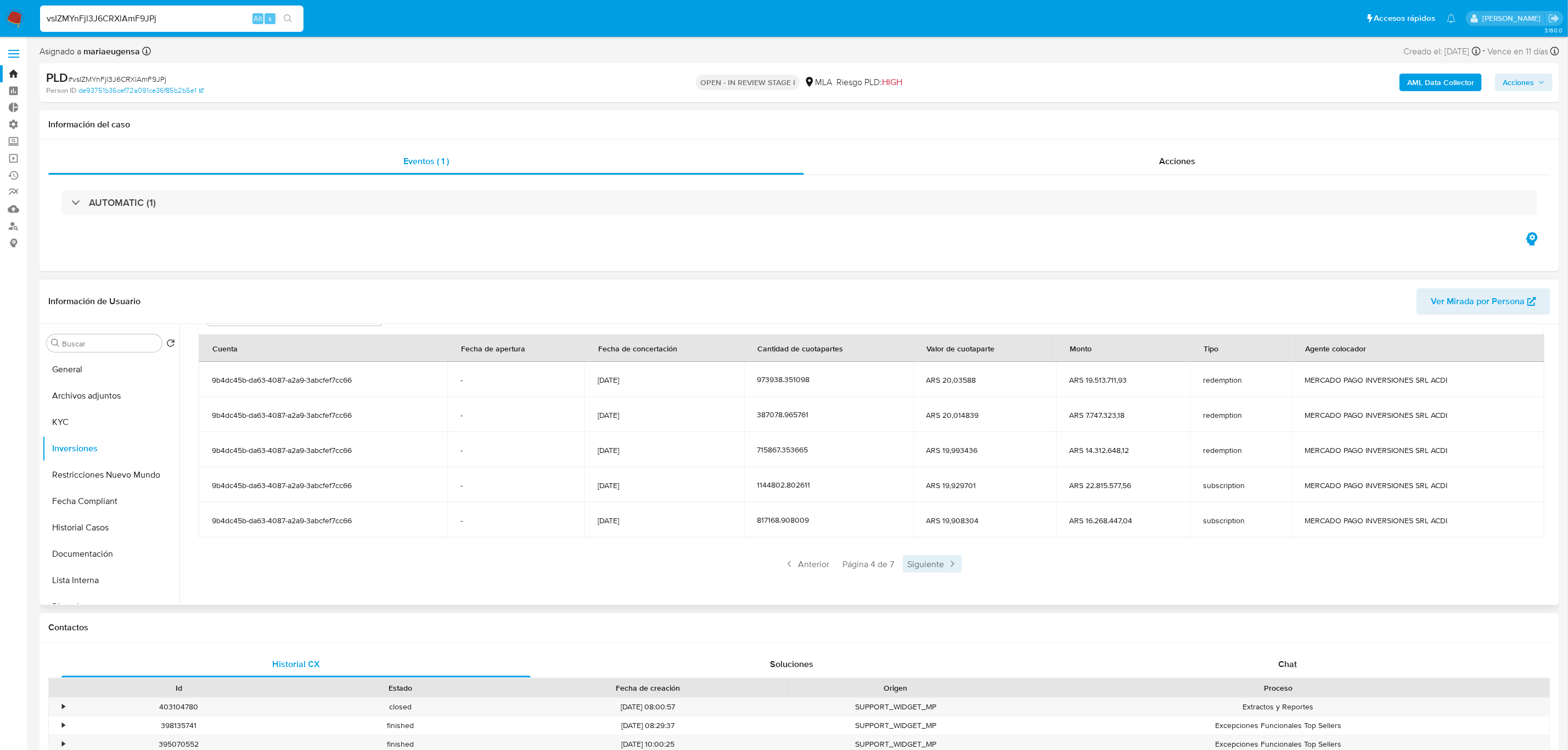
click at [929, 565] on span "Siguiente" at bounding box center [932, 563] width 60 height 18
click at [930, 565] on span "Siguiente" at bounding box center [932, 563] width 60 height 18
click at [930, 567] on span "Siguiente" at bounding box center [932, 563] width 60 height 18
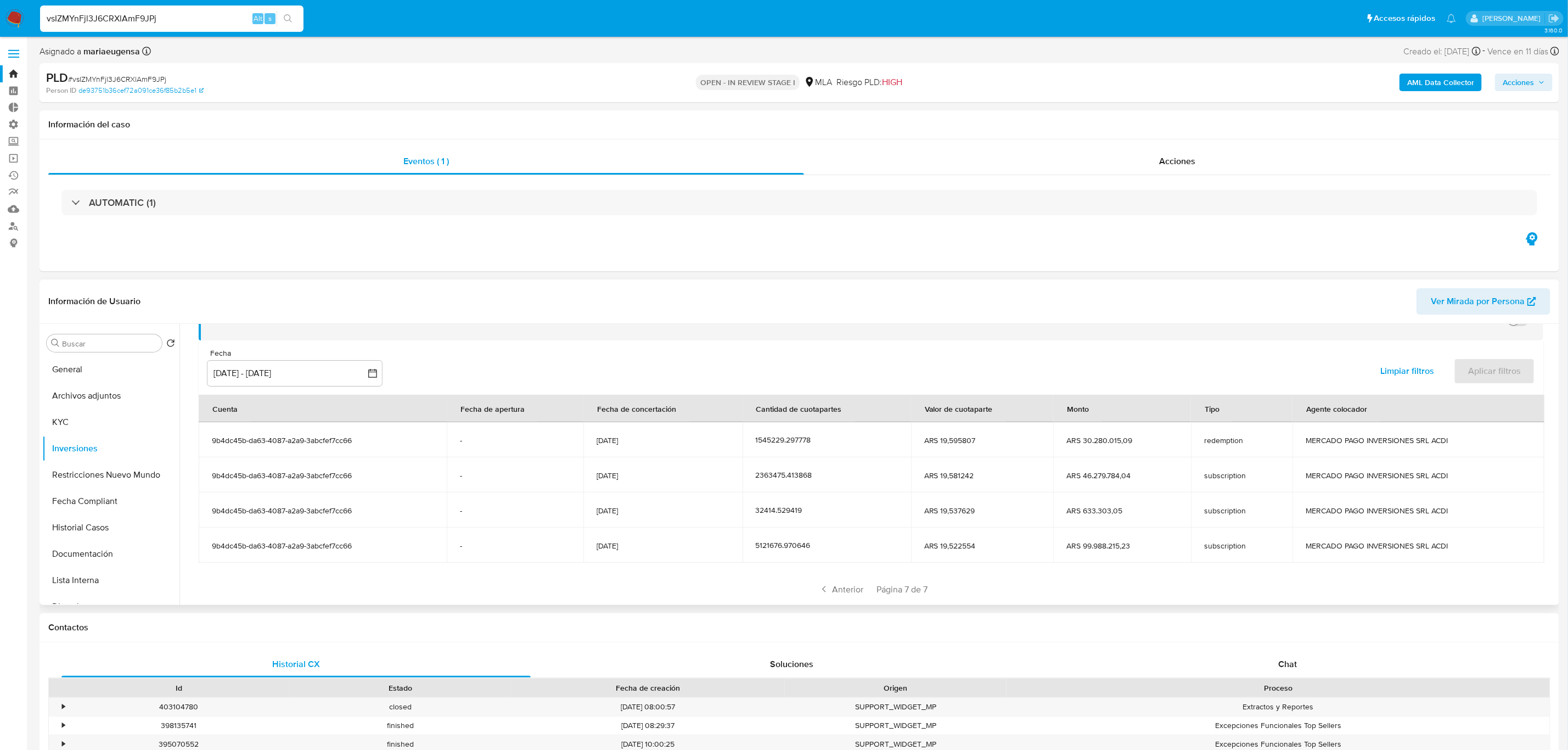
scroll to position [99, 0]
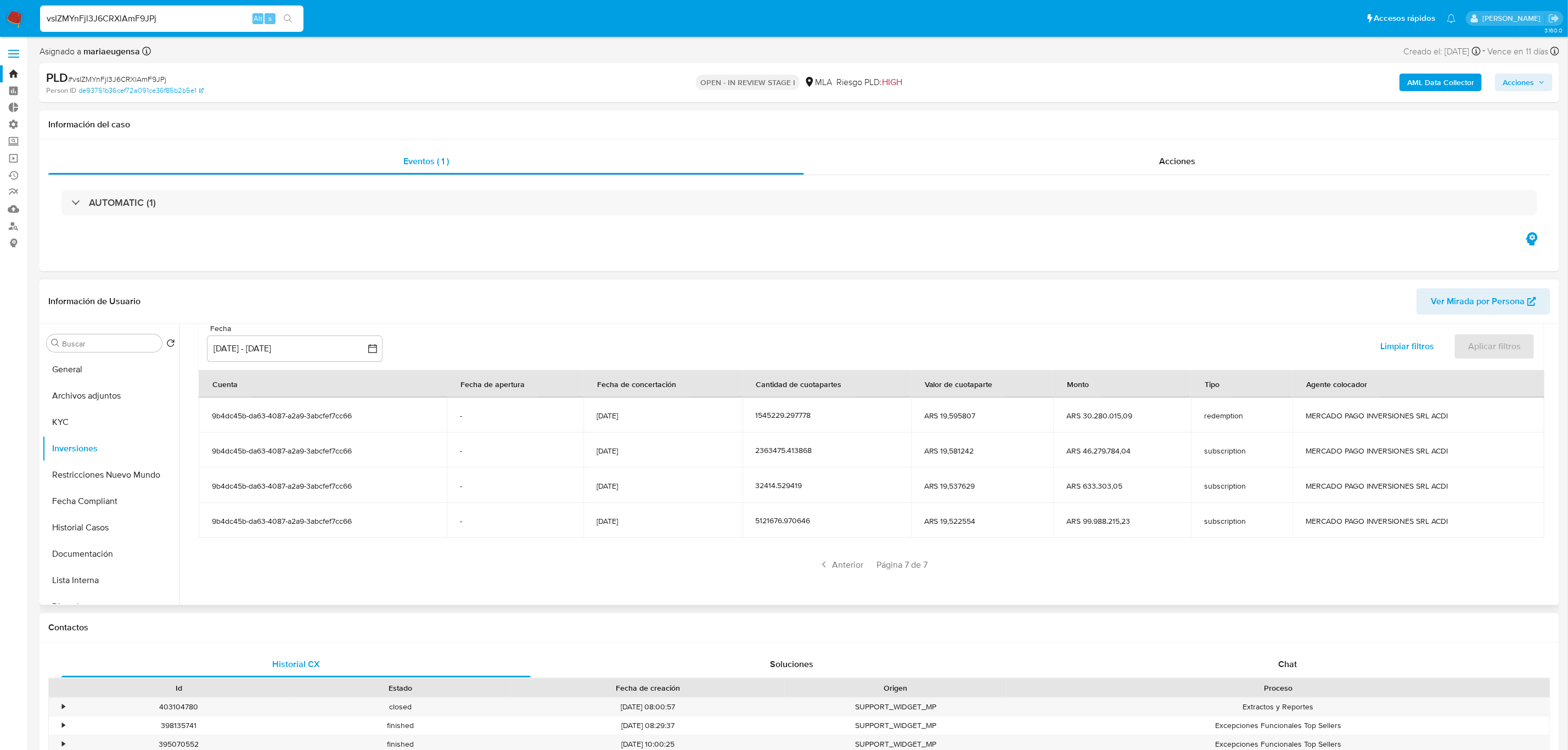
click at [160, 29] on div "vsIZMYnFjl3J6CRXlAmF9JPj Alt s" at bounding box center [171, 18] width 263 height 26
click at [169, 18] on input "vsIZMYnFjl3J6CRXlAmF9JPj" at bounding box center [171, 18] width 263 height 14
paste input "Pp7qlxFJEsCsCnAiXcZTgZKf"
type input "Pp7qlxFJEsCsCnAiXcZTgZKf"
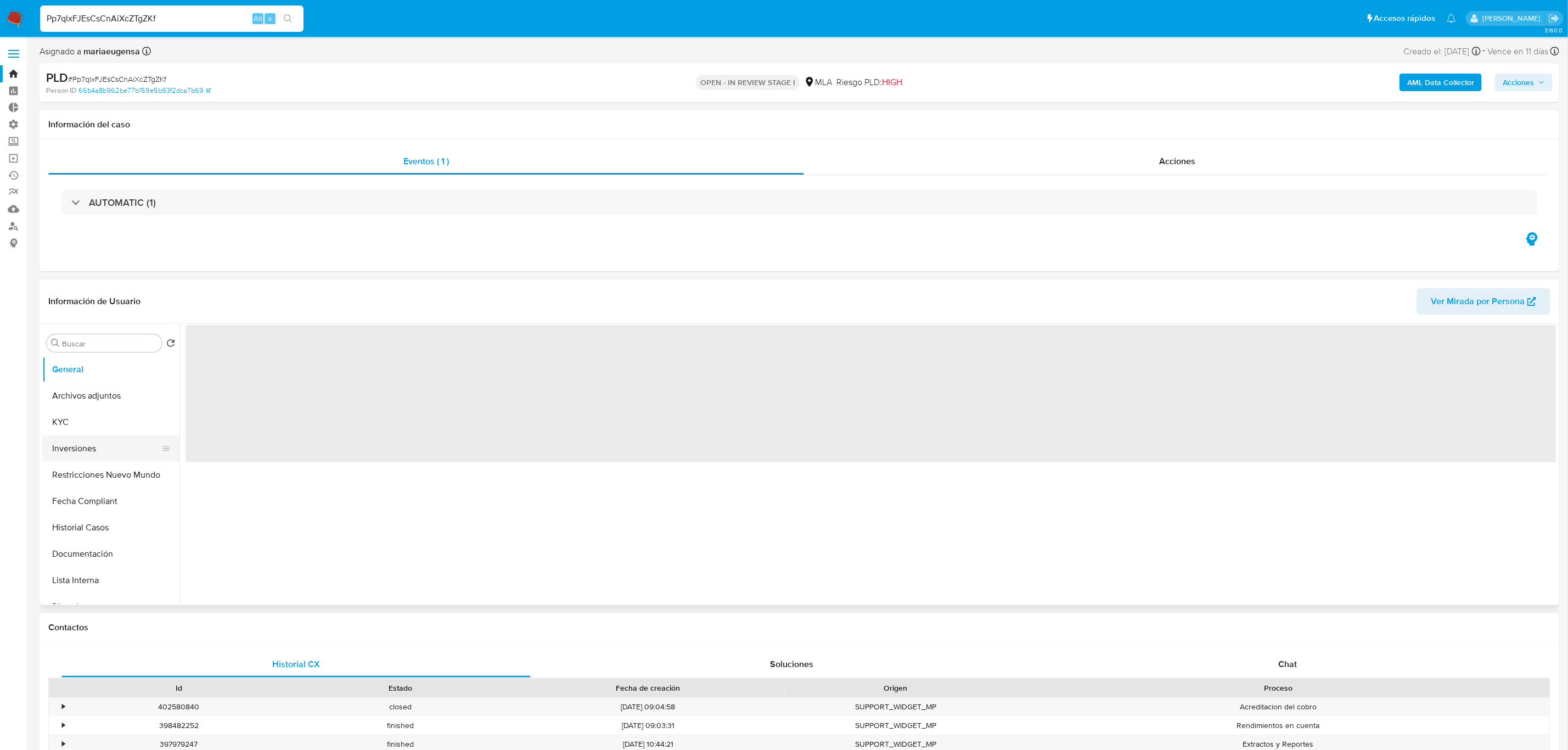
click at [80, 450] on button "Inversiones" at bounding box center [106, 448] width 128 height 26
select select "10"
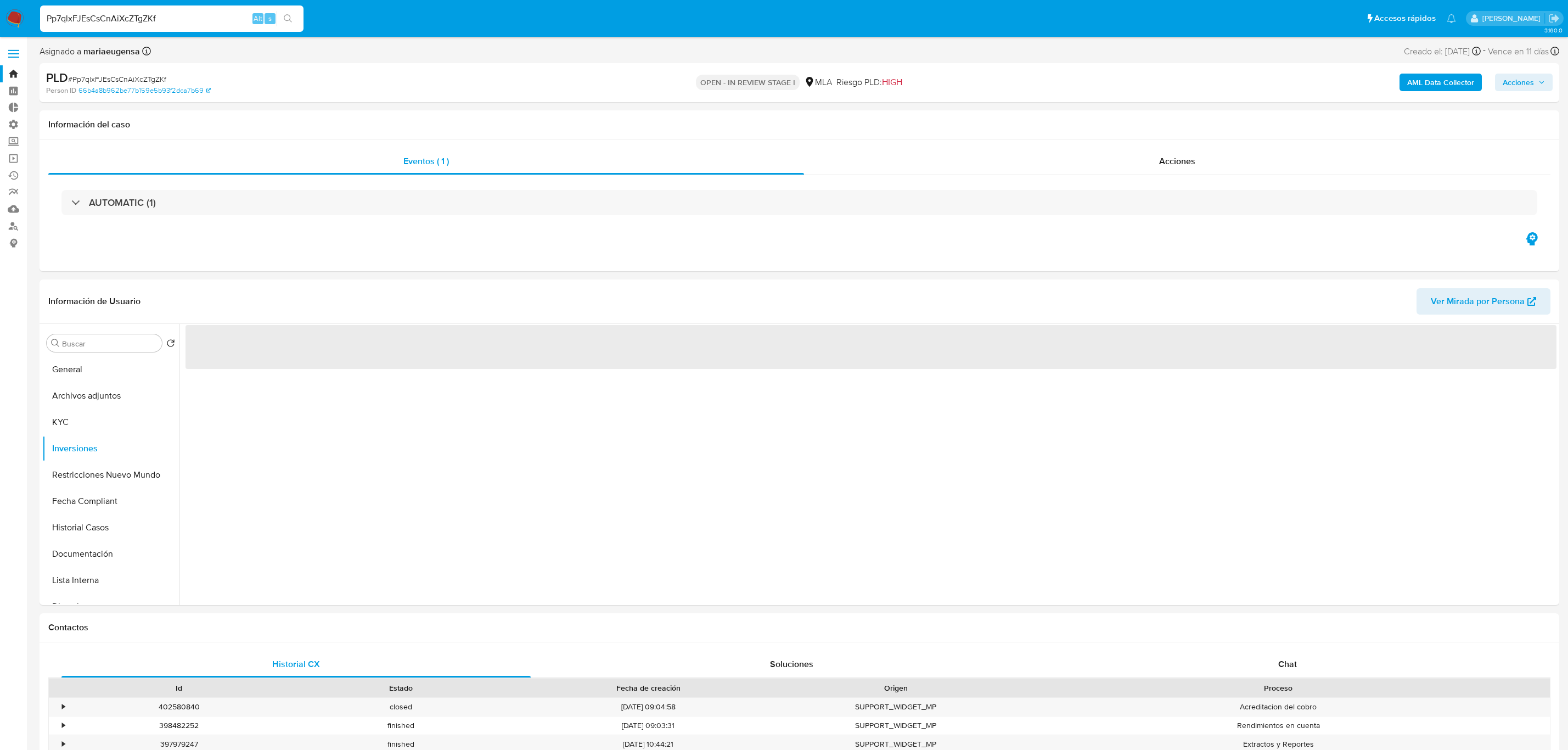
select select "10"
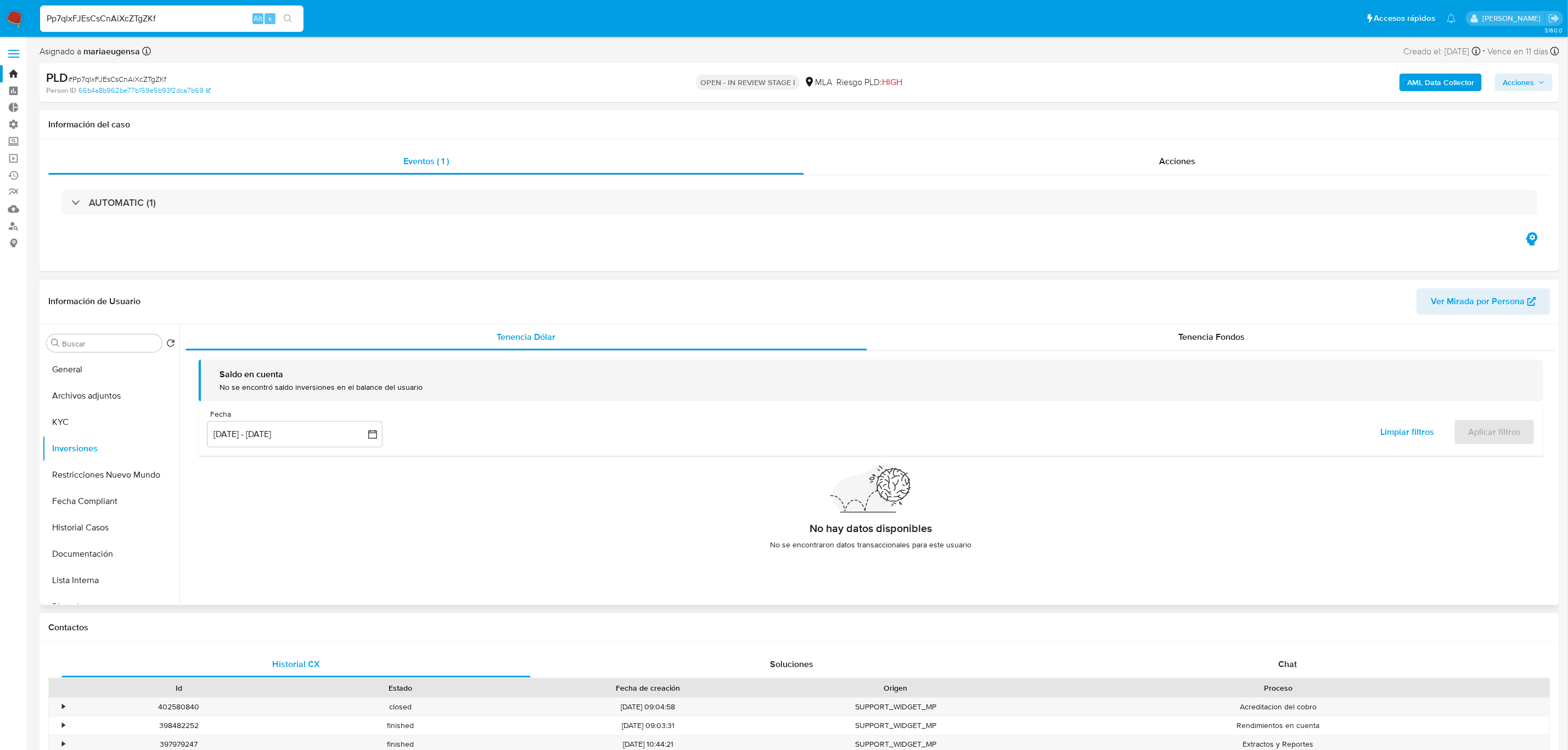
click at [1153, 352] on div "Saldo en cuenta No se encontró saldo inversiones en el balance del usuario Fech…" at bounding box center [871, 459] width 1371 height 216
click at [1175, 336] on div "Tenencia Fondos" at bounding box center [1211, 337] width 689 height 26
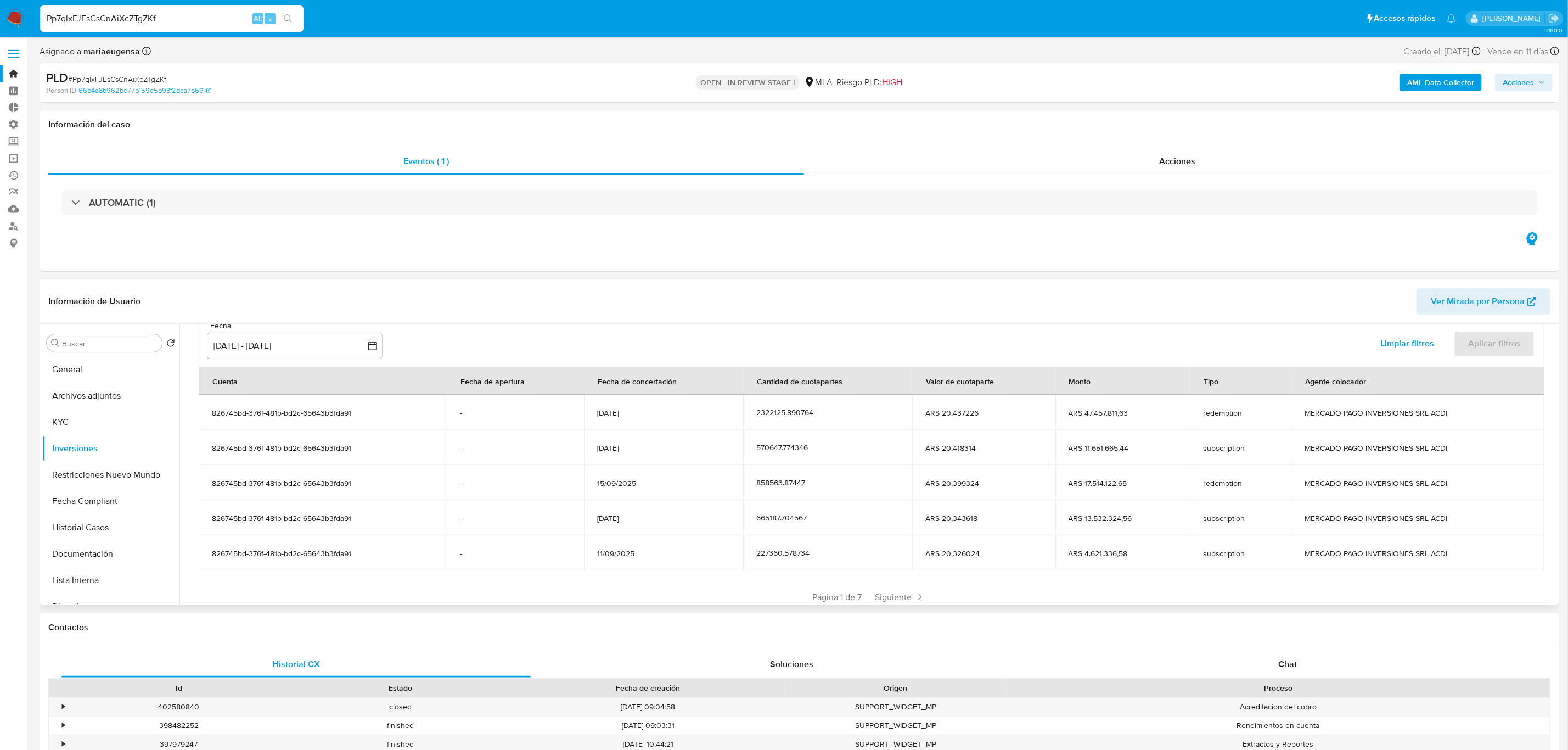
scroll to position [135, 0]
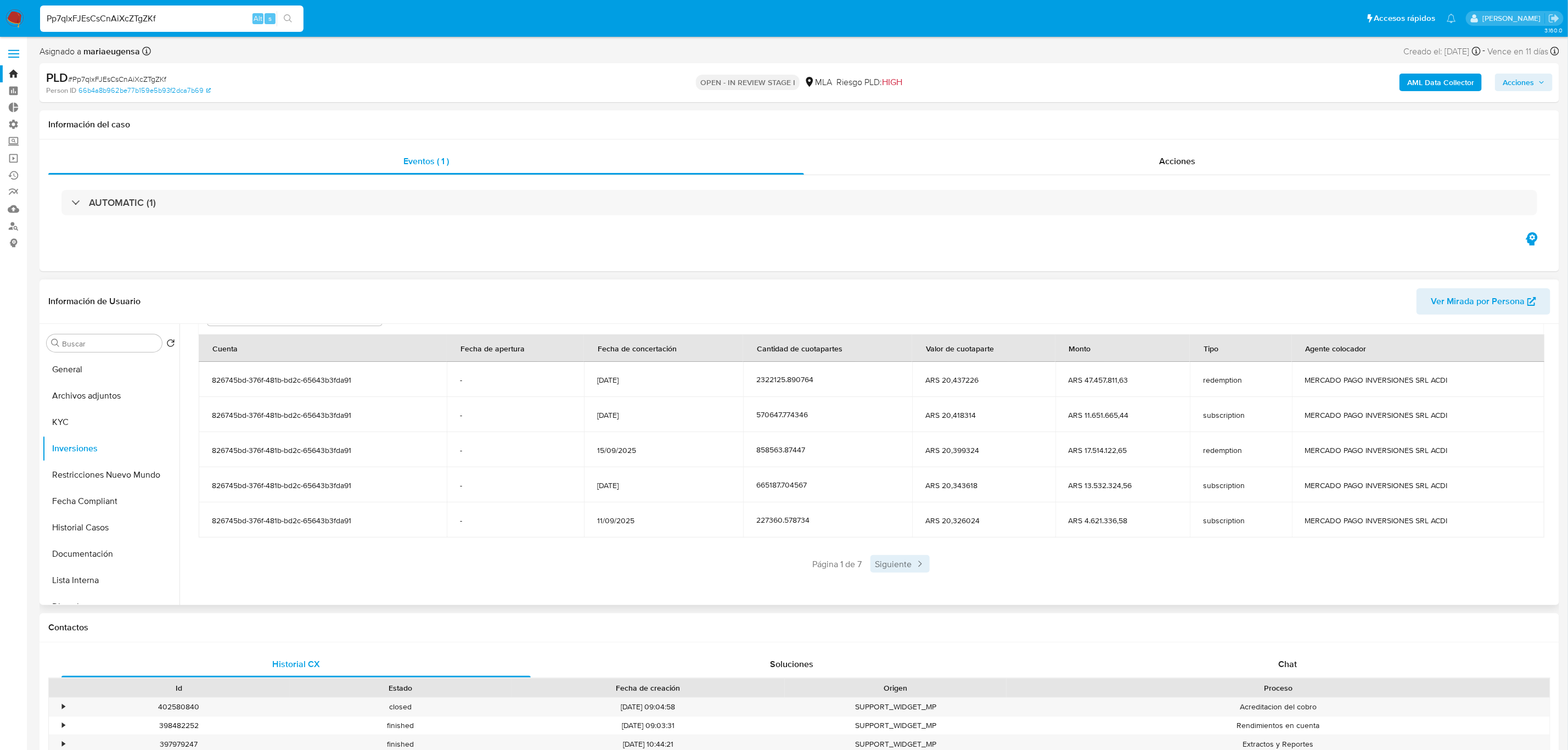
click at [898, 562] on span "Siguiente" at bounding box center [900, 563] width 60 height 18
click at [928, 565] on span "Siguiente" at bounding box center [932, 563] width 60 height 18
click at [935, 568] on span "Siguiente" at bounding box center [932, 563] width 60 height 18
click at [936, 568] on span "Siguiente" at bounding box center [932, 563] width 60 height 18
click at [938, 568] on span "Siguiente" at bounding box center [932, 563] width 60 height 18
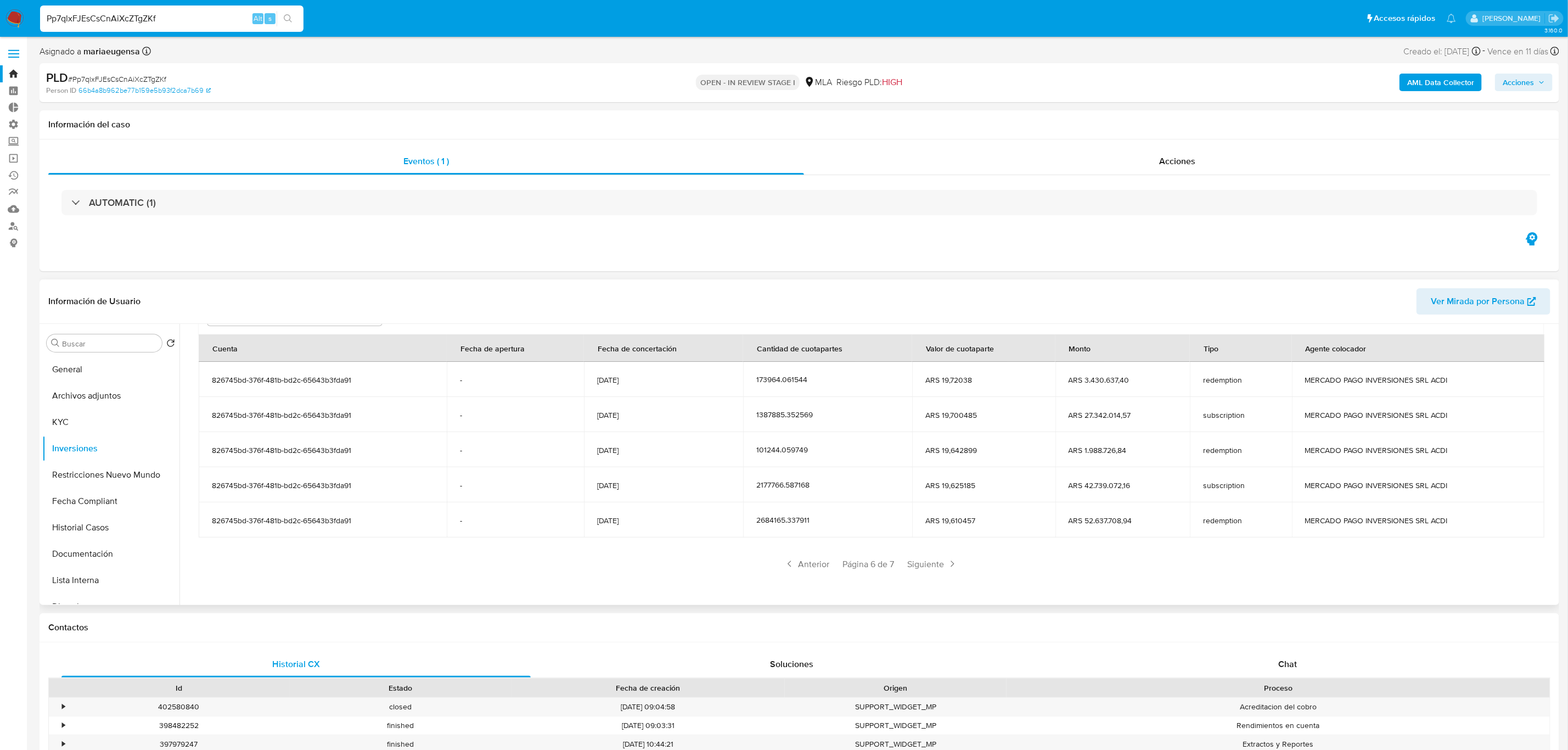
click at [929, 575] on div "Saldo en cuenta Total : ARS $165.839.850,51 USD Cambiar entre moneda local y US…" at bounding box center [871, 408] width 1371 height 384
drag, startPoint x: 924, startPoint y: 575, endPoint x: 929, endPoint y: 568, distance: 8.6
click at [926, 576] on div "Saldo en cuenta Total : ARS $165.839.850,51 USD Cambiar entre moneda local y US…" at bounding box center [871, 408] width 1371 height 384
click at [929, 568] on span "Siguiente" at bounding box center [932, 563] width 60 height 18
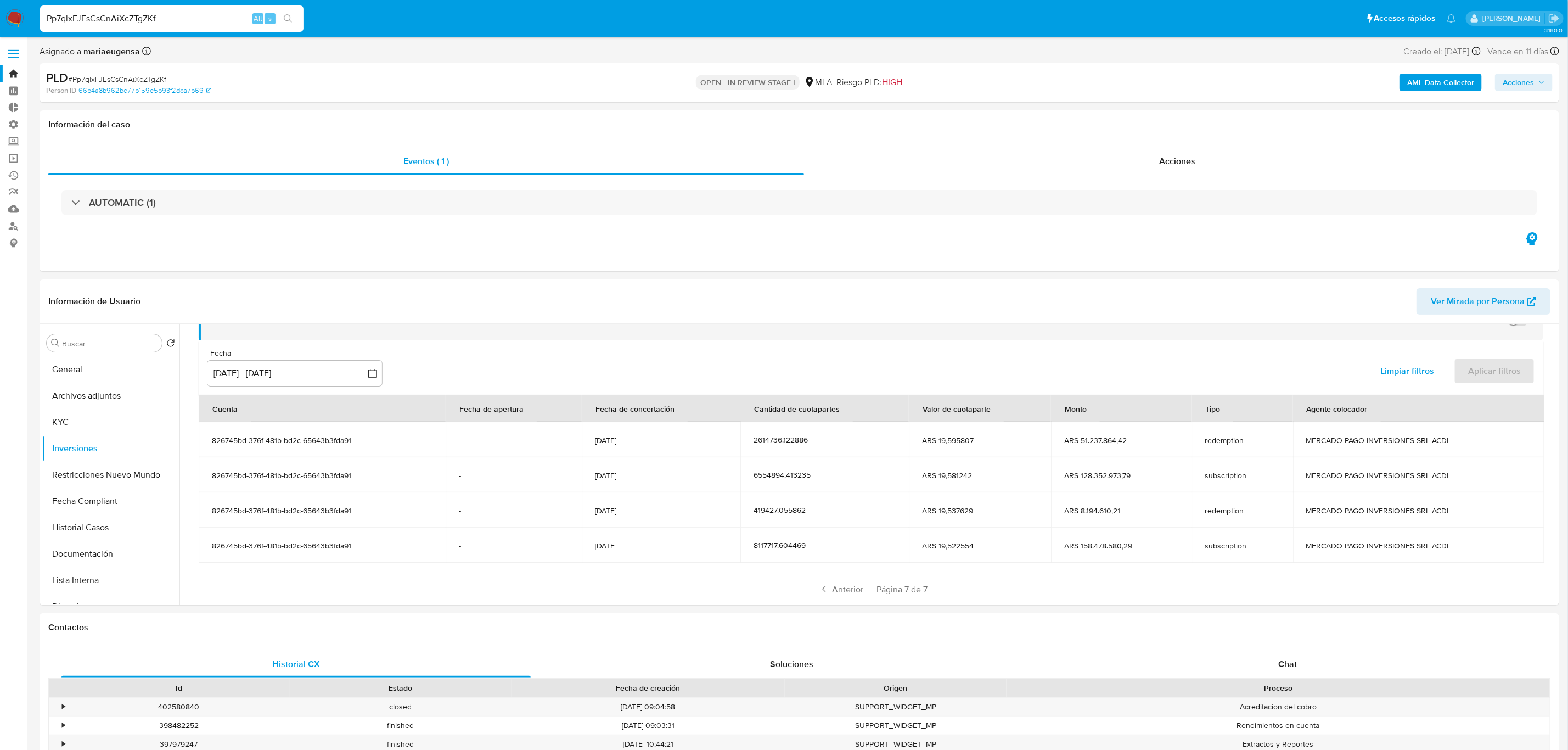
scroll to position [99, 0]
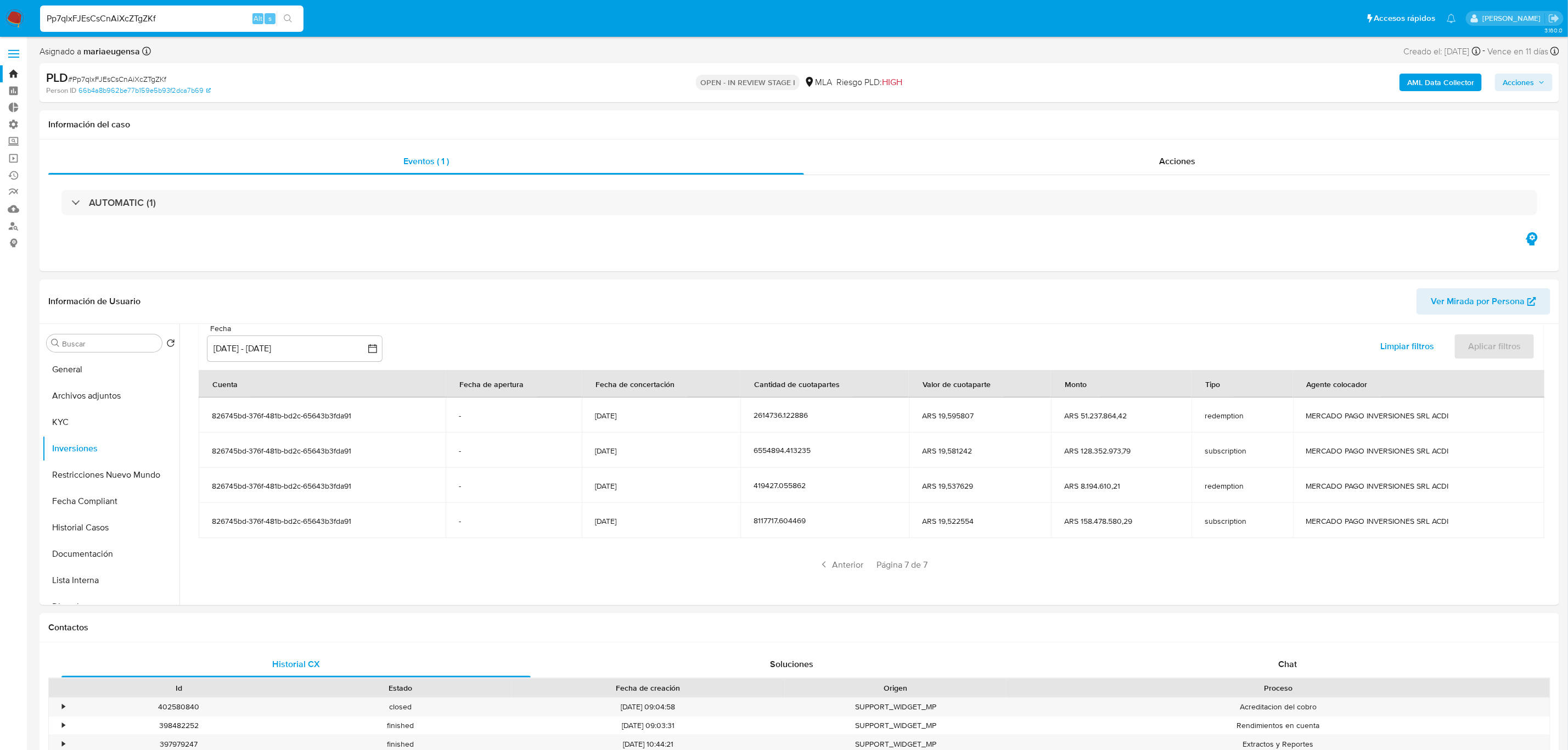
click at [929, 568] on div "Anterior Página 7 de 7" at bounding box center [871, 564] width 1345 height 18
click at [196, 20] on input "Pp7qlxFJEsCsCnAiXcZTgZKf" at bounding box center [171, 18] width 263 height 14
paste input "NdpZTNT4F5eWpd1lLf93OaI9"
type input "NdpZTNT4F5eWpd1lLf93OaI9"
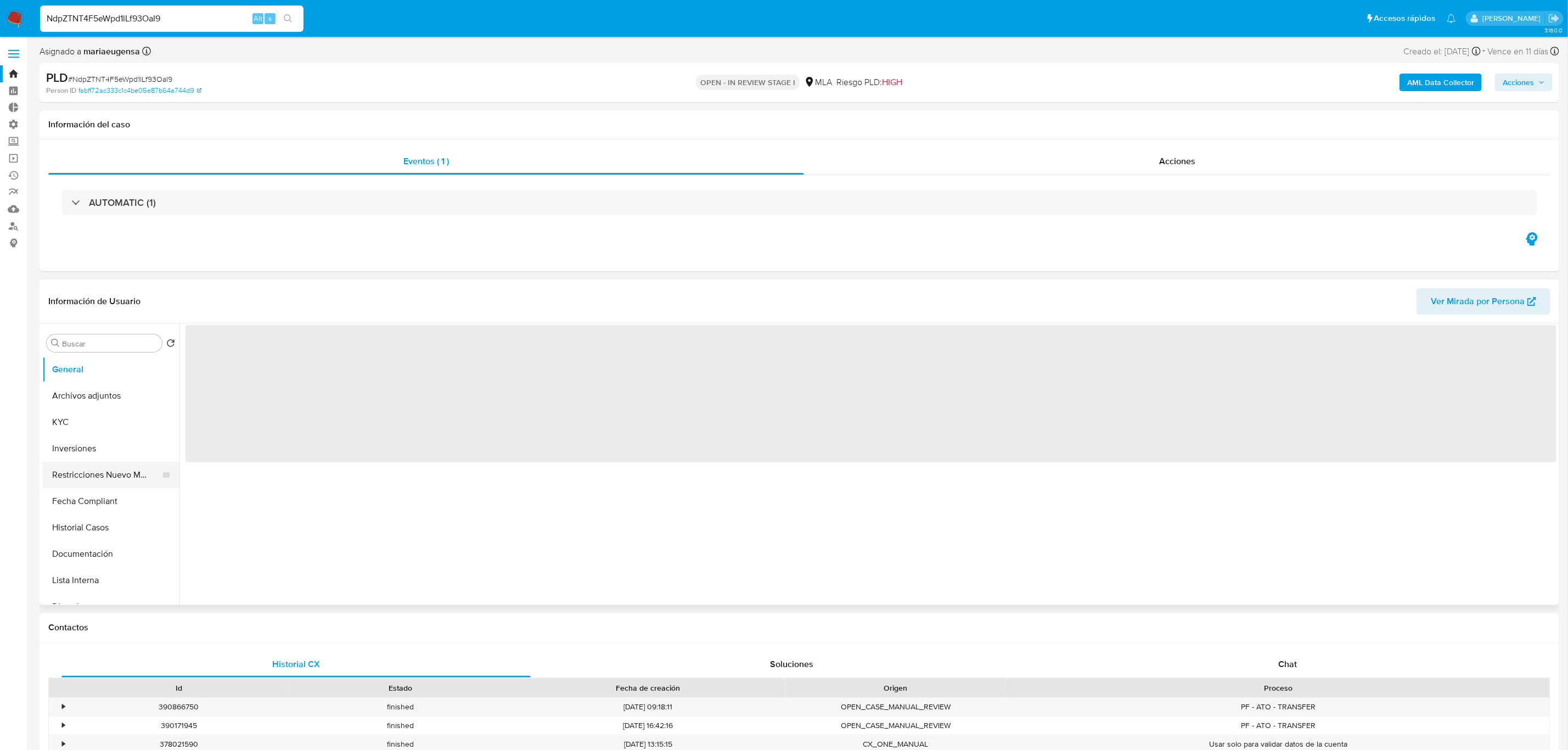
select select "10"
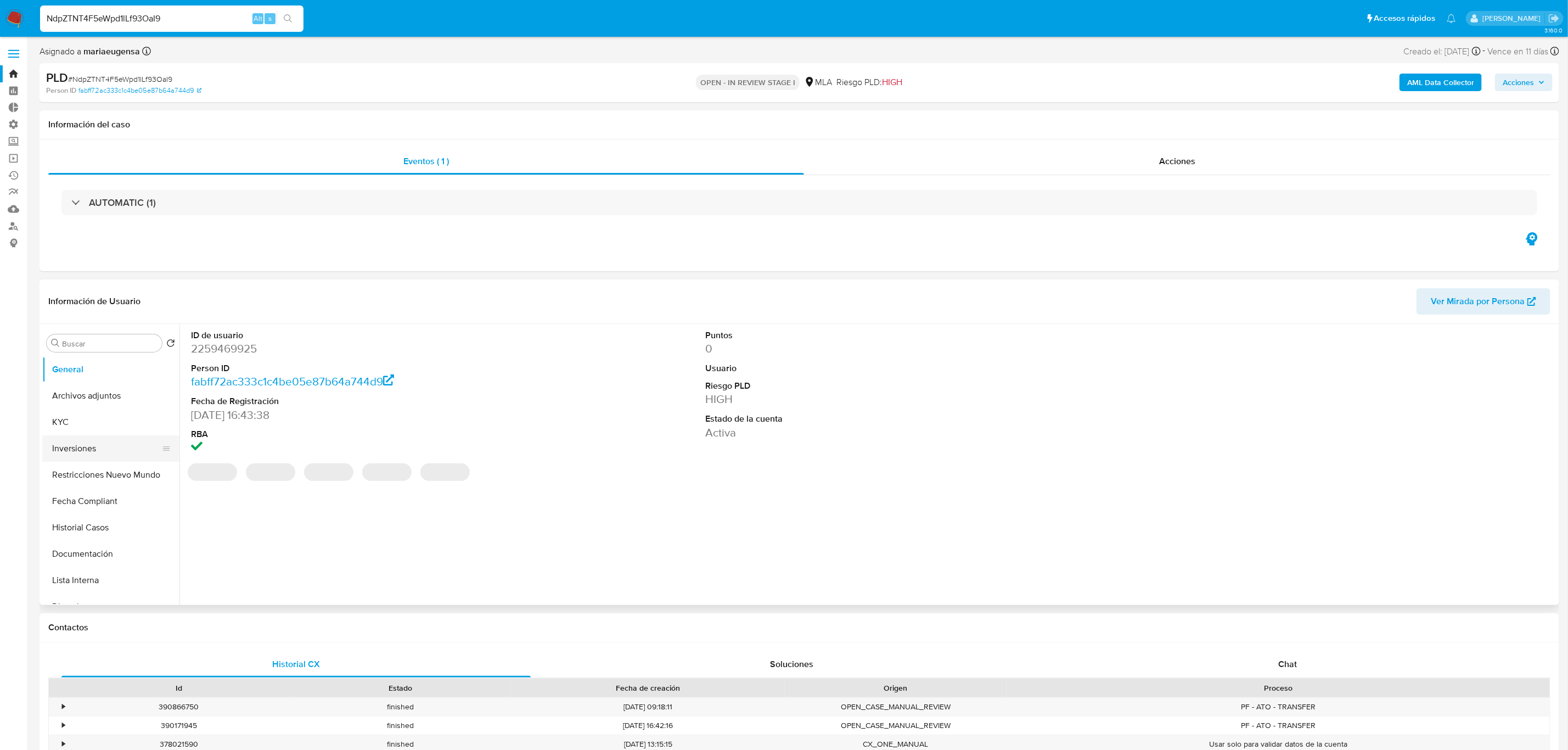
click at [89, 448] on button "Inversiones" at bounding box center [106, 448] width 128 height 26
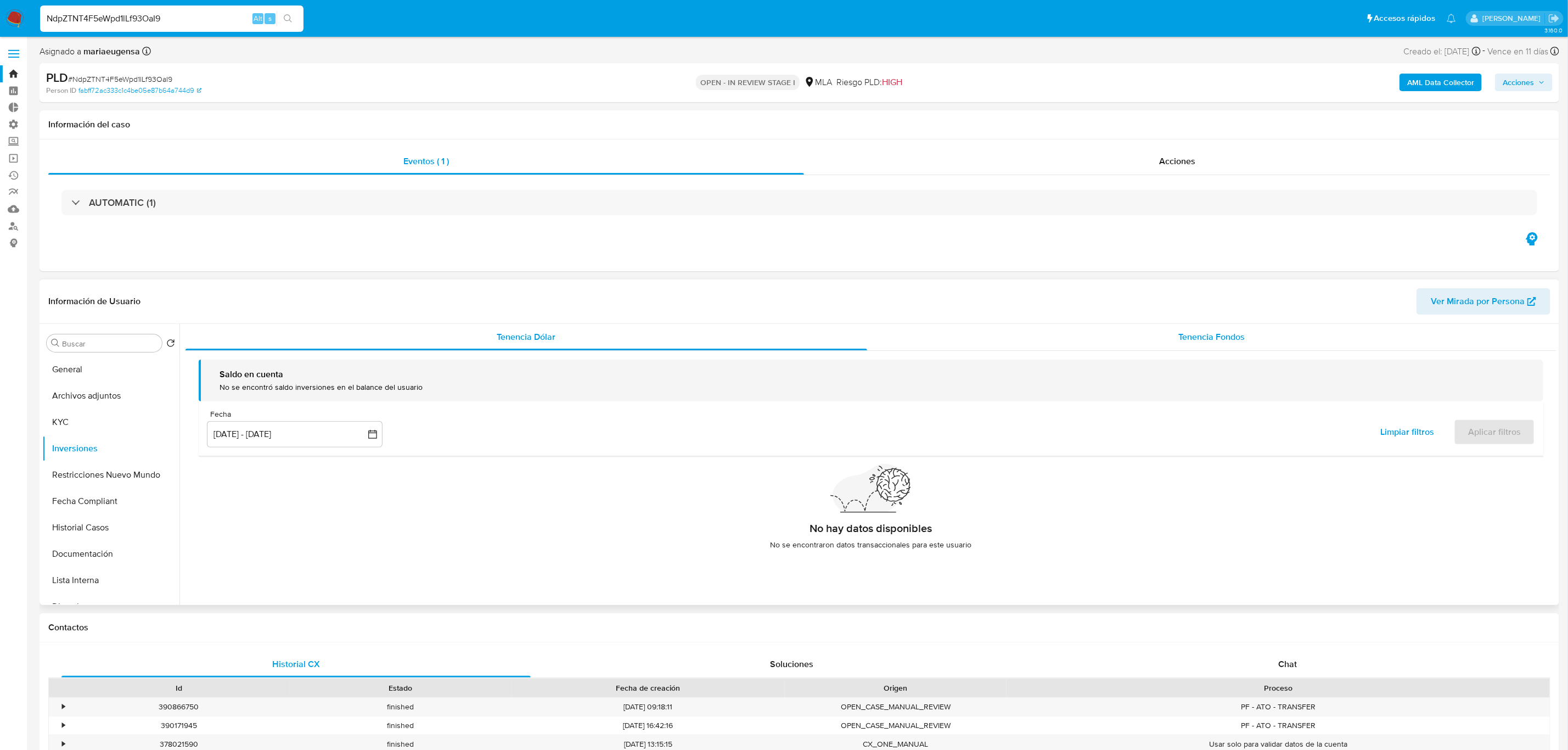
click at [1138, 336] on div "Tenencia Fondos" at bounding box center [1211, 337] width 689 height 26
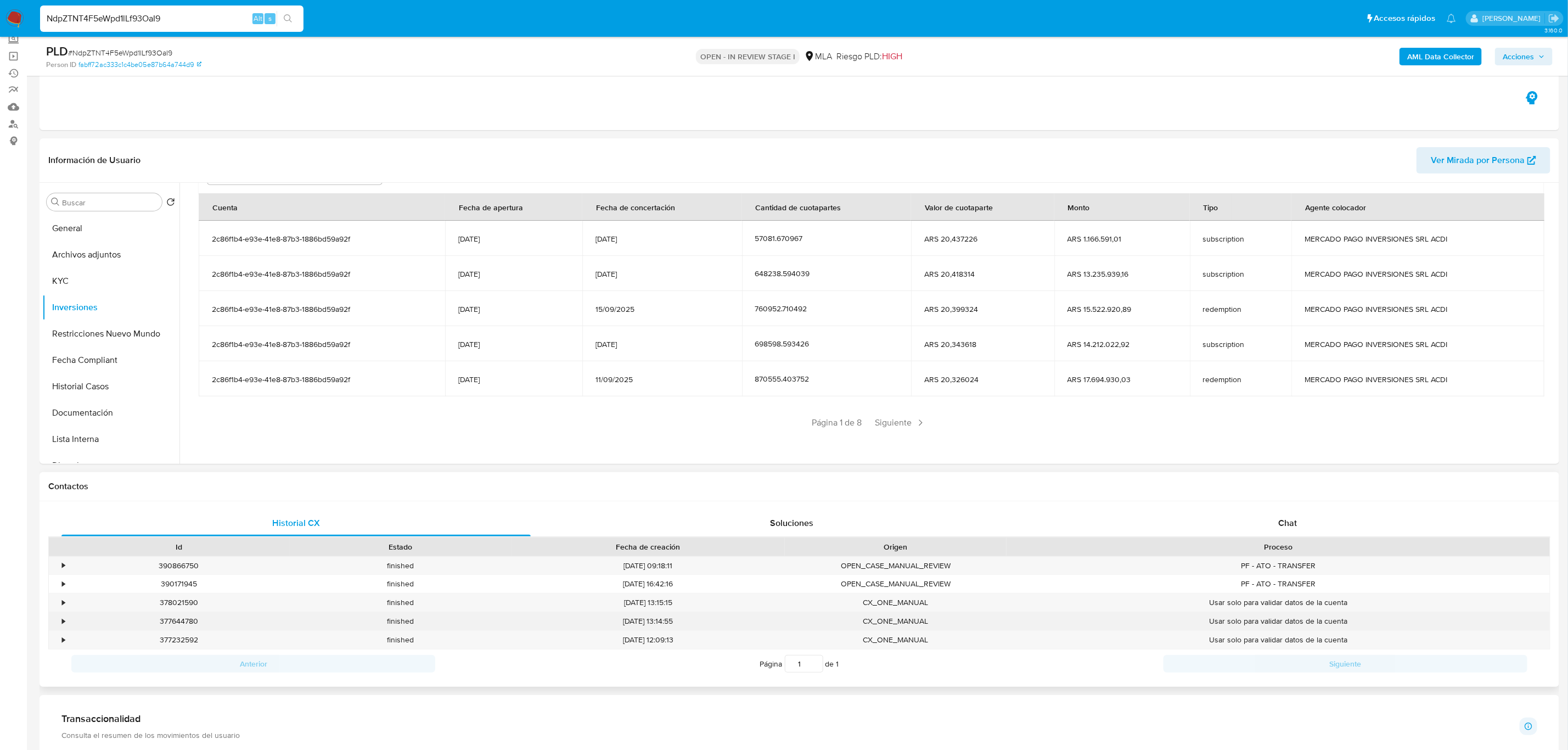
scroll to position [247, 0]
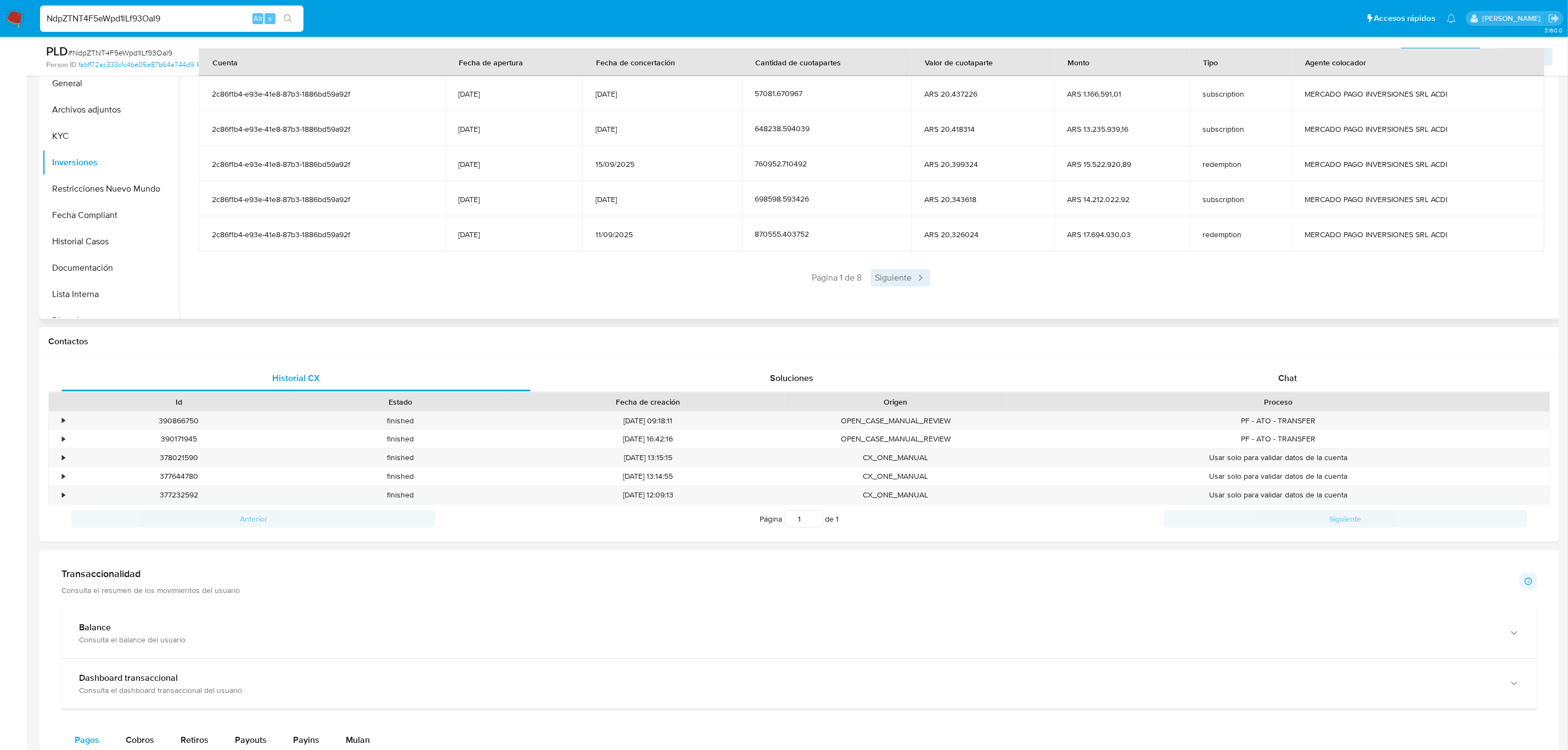
click at [911, 287] on span "Siguiente" at bounding box center [900, 277] width 60 height 18
click at [928, 284] on span "Siguiente" at bounding box center [933, 277] width 60 height 18
click at [928, 285] on span "Siguiente" at bounding box center [933, 277] width 60 height 18
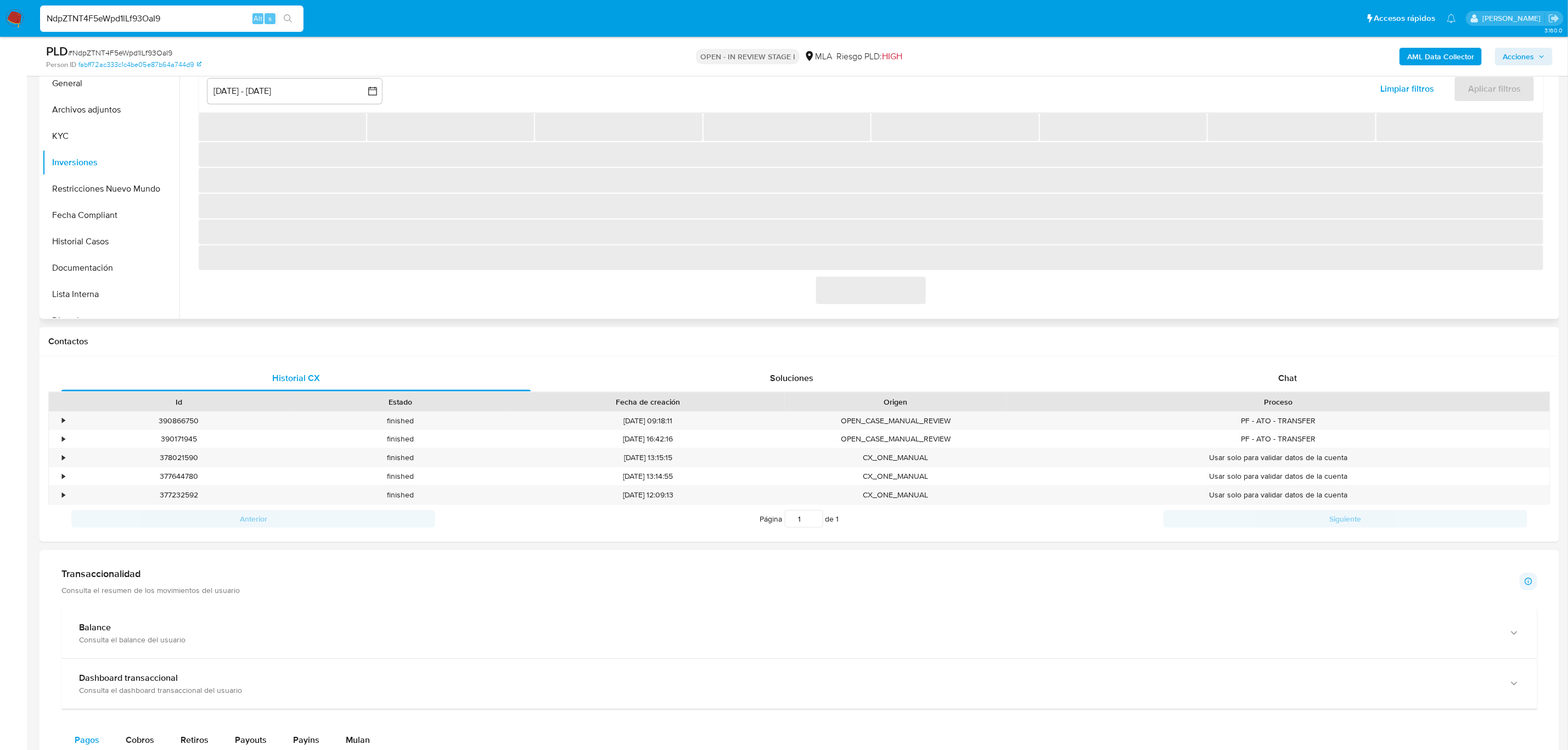
scroll to position [135, 0]
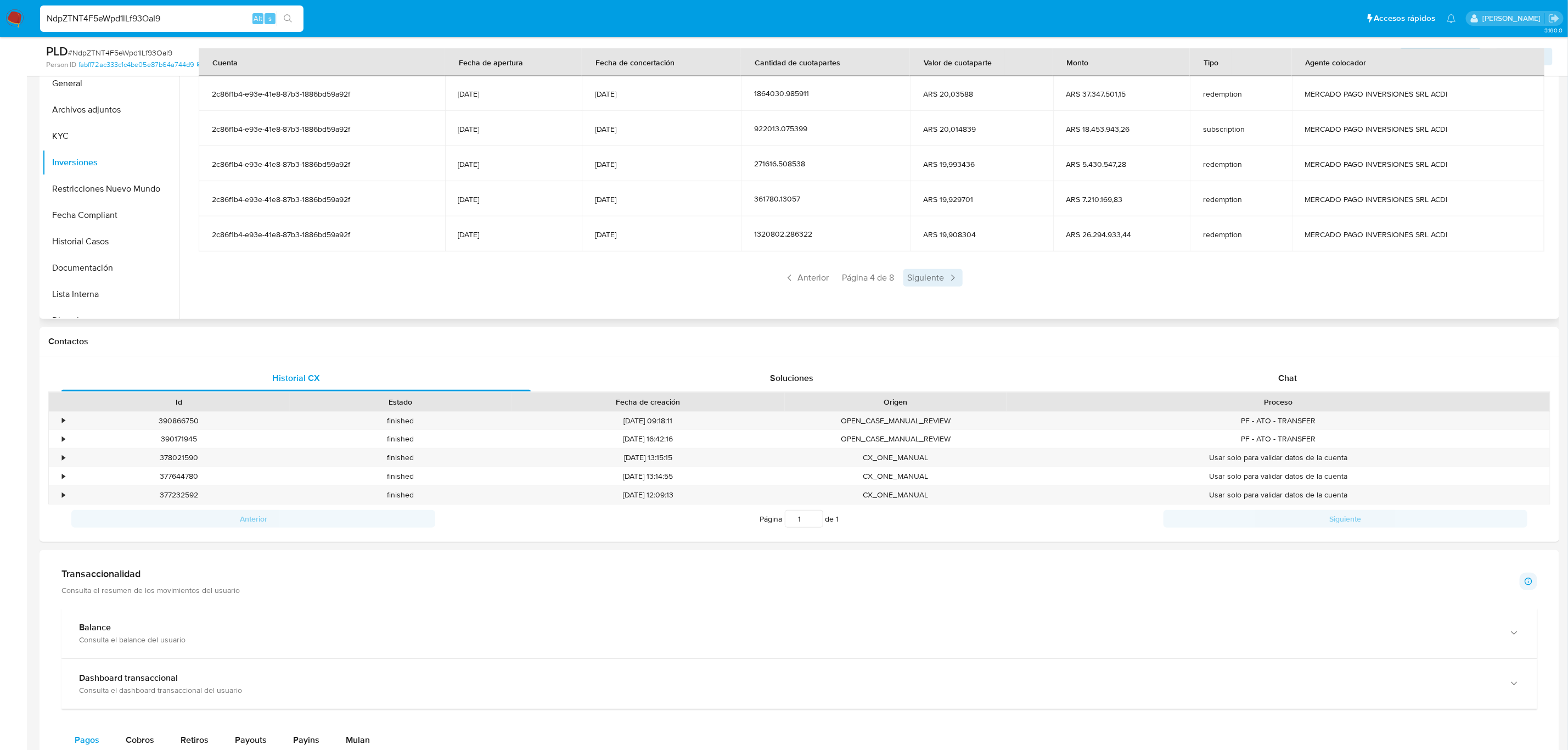
click at [933, 284] on span "Siguiente" at bounding box center [933, 277] width 60 height 18
click at [933, 284] on span "Siguiente" at bounding box center [932, 277] width 60 height 18
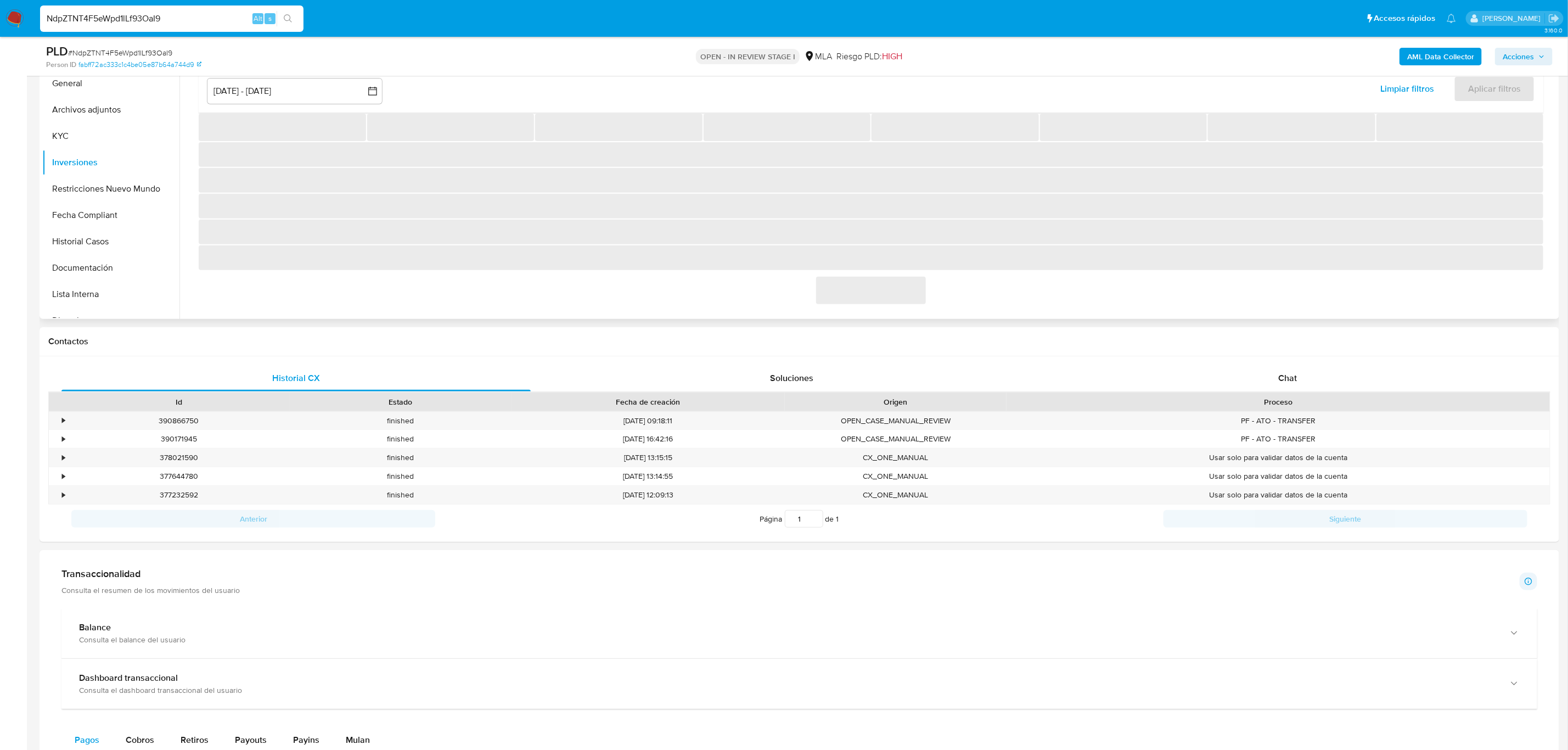
scroll to position [65, 0]
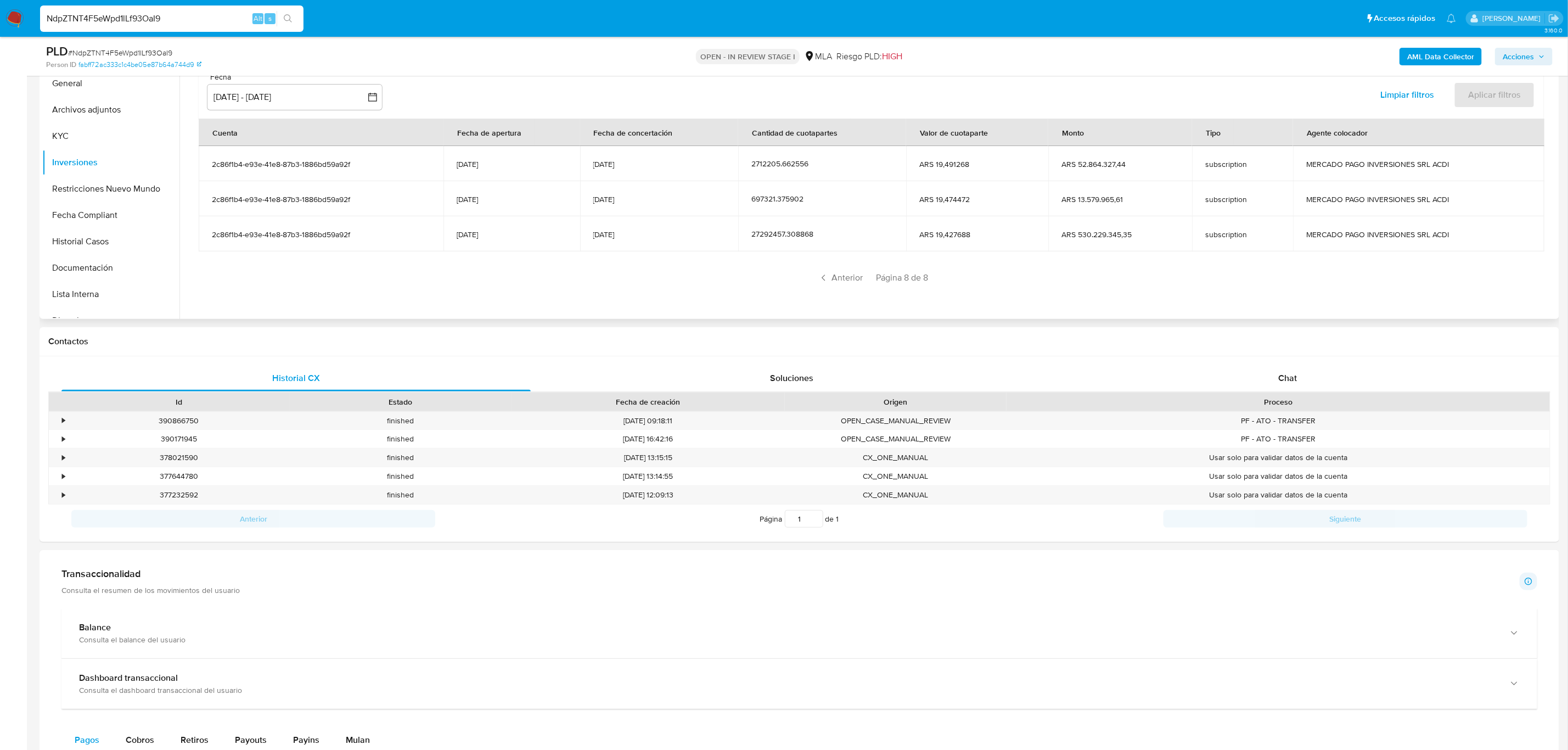
click at [933, 284] on div "Anterior Página 8 de 8" at bounding box center [871, 277] width 1345 height 18
